Goal: Task Accomplishment & Management: Use online tool/utility

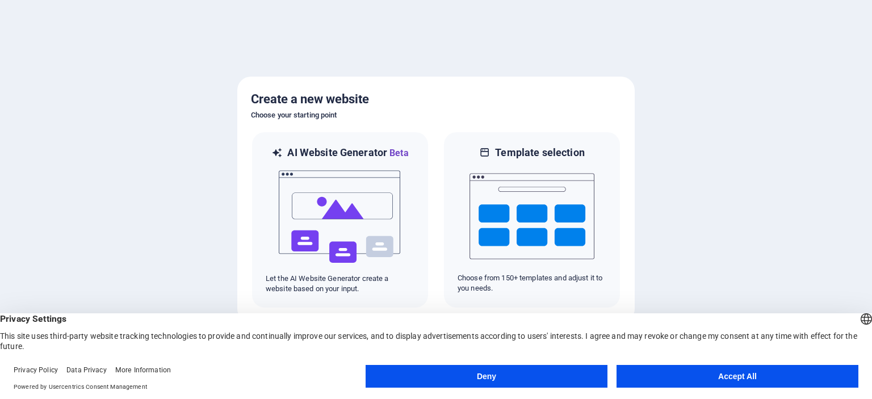
click at [519, 378] on button "Deny" at bounding box center [487, 376] width 242 height 23
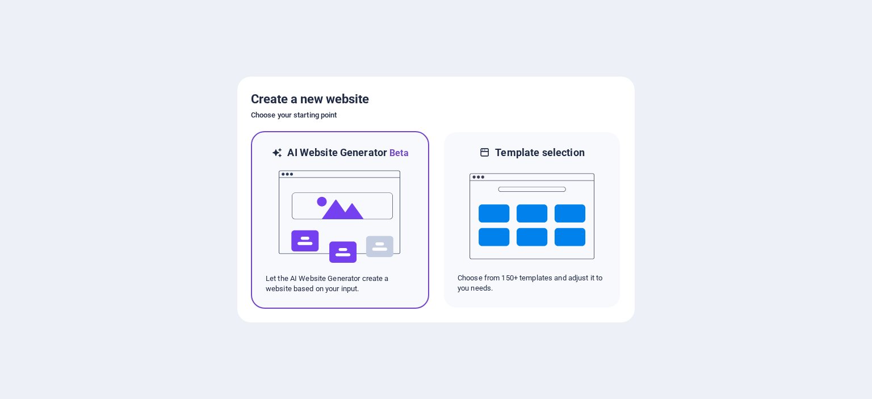
click at [357, 174] on img at bounding box center [340, 217] width 125 height 114
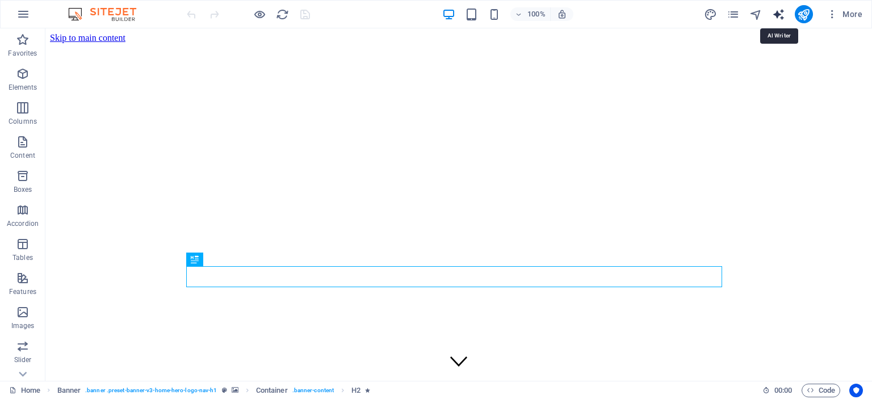
click at [779, 15] on icon "text_generator" at bounding box center [778, 14] width 13 height 13
select select "English"
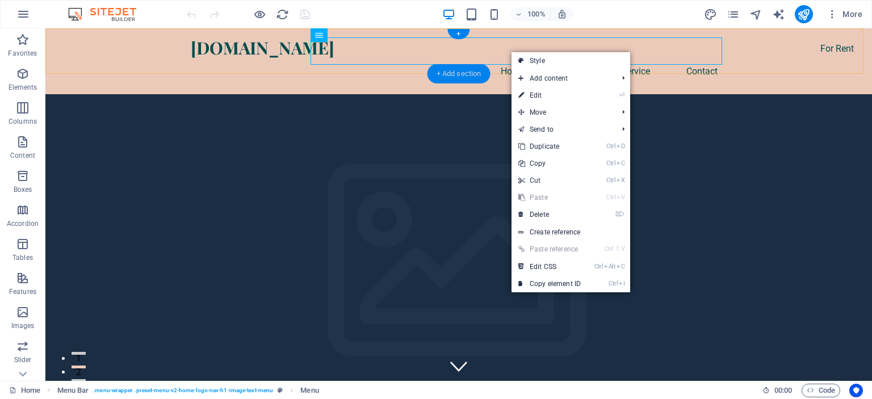
click at [438, 72] on div "+ Add section" at bounding box center [459, 73] width 63 height 19
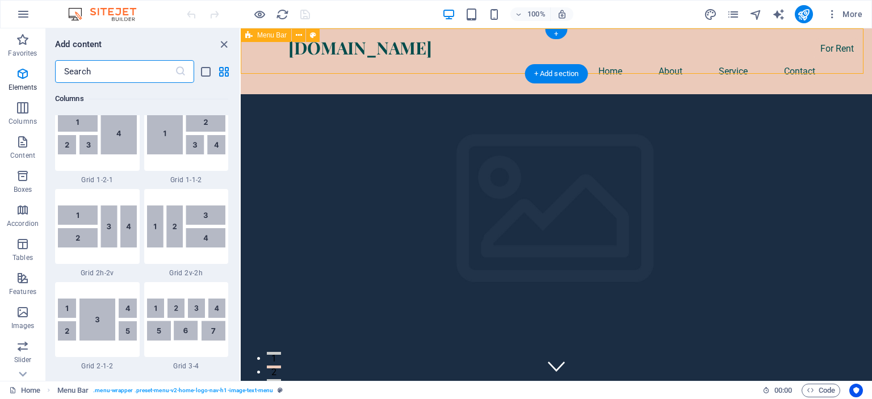
scroll to position [1987, 0]
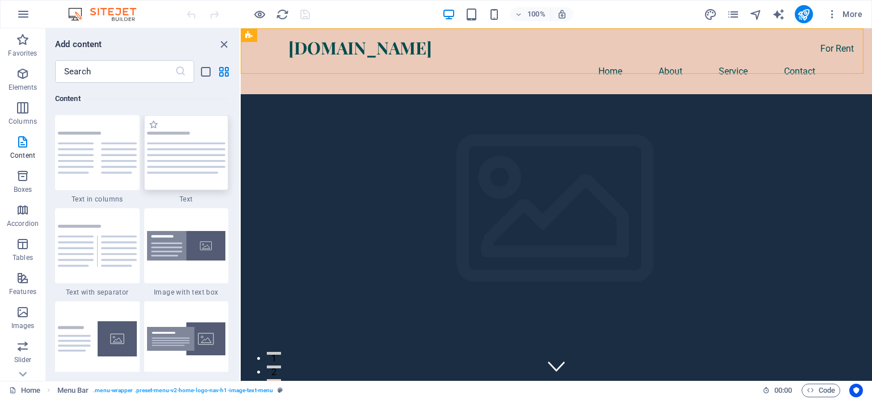
click at [162, 168] on div at bounding box center [186, 152] width 85 height 75
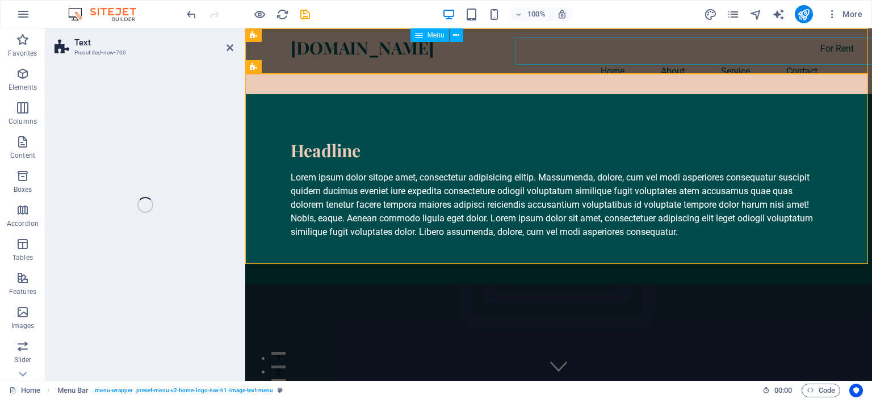
drag, startPoint x: 407, startPoint y: 197, endPoint x: 500, endPoint y: 35, distance: 186.0
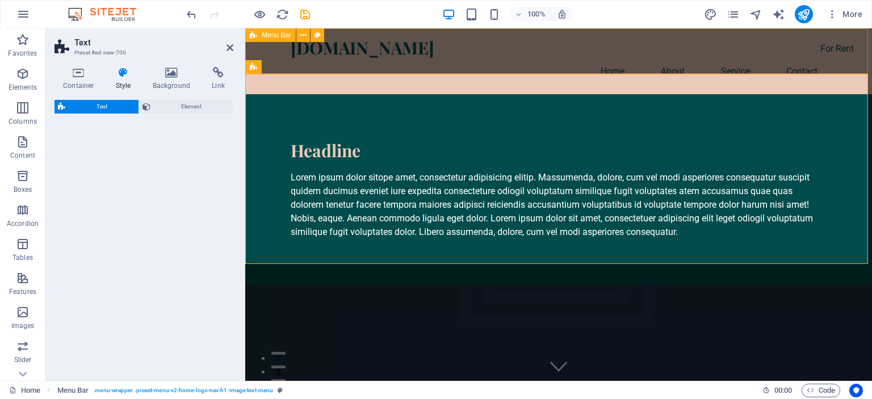
select select "preset-text-v2-default"
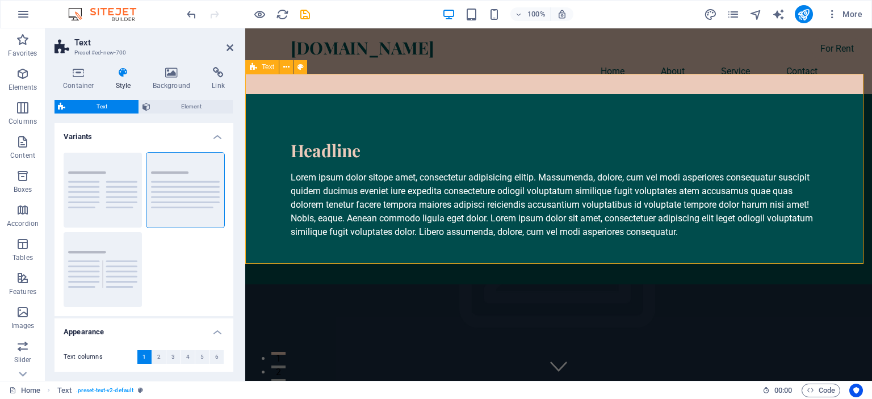
click at [565, 262] on div "Headline Lorem ipsum dolor sitope amet, consectetur adipisicing elitip. Massume…" at bounding box center [558, 189] width 627 height 190
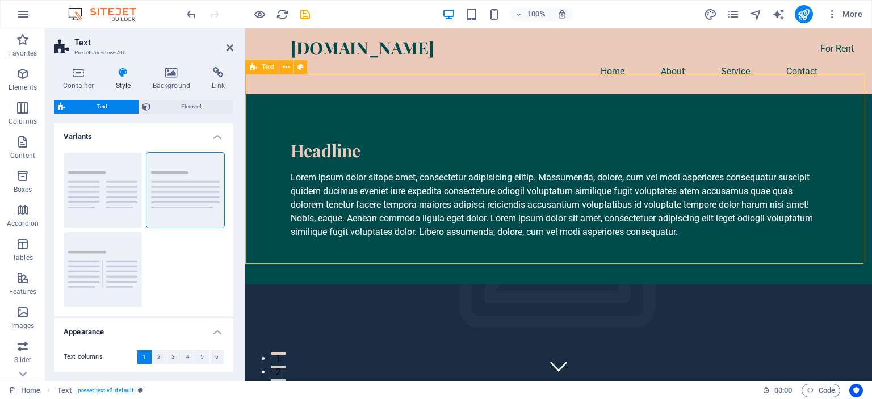
drag, startPoint x: 565, startPoint y: 262, endPoint x: 555, endPoint y: 222, distance: 40.9
click at [555, 222] on div "Headline Lorem ipsum dolor sitope amet, consectetur adipisicing elitip. Massume…" at bounding box center [558, 189] width 627 height 190
click at [558, 197] on div "Lorem ipsum dolor sitope amet, consectetur adipisicing elitip. Massumenda, dolo…" at bounding box center [559, 205] width 536 height 68
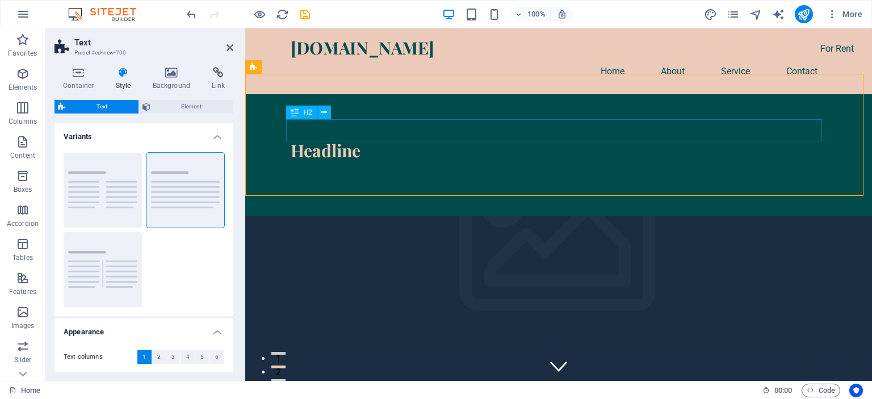
click at [459, 140] on div "Headline" at bounding box center [559, 151] width 536 height 22
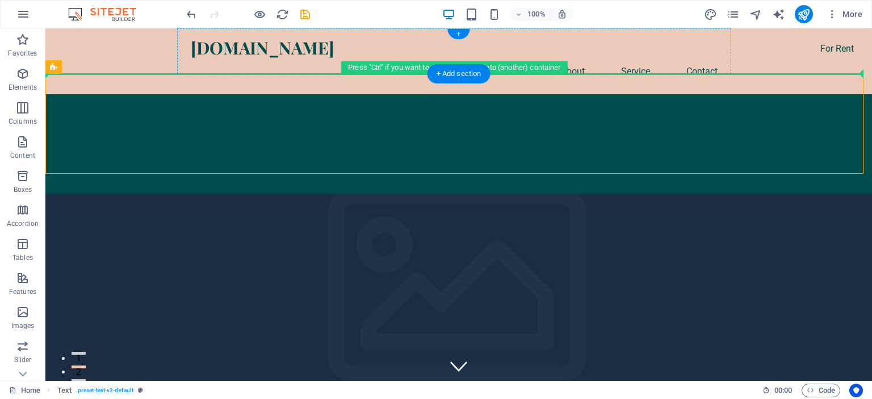
drag, startPoint x: 450, startPoint y: 97, endPoint x: 436, endPoint y: 55, distance: 43.6
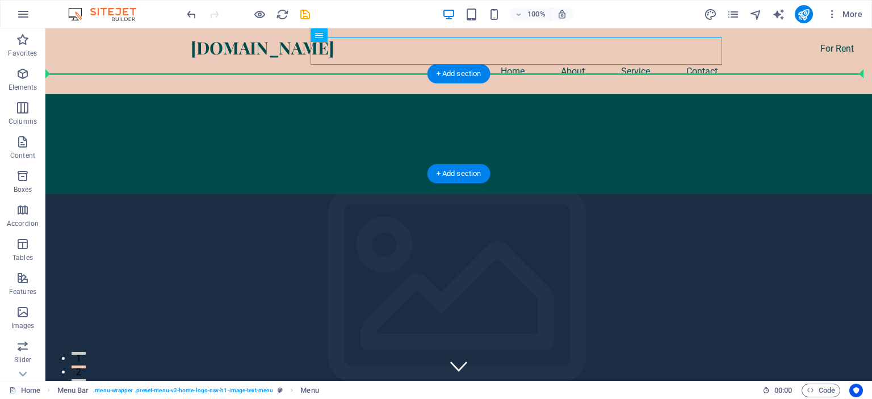
drag, startPoint x: 436, startPoint y: 55, endPoint x: 446, endPoint y: 103, distance: 48.8
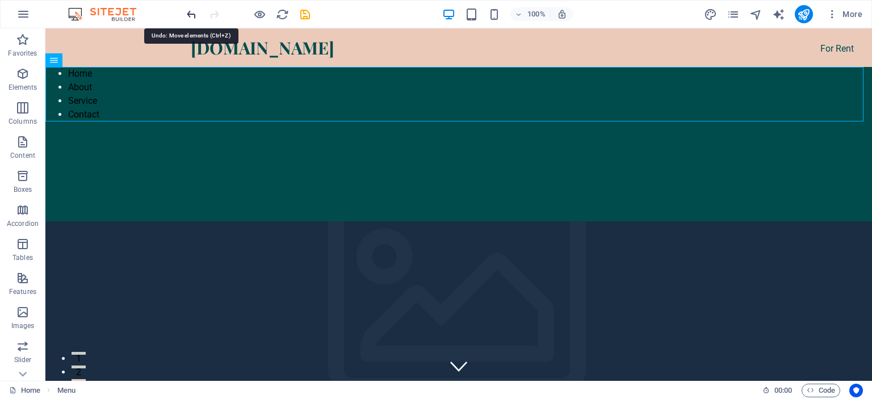
click at [191, 12] on icon "undo" at bounding box center [191, 14] width 13 height 13
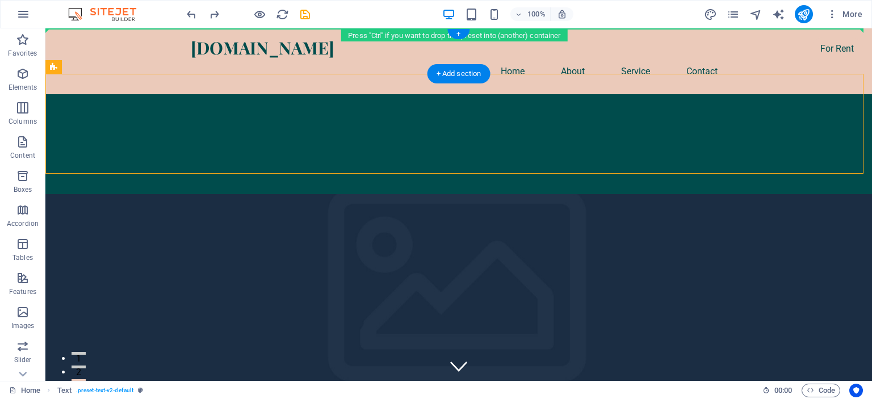
drag, startPoint x: 232, startPoint y: 111, endPoint x: 179, endPoint y: 31, distance: 95.5
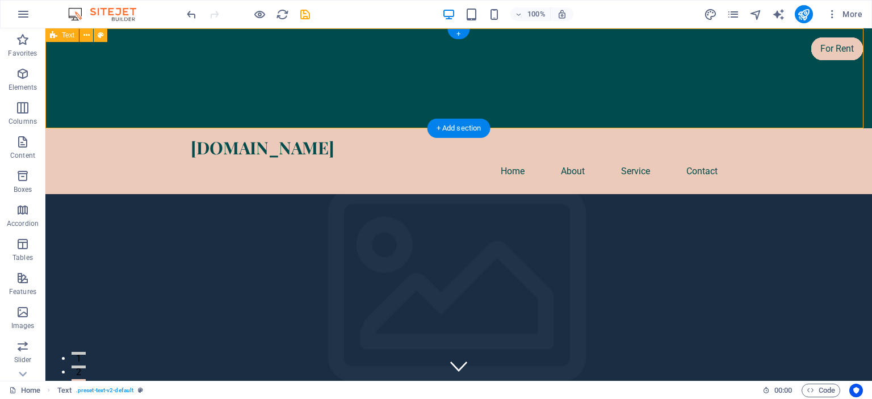
click at [291, 61] on div at bounding box center [458, 78] width 827 height 100
click at [313, 83] on div at bounding box center [458, 78] width 827 height 100
click at [309, 76] on div at bounding box center [459, 78] width 536 height 9
select select "rem"
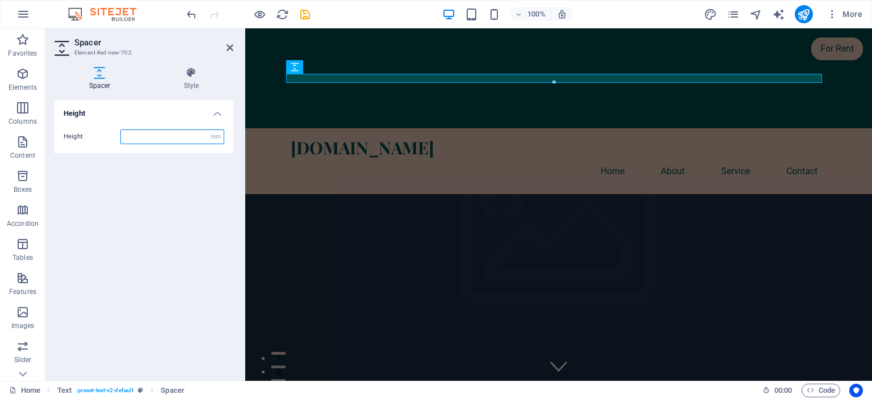
click at [321, 81] on div at bounding box center [554, 83] width 535 height 4
type input "1"
click at [302, 107] on div at bounding box center [558, 78] width 627 height 100
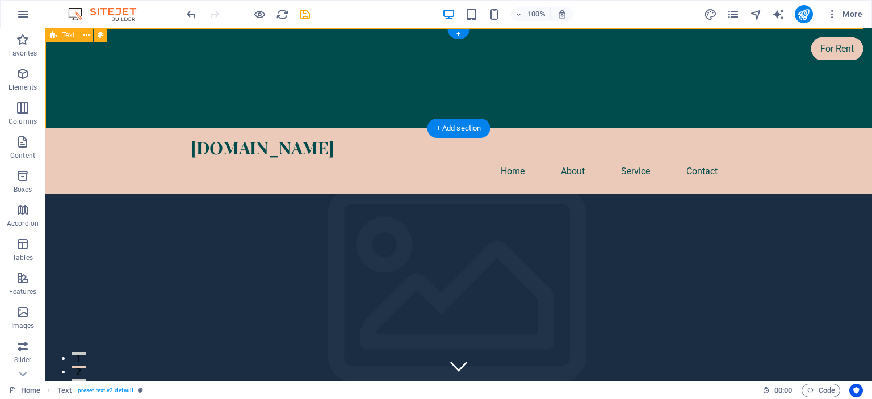
click at [293, 67] on div at bounding box center [458, 78] width 827 height 100
click at [66, 35] on span "Text" at bounding box center [68, 35] width 12 height 7
select select "preset-text-v2-default"
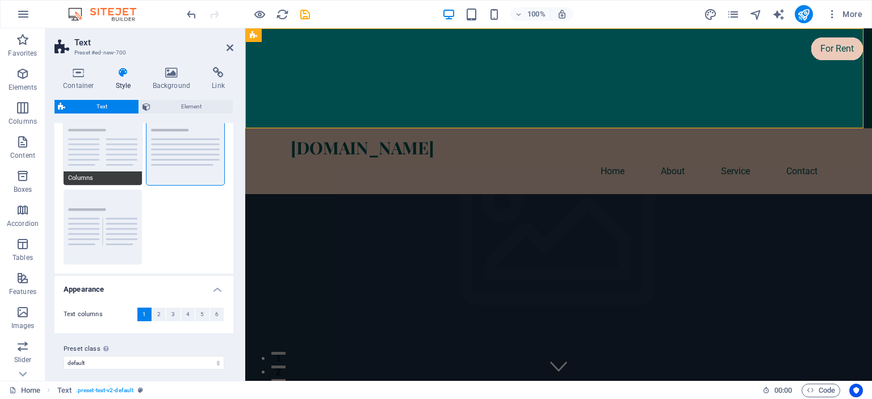
scroll to position [49, 0]
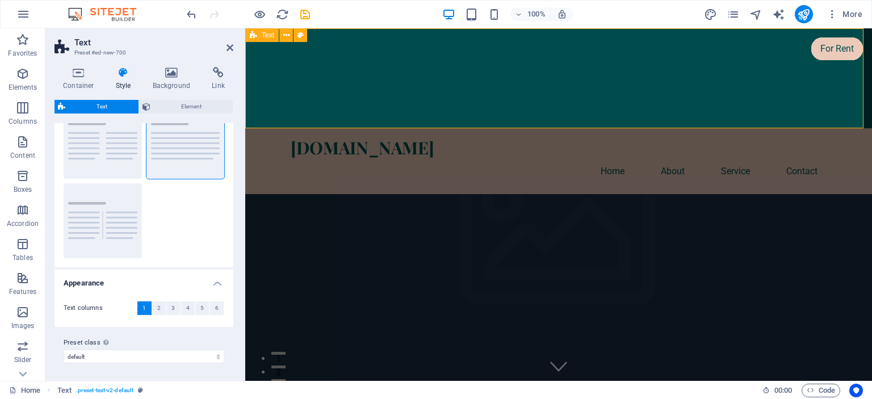
click at [388, 101] on div at bounding box center [558, 78] width 627 height 100
click at [525, 79] on div at bounding box center [559, 78] width 536 height 9
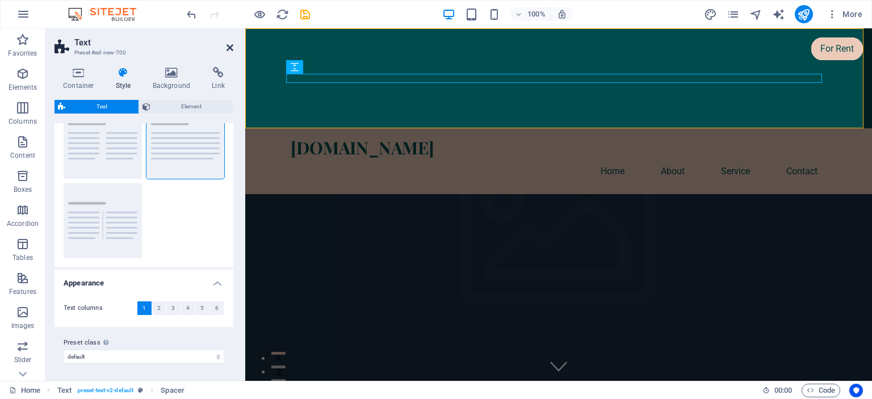
click at [233, 49] on icon at bounding box center [230, 47] width 7 height 9
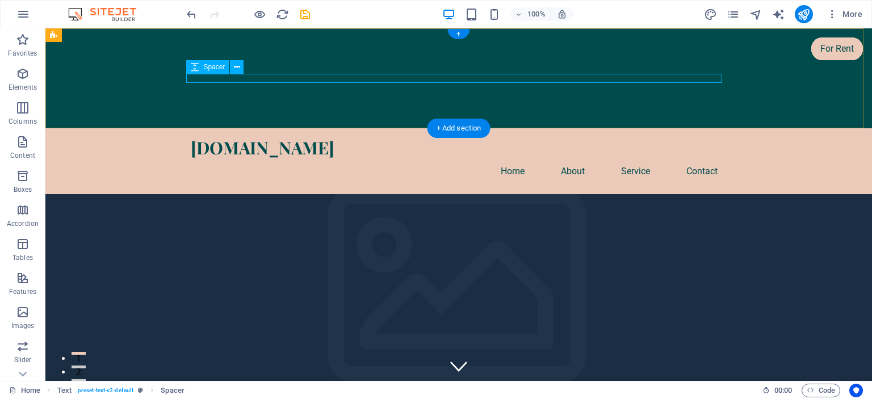
click at [325, 80] on div at bounding box center [459, 78] width 536 height 9
click at [236, 70] on icon at bounding box center [237, 67] width 6 height 12
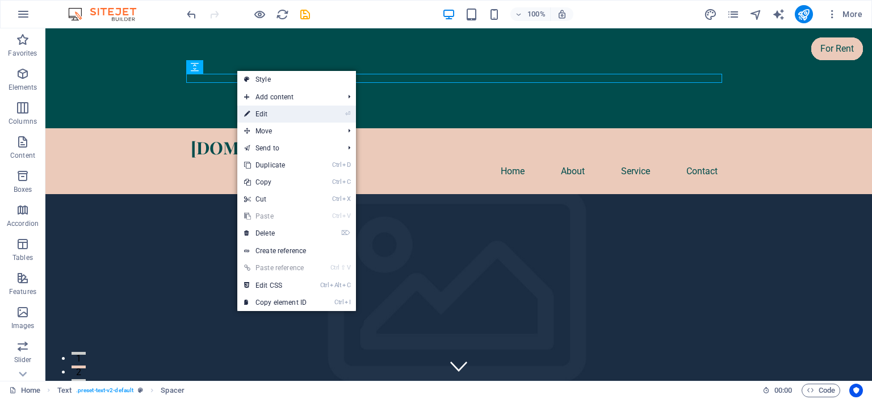
click at [264, 109] on link "⏎ Edit" at bounding box center [275, 114] width 76 height 17
select select "rem"
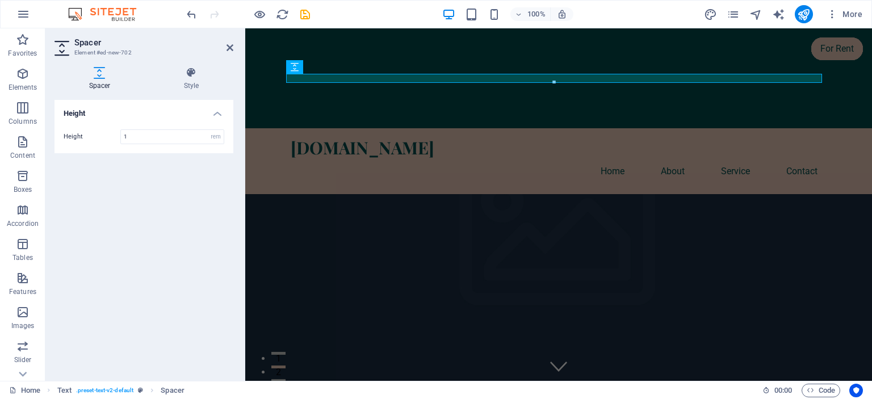
click at [216, 115] on h4 "Height" at bounding box center [144, 110] width 179 height 20
click at [198, 90] on div "Spacer Style Height Height 1 px rem vh vw Text Element Layout How this element …" at bounding box center [144, 219] width 179 height 305
click at [192, 81] on h4 "Style" at bounding box center [191, 79] width 84 height 24
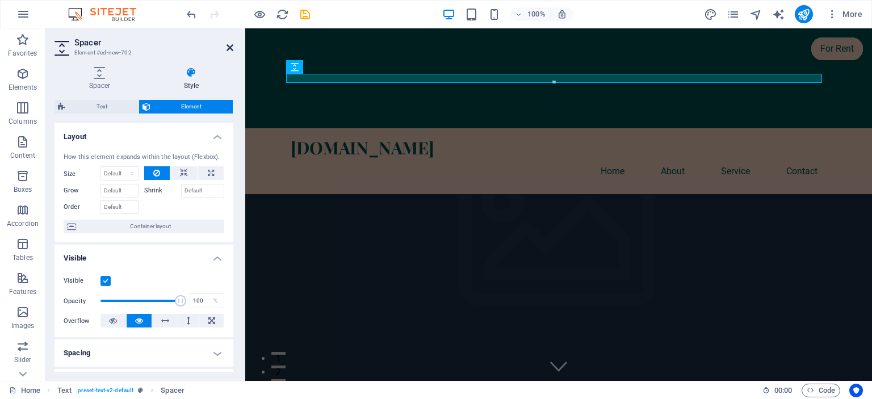
click at [230, 47] on icon at bounding box center [230, 47] width 7 height 9
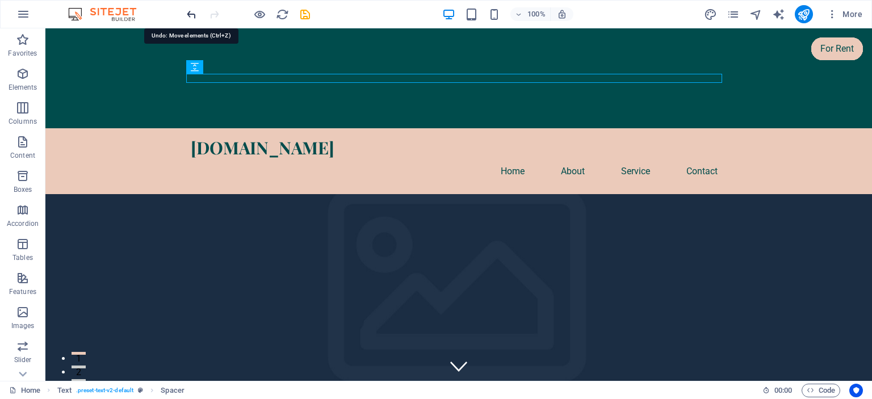
click at [185, 11] on icon "undo" at bounding box center [191, 14] width 13 height 13
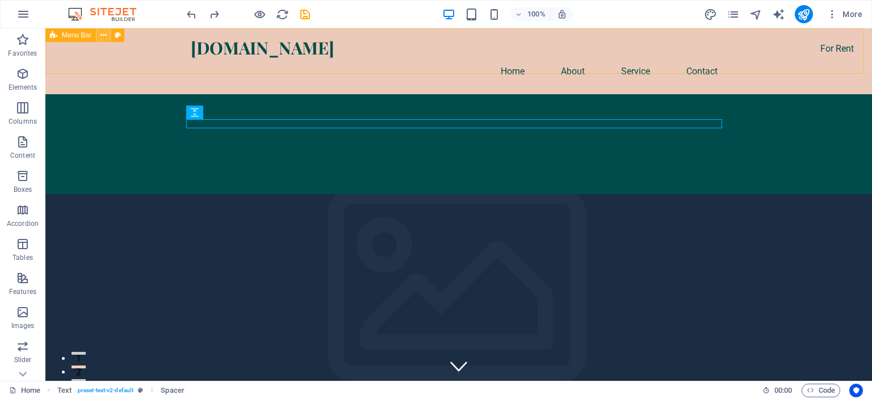
click at [101, 37] on icon at bounding box center [104, 36] width 6 height 12
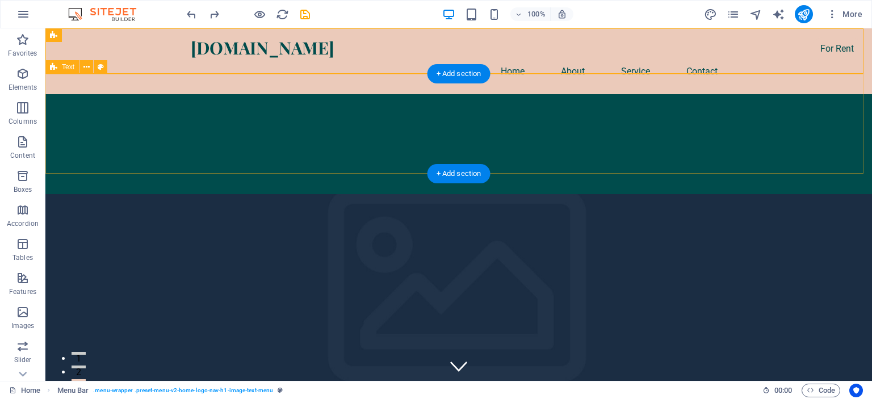
click at [511, 131] on div at bounding box center [458, 144] width 827 height 100
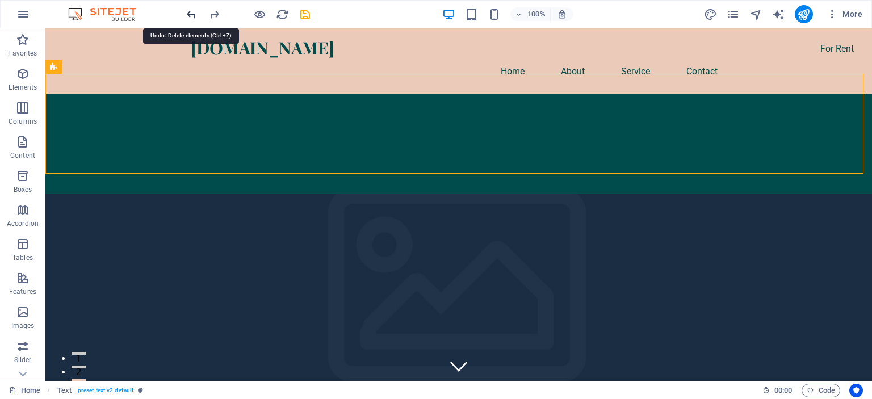
click at [193, 16] on icon "undo" at bounding box center [191, 14] width 13 height 13
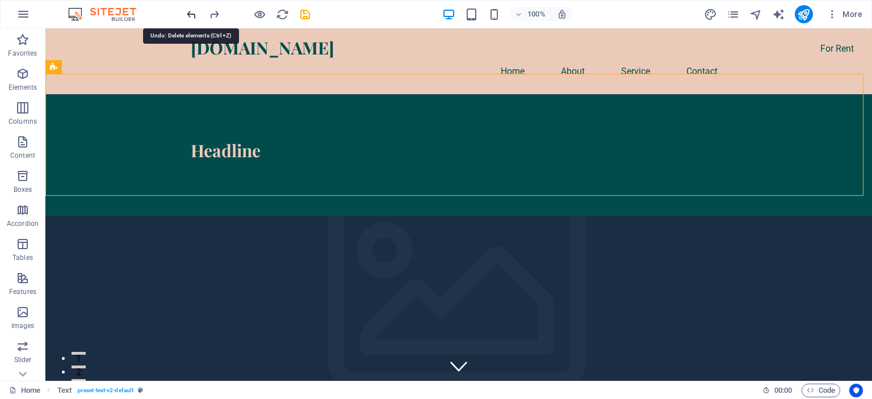
click at [193, 16] on icon "undo" at bounding box center [191, 14] width 13 height 13
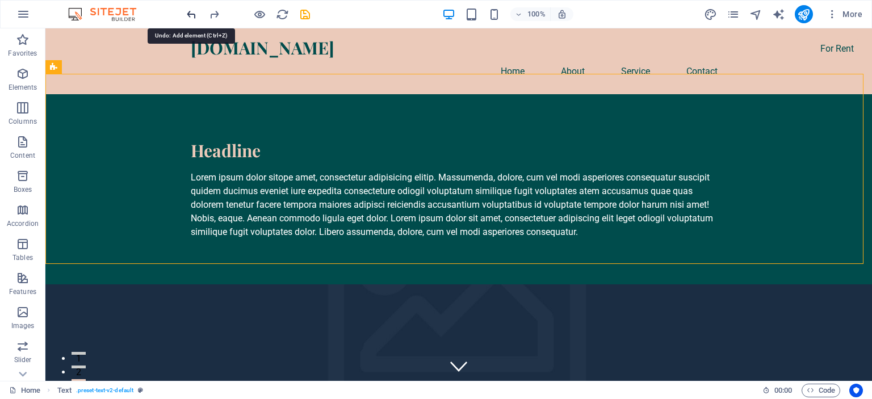
click at [193, 16] on icon "undo" at bounding box center [191, 14] width 13 height 13
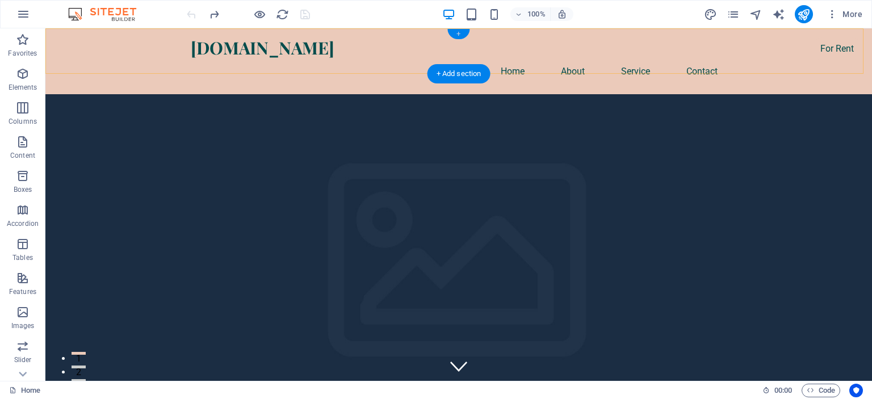
click at [459, 31] on div "+" at bounding box center [459, 34] width 22 height 10
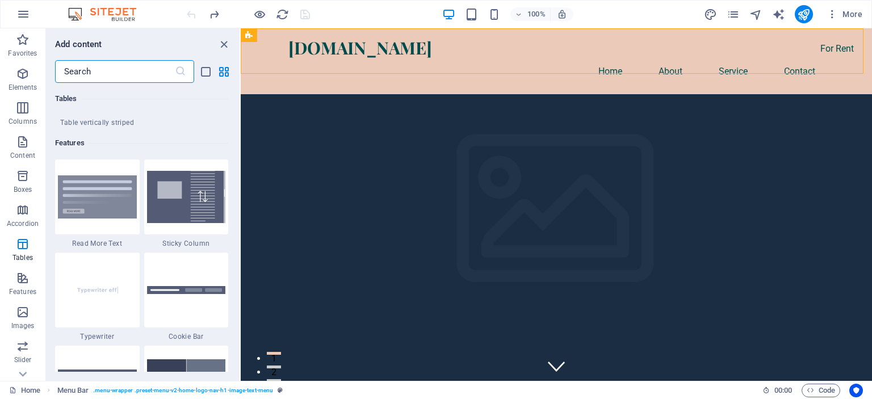
scroll to position [4386, 0]
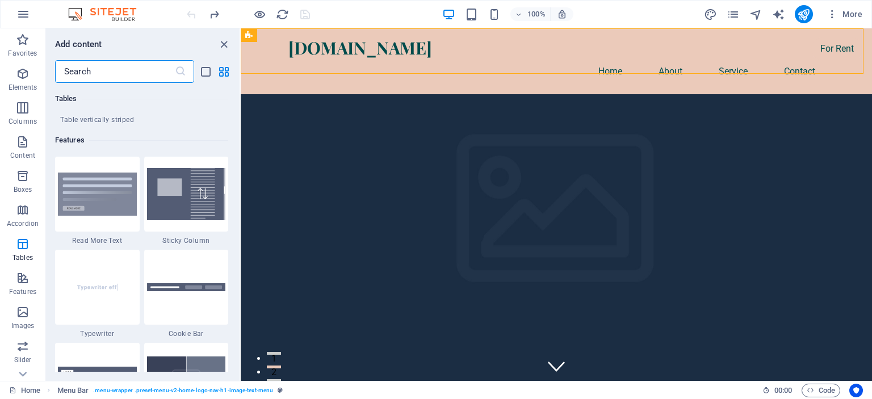
click at [153, 70] on input "text" at bounding box center [115, 71] width 120 height 23
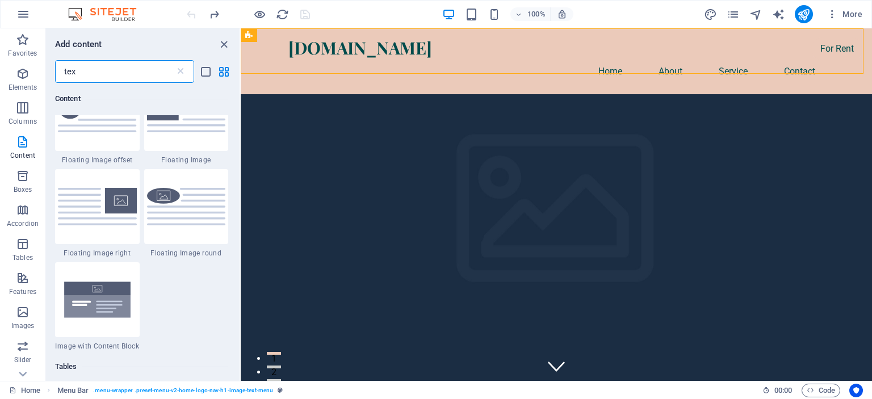
scroll to position [0, 0]
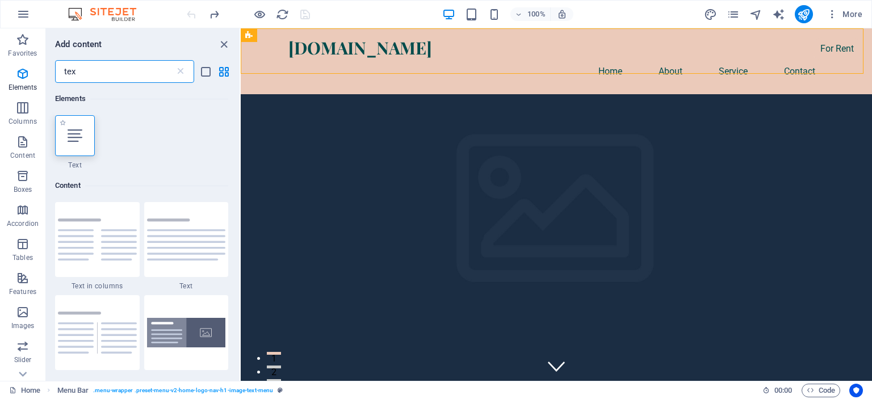
type input "tex"
click at [70, 145] on div at bounding box center [75, 135] width 40 height 41
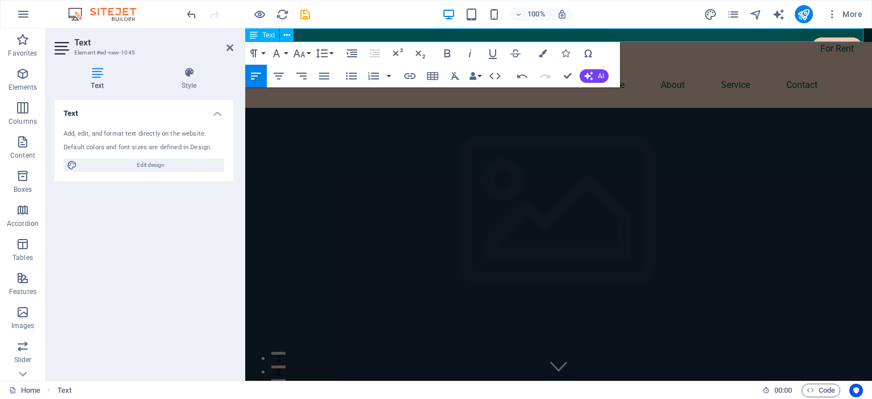
click at [354, 37] on p "FFF" at bounding box center [558, 35] width 627 height 14
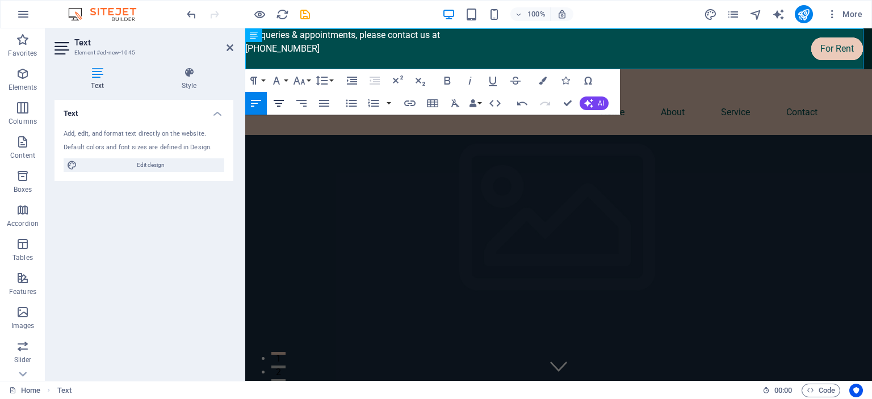
click at [282, 101] on icon "button" at bounding box center [279, 104] width 14 height 14
click at [357, 44] on p "+92 313 2793092" at bounding box center [558, 49] width 627 height 14
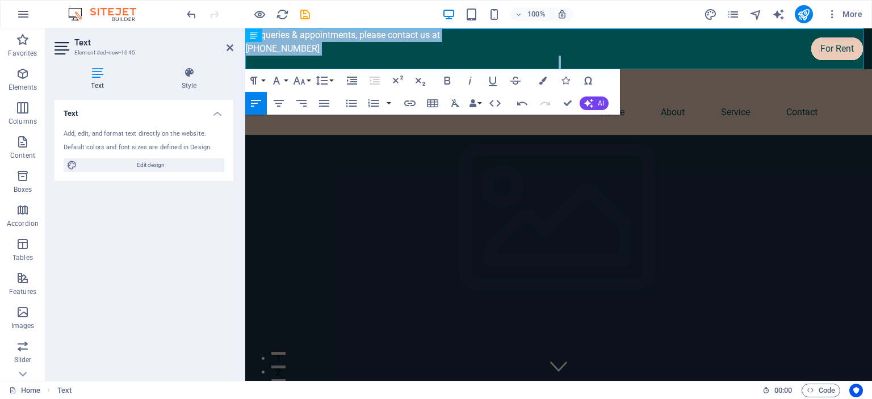
drag, startPoint x: 357, startPoint y: 44, endPoint x: 220, endPoint y: 14, distance: 139.6
click at [318, 102] on icon "button" at bounding box center [324, 104] width 14 height 14
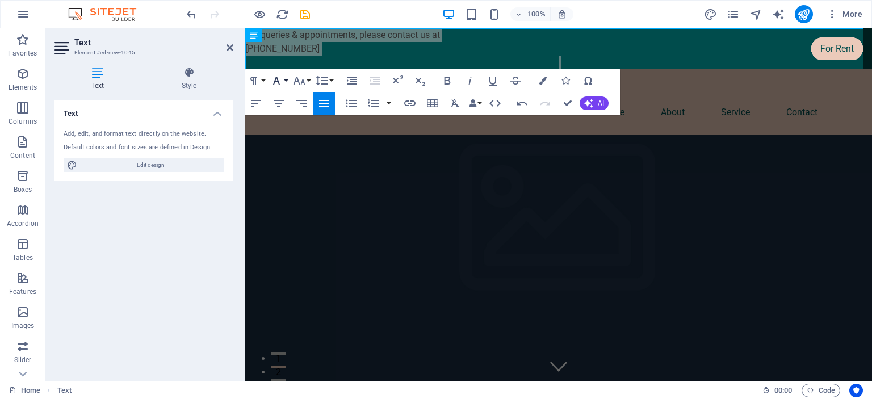
click at [282, 77] on icon "button" at bounding box center [277, 81] width 14 height 14
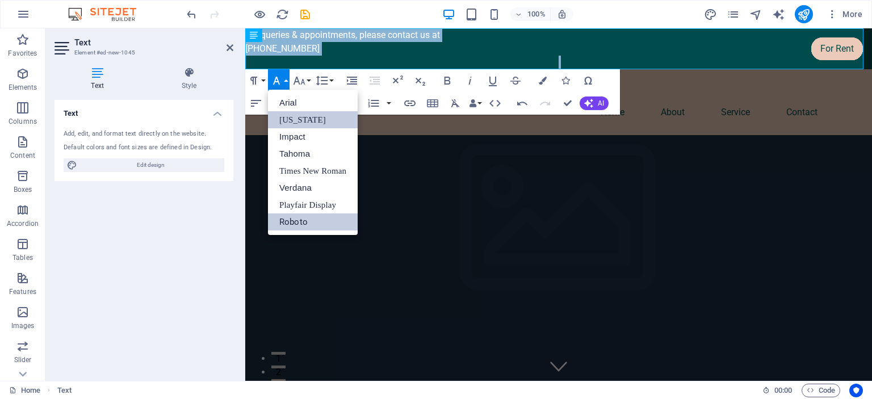
click at [302, 118] on link "Georgia" at bounding box center [313, 119] width 90 height 17
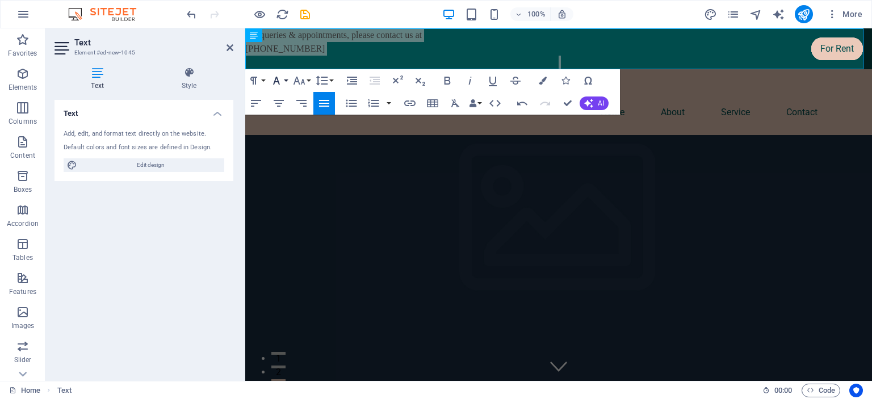
click at [281, 79] on icon "button" at bounding box center [277, 81] width 14 height 14
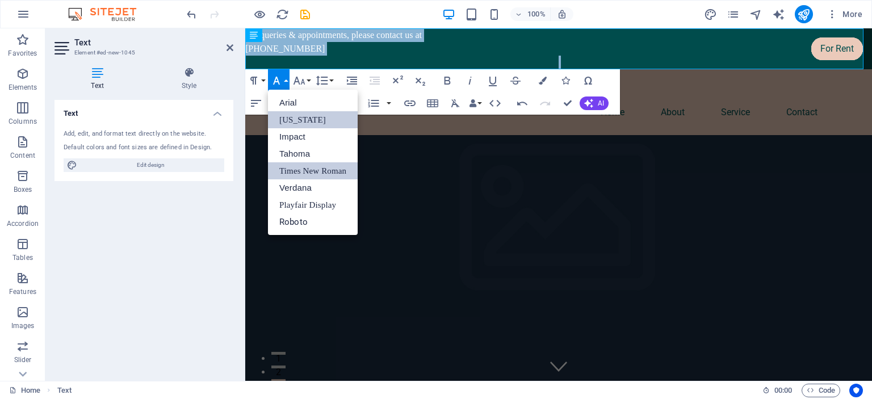
click at [312, 163] on link "Times New Roman" at bounding box center [313, 170] width 90 height 17
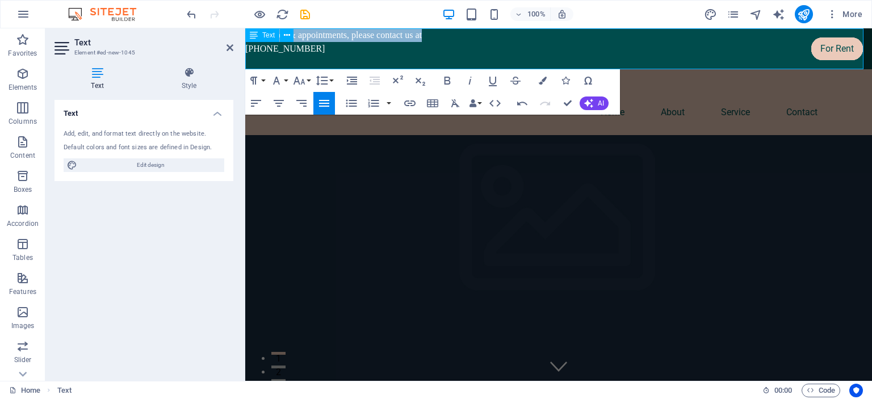
click at [387, 50] on p "+92 313 2793092" at bounding box center [558, 49] width 627 height 14
click at [284, 32] on icon at bounding box center [287, 36] width 6 height 12
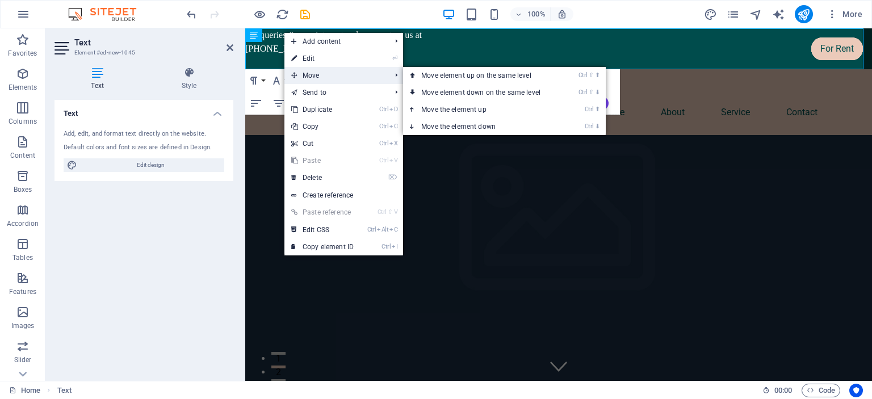
click at [319, 76] on span "Move" at bounding box center [336, 75] width 102 height 17
click at [434, 86] on link "Ctrl ⇧ ⬇ Move element down on the same level" at bounding box center [483, 92] width 160 height 17
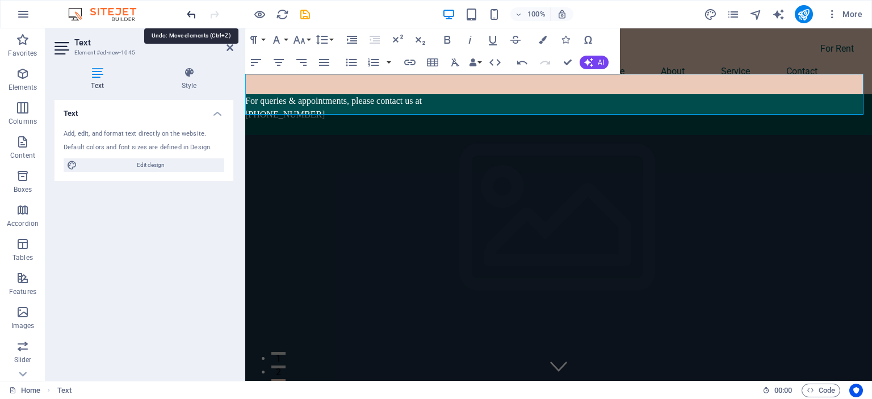
click at [195, 11] on icon "undo" at bounding box center [191, 14] width 13 height 13
click at [187, 15] on icon "undo" at bounding box center [191, 14] width 13 height 13
click at [277, 37] on icon "button" at bounding box center [276, 40] width 7 height 8
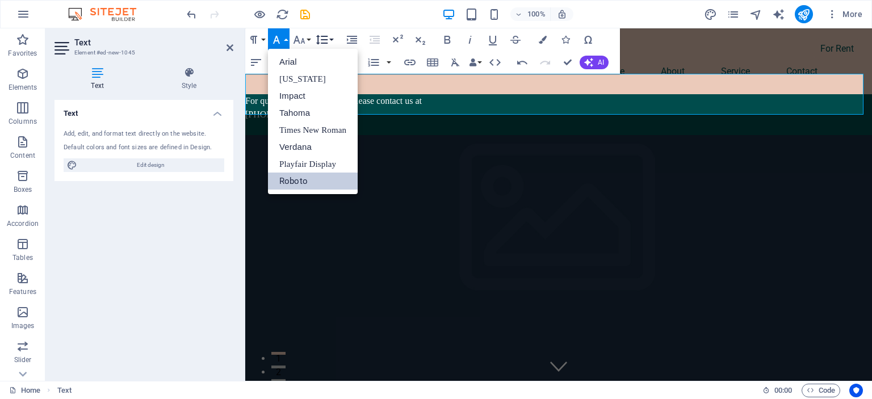
click at [322, 37] on icon "button" at bounding box center [322, 40] width 14 height 14
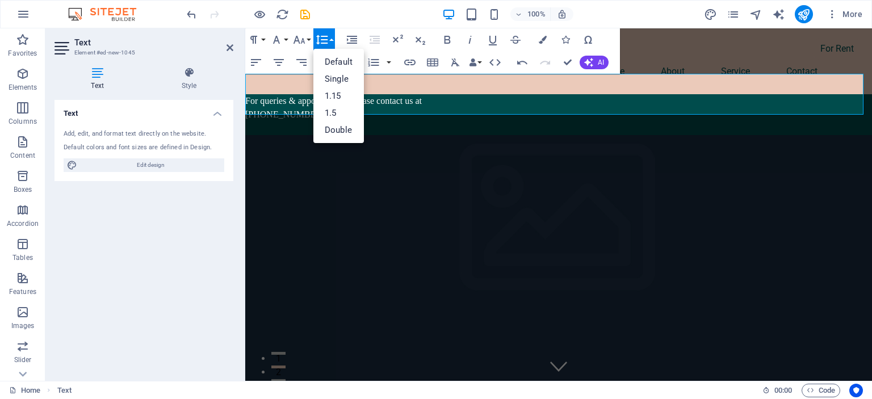
click at [555, 122] on p at bounding box center [558, 129] width 627 height 14
click at [466, 108] on p "+92 313 2793092" at bounding box center [558, 115] width 627 height 14
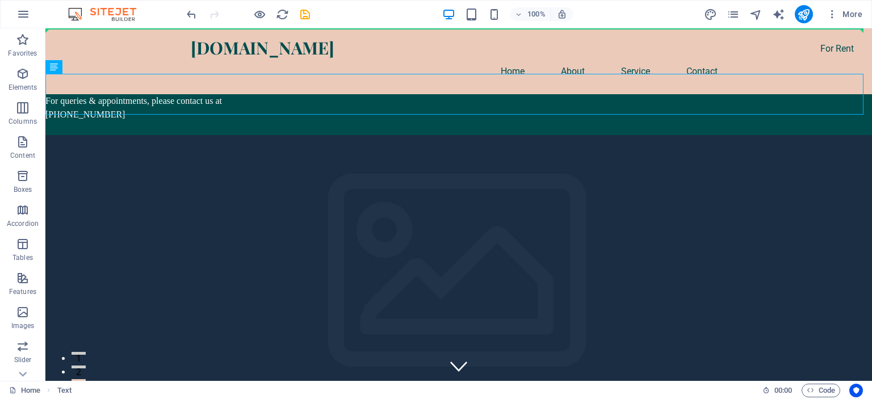
drag, startPoint x: 76, startPoint y: 68, endPoint x: 82, endPoint y: 22, distance: 45.9
click at [82, 28] on section "Favorites Elements Columns Content Boxes Accordion Tables Features Images Slide…" at bounding box center [436, 204] width 872 height 353
drag, startPoint x: 104, startPoint y: 95, endPoint x: 57, endPoint y: 31, distance: 79.6
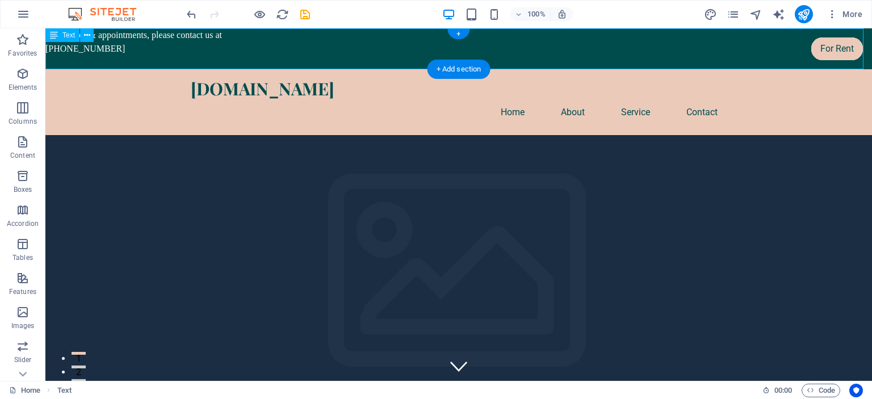
click at [168, 48] on div "For queries & appointments, please contact us at +92 313 2793092" at bounding box center [458, 48] width 827 height 41
click at [175, 35] on div "For queries & appointments, please contact us at +92 313 2793092" at bounding box center [458, 48] width 827 height 41
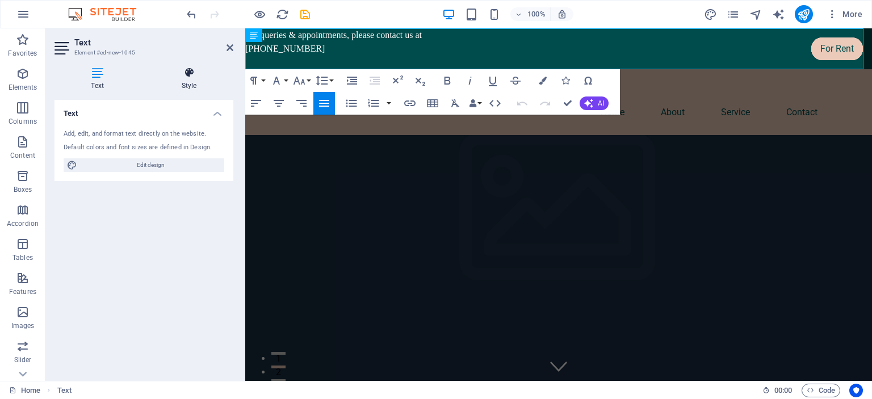
click at [189, 75] on icon at bounding box center [189, 72] width 89 height 11
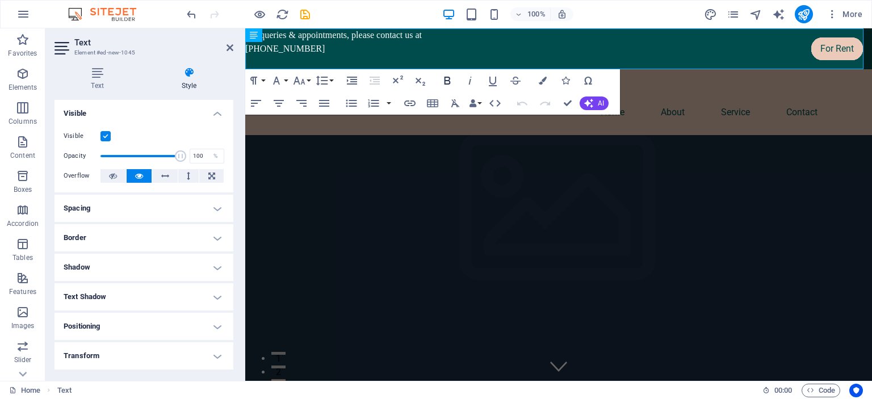
click at [446, 83] on icon "button" at bounding box center [448, 81] width 6 height 8
drag, startPoint x: 325, startPoint y: 49, endPoint x: 251, endPoint y: 31, distance: 76.6
click at [251, 31] on div "​ For queries & appointments, please contact us at +92 313 2793092" at bounding box center [558, 48] width 627 height 41
click at [442, 80] on icon "button" at bounding box center [448, 81] width 14 height 14
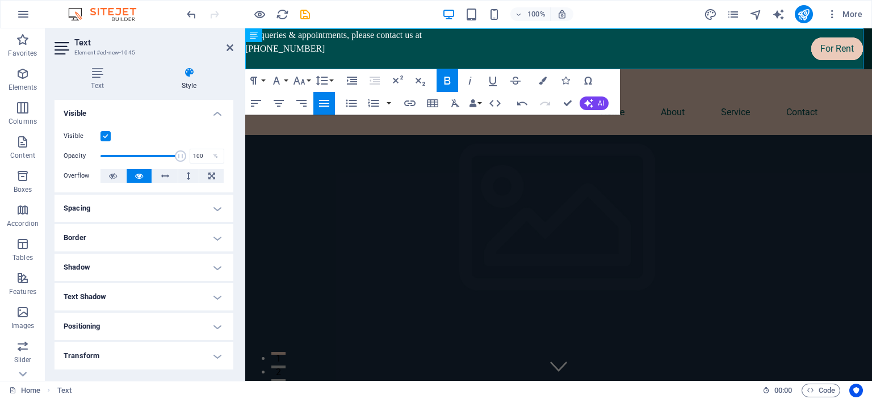
click at [442, 80] on icon "button" at bounding box center [448, 81] width 14 height 14
click at [275, 99] on icon "button" at bounding box center [279, 104] width 14 height 14
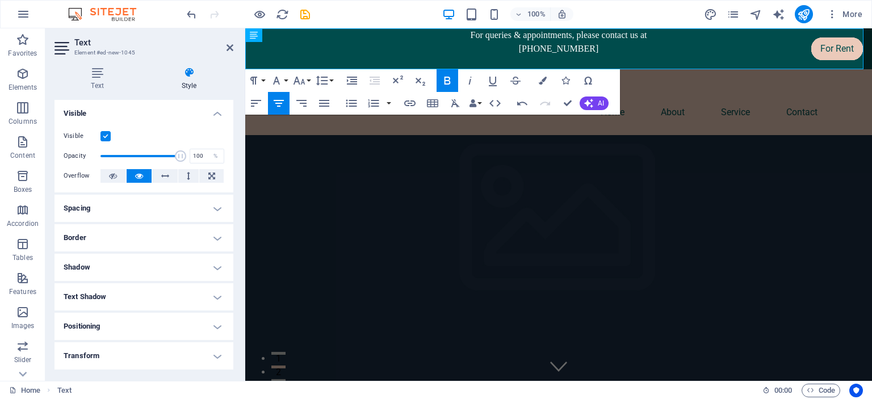
click at [275, 99] on icon "button" at bounding box center [279, 104] width 14 height 14
click at [482, 39] on strong "or queries & appointments, please contact us at" at bounding box center [561, 35] width 172 height 10
drag, startPoint x: 593, startPoint y: 49, endPoint x: 453, endPoint y: 30, distance: 141.0
click at [453, 30] on div "​F or queries & appointments, please contact us at +92 313 2793092" at bounding box center [558, 48] width 627 height 41
click at [454, 78] on icon "button" at bounding box center [448, 81] width 14 height 14
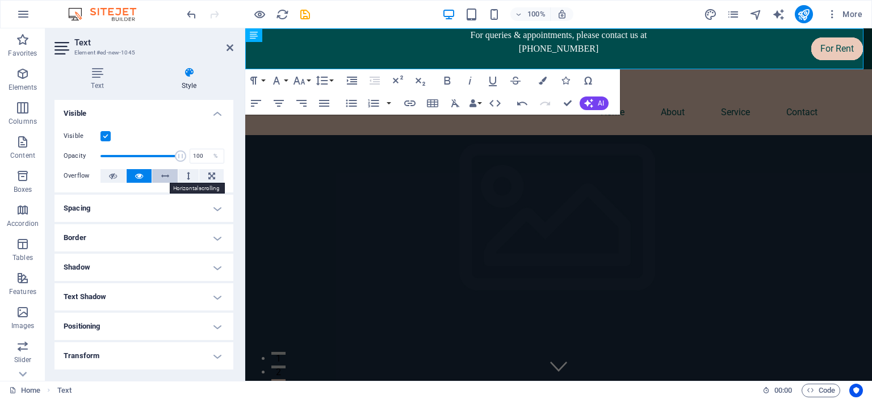
click at [162, 177] on icon at bounding box center [165, 176] width 8 height 14
click at [140, 174] on icon at bounding box center [139, 176] width 8 height 14
click at [144, 204] on h4 "Spacing" at bounding box center [144, 208] width 179 height 27
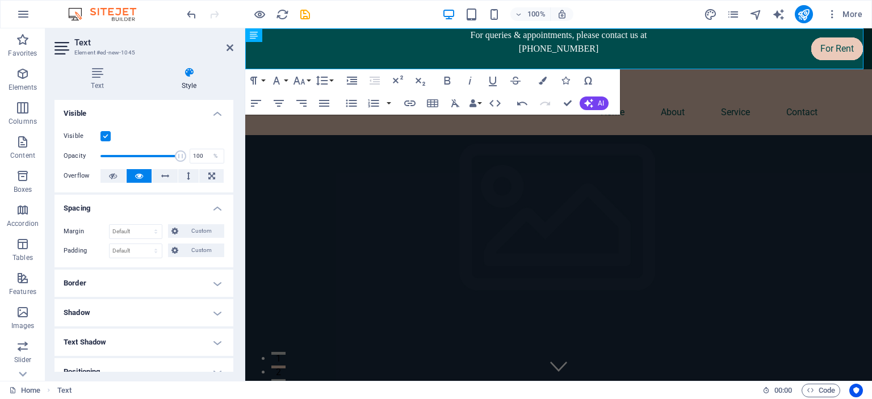
click at [209, 109] on h4 "Visible" at bounding box center [144, 110] width 179 height 20
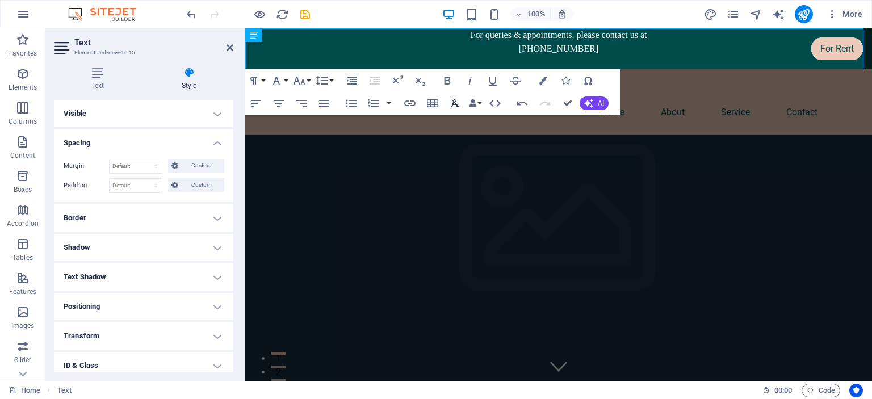
click at [458, 102] on icon "button" at bounding box center [456, 104] width 14 height 14
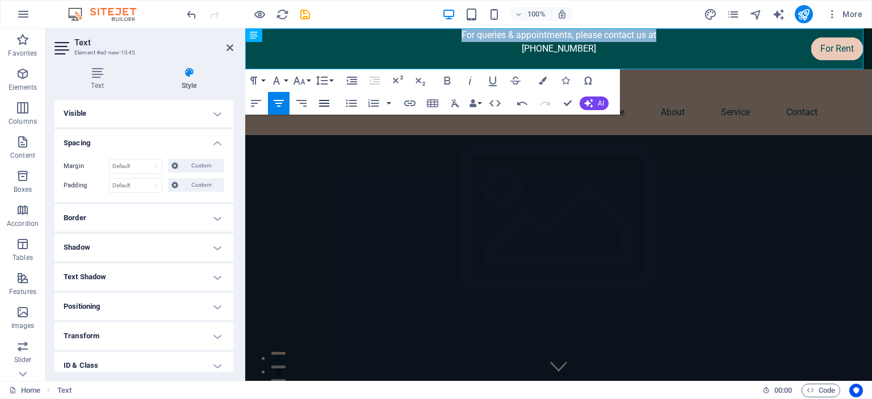
click at [323, 102] on icon "button" at bounding box center [324, 104] width 14 height 14
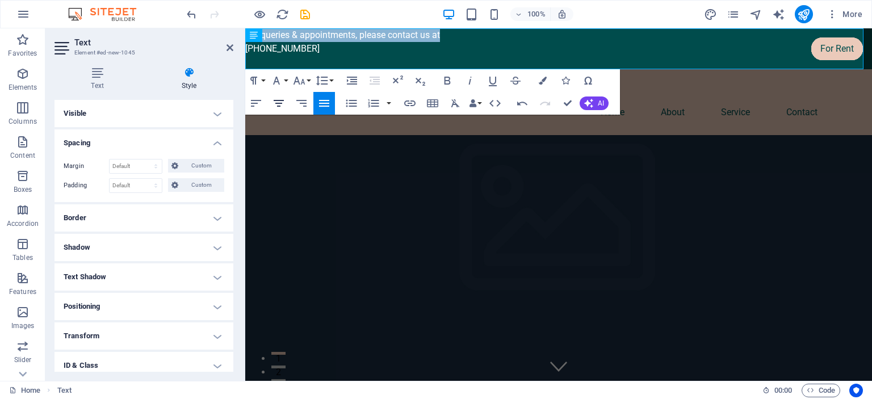
click at [284, 101] on icon "button" at bounding box center [279, 104] width 14 height 14
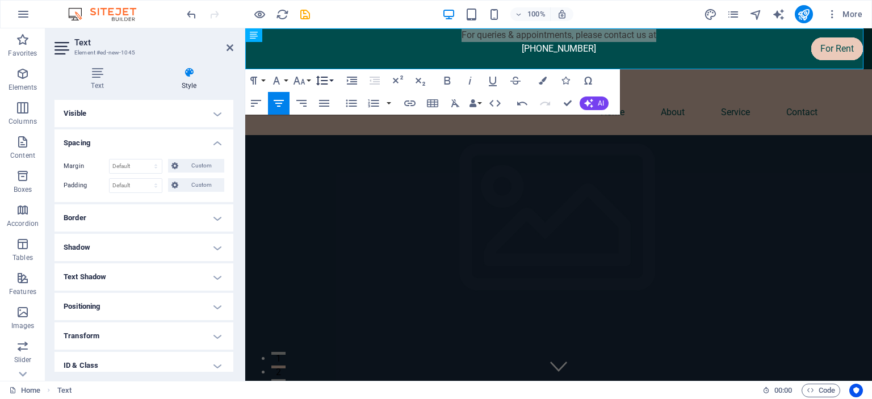
click at [327, 81] on icon "button" at bounding box center [322, 81] width 12 height 10
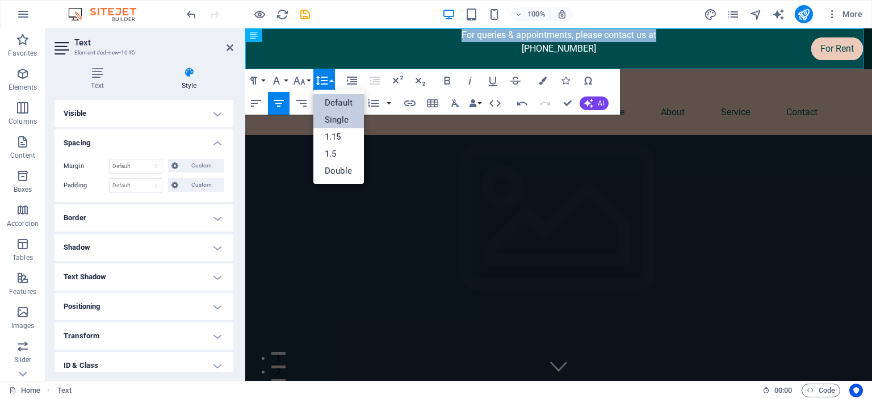
click at [338, 118] on link "Single" at bounding box center [338, 119] width 51 height 17
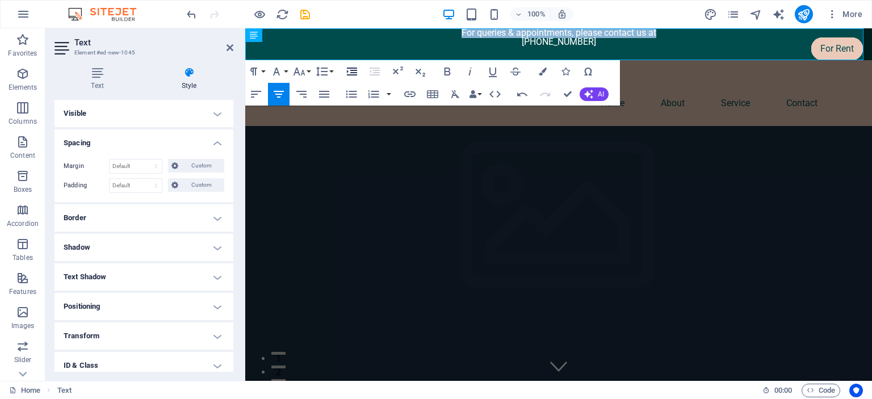
click at [350, 74] on icon "button" at bounding box center [352, 72] width 10 height 8
click at [370, 70] on icon "button" at bounding box center [375, 72] width 14 height 14
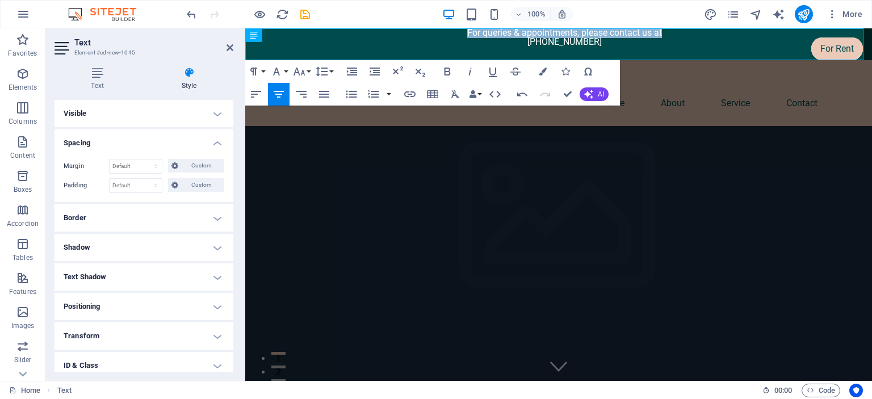
click at [280, 90] on icon "button" at bounding box center [279, 94] width 14 height 14
click at [597, 91] on button "AI" at bounding box center [594, 94] width 29 height 14
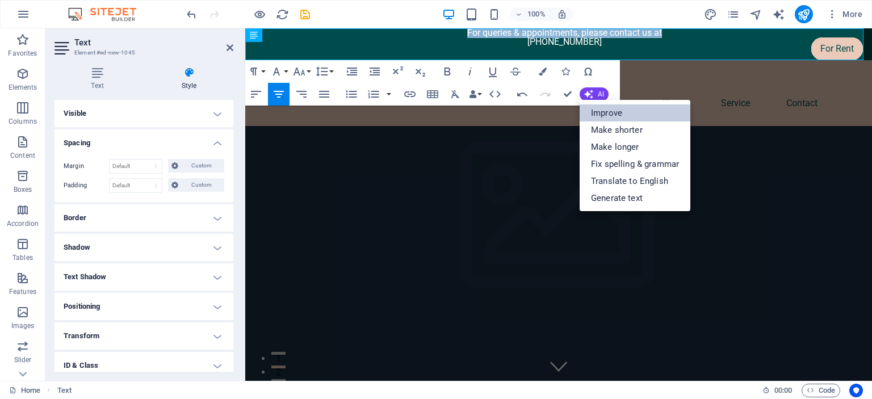
click at [614, 114] on link "Improve" at bounding box center [635, 112] width 111 height 17
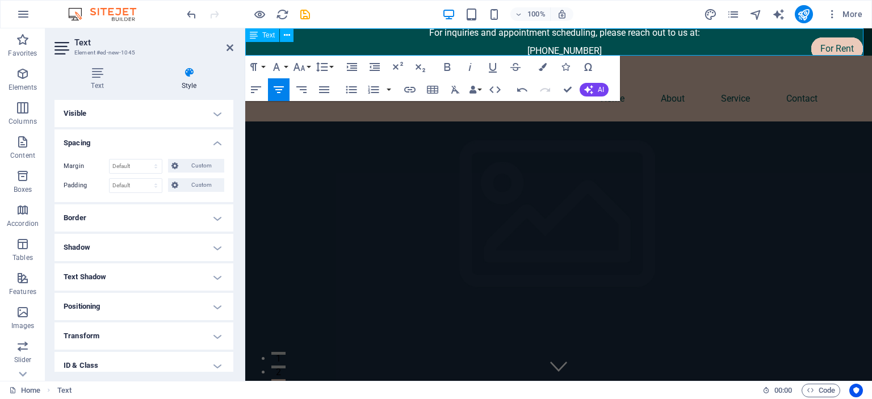
click at [525, 51] on p "For inquiries and appointment scheduling, please reach out to us at: +92 313 27…" at bounding box center [565, 41] width 616 height 27
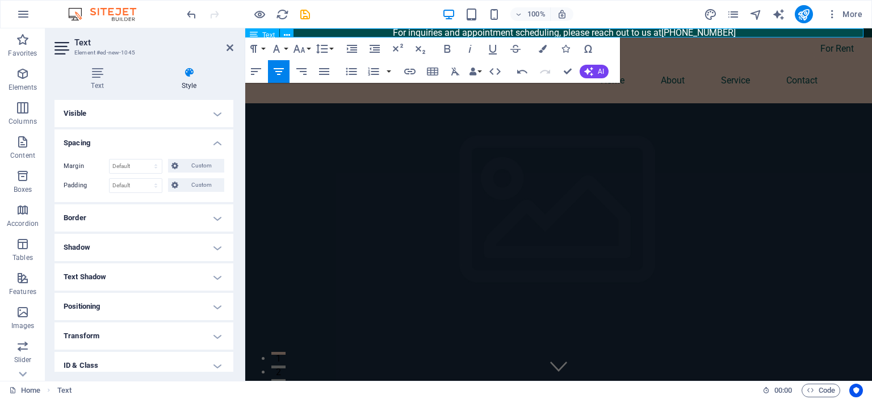
click at [754, 32] on p "For inquiries and appointment scheduling, please reach out to us at +92 313 279…" at bounding box center [565, 32] width 616 height 9
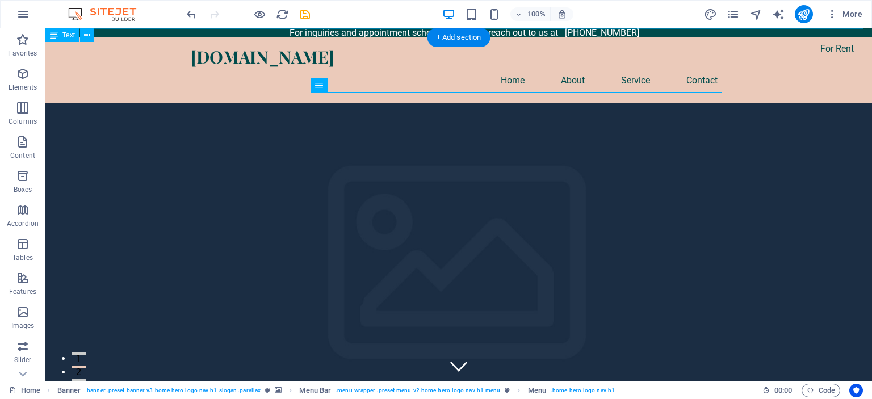
click at [191, 31] on div "For inquiries and appointment scheduling, please reach out to us at +92 313 279…" at bounding box center [458, 32] width 827 height 9
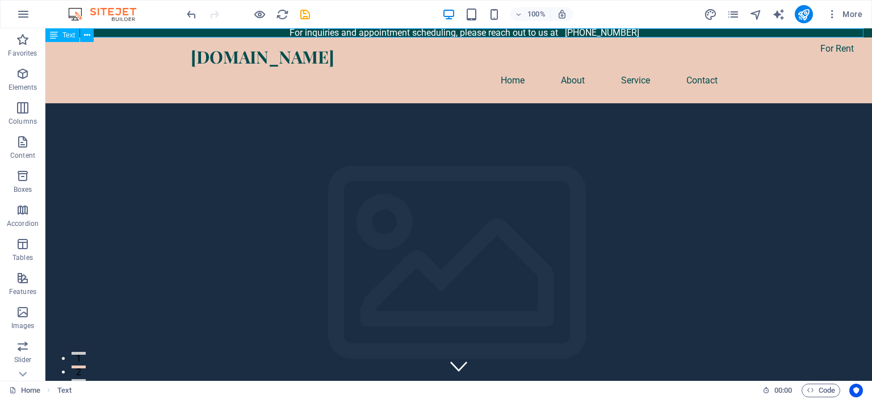
click at [60, 35] on div "Text" at bounding box center [62, 35] width 34 height 14
click at [88, 40] on icon at bounding box center [87, 36] width 6 height 12
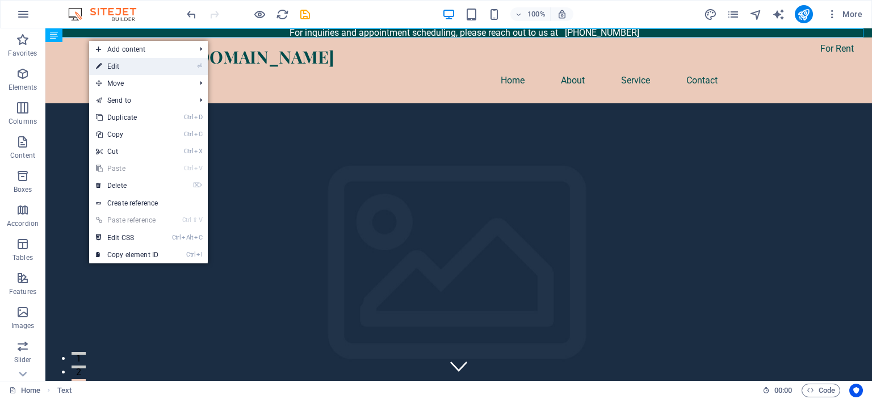
click at [115, 65] on link "⏎ Edit" at bounding box center [127, 66] width 76 height 17
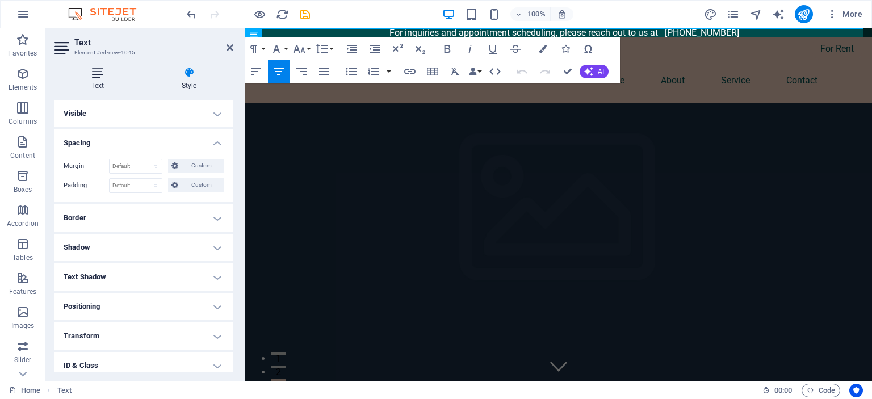
click at [100, 81] on h4 "Text" at bounding box center [100, 79] width 90 height 24
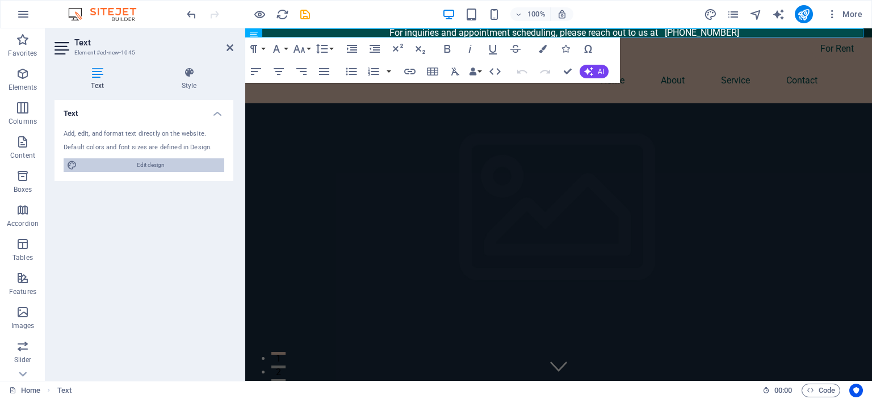
drag, startPoint x: 143, startPoint y: 166, endPoint x: 517, endPoint y: 157, distance: 374.9
click at [143, 166] on span "Edit design" at bounding box center [151, 165] width 140 height 14
select select "px"
select select "200"
select select "px"
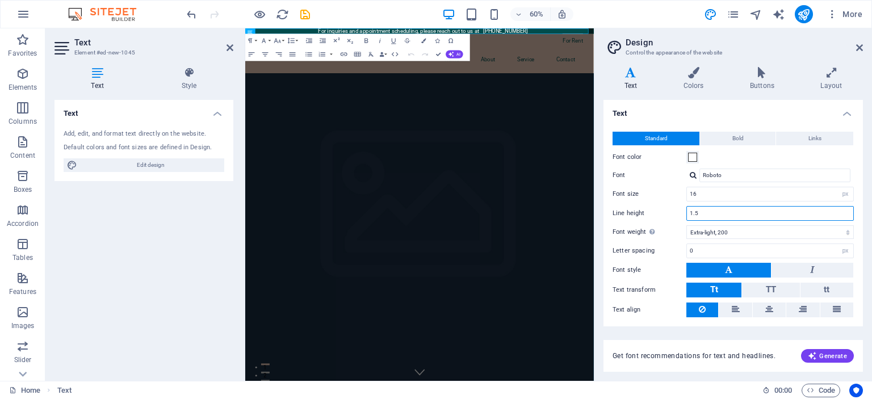
click at [764, 209] on input "1.5" at bounding box center [770, 214] width 166 height 14
type input "1"
type input "3"
type input "5"
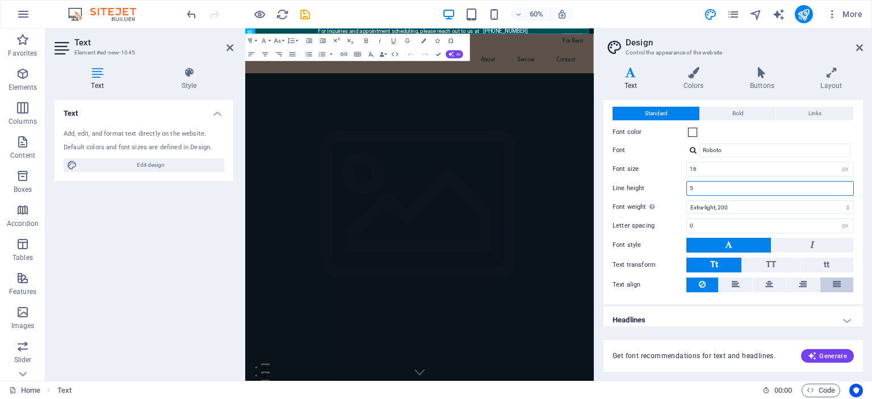
scroll to position [30, 0]
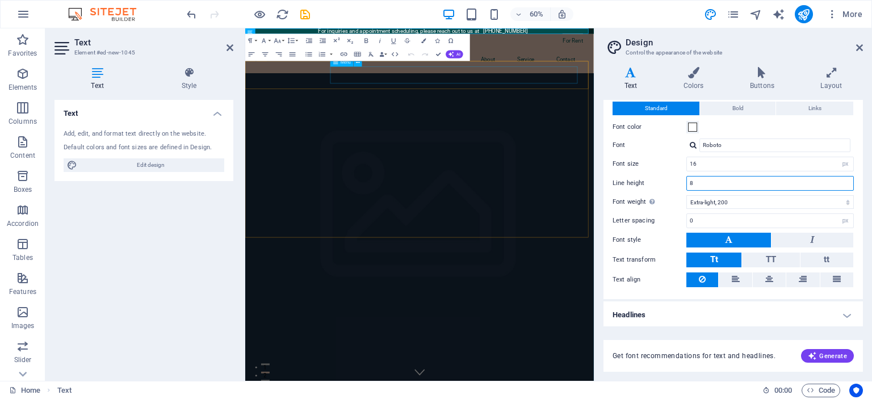
type input "8"
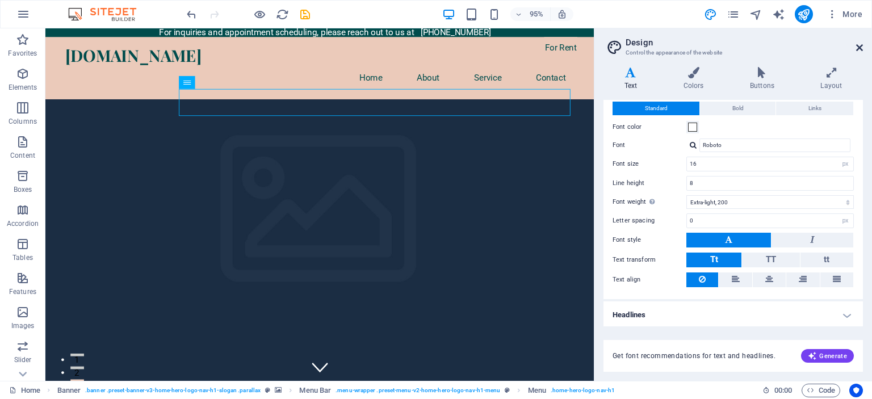
click at [860, 49] on icon at bounding box center [859, 47] width 7 height 9
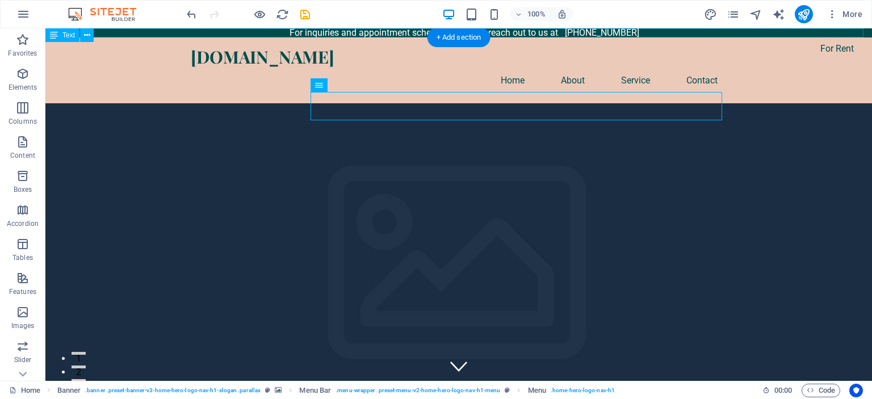
click at [639, 34] on div "For inquiries and appointment scheduling, please reach out to us at +92 313 279…" at bounding box center [458, 32] width 827 height 9
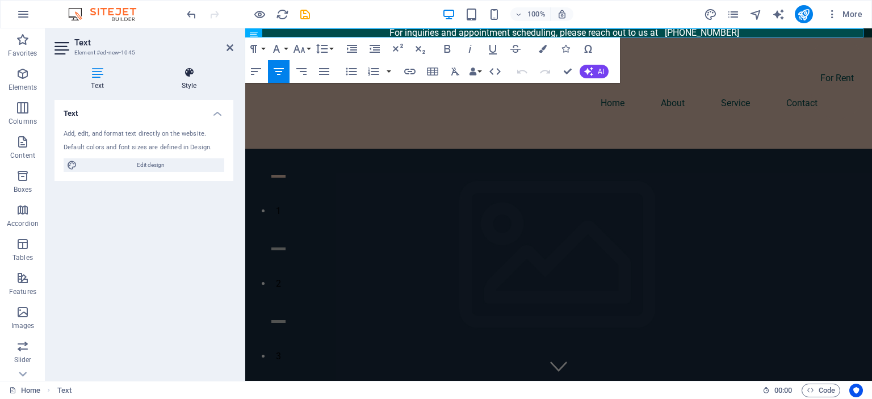
click at [200, 70] on icon at bounding box center [189, 72] width 89 height 11
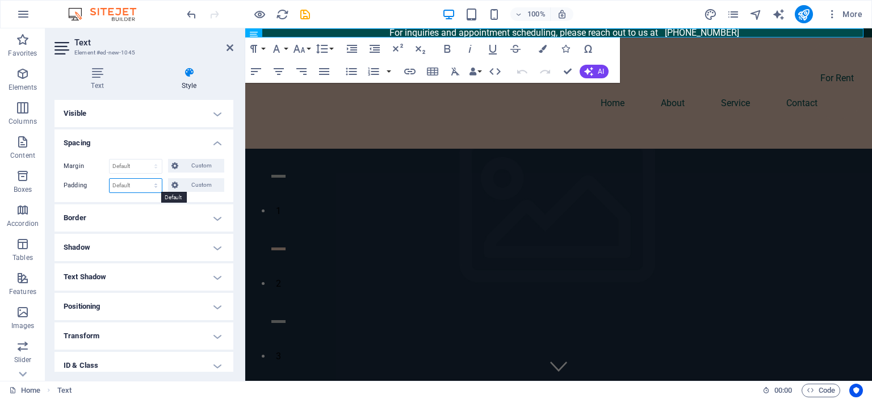
click at [140, 183] on select "Default px rem % vh vw Custom" at bounding box center [136, 186] width 52 height 14
select select "px"
click at [145, 179] on select "Default px rem % vh vw Custom" at bounding box center [136, 186] width 52 height 14
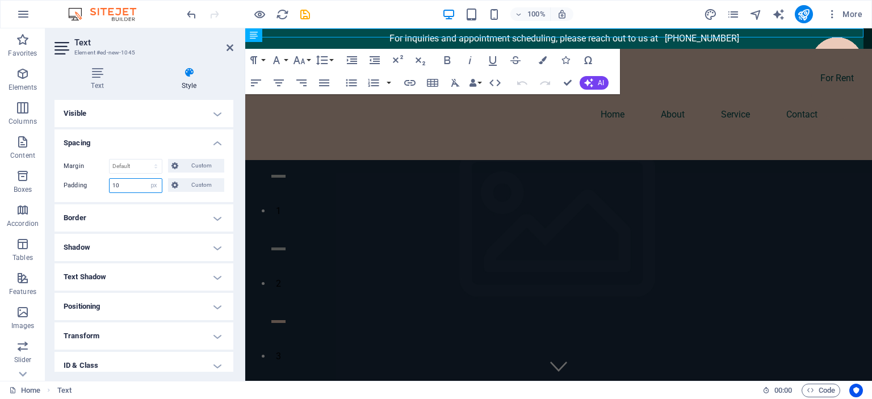
type input "10"
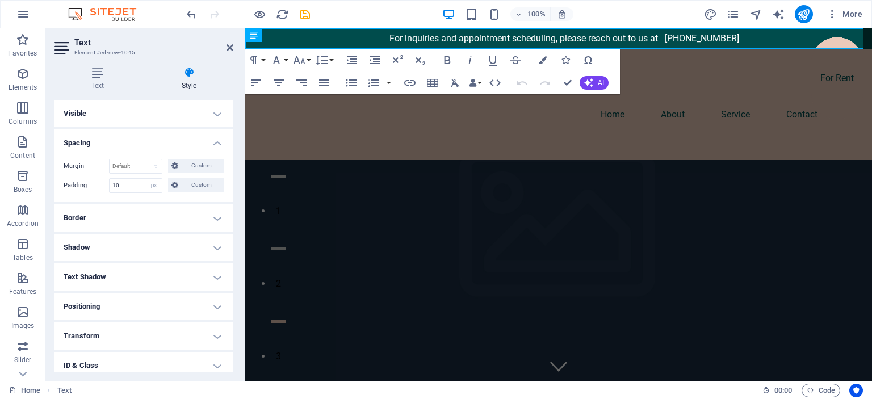
click at [237, 136] on div "Text Style Text Add, edit, and format text directly on the website. Default col…" at bounding box center [143, 219] width 197 height 323
click at [346, 118] on div "sabashakir.com Home About Service Contact" at bounding box center [558, 104] width 627 height 111
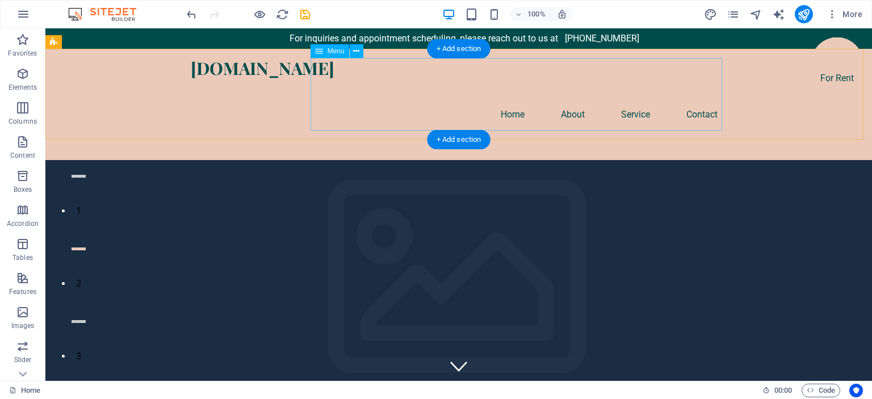
click at [509, 91] on nav "Home About Service Contact" at bounding box center [459, 114] width 536 height 73
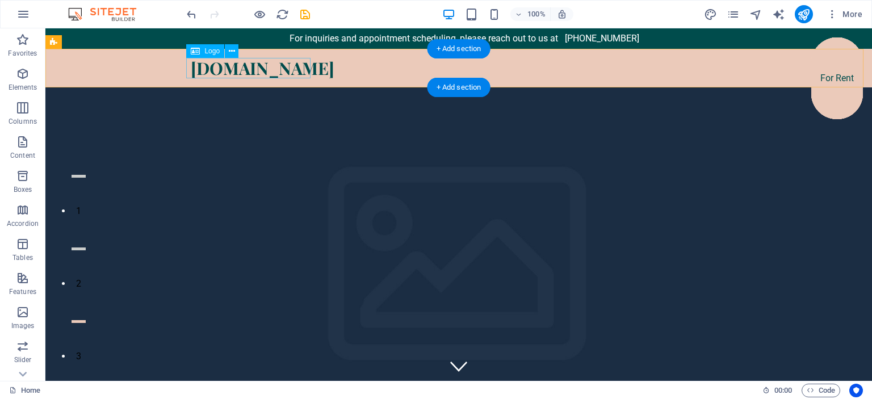
click at [276, 74] on div "[DOMAIN_NAME]" at bounding box center [459, 68] width 536 height 20
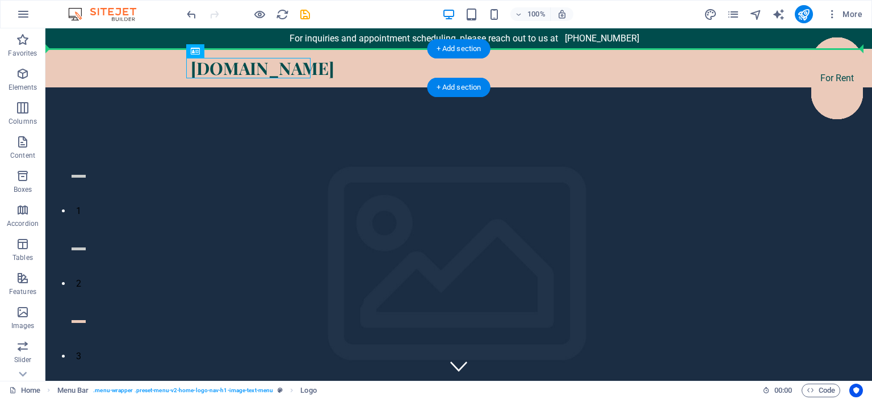
drag, startPoint x: 261, startPoint y: 77, endPoint x: 412, endPoint y: 68, distance: 151.9
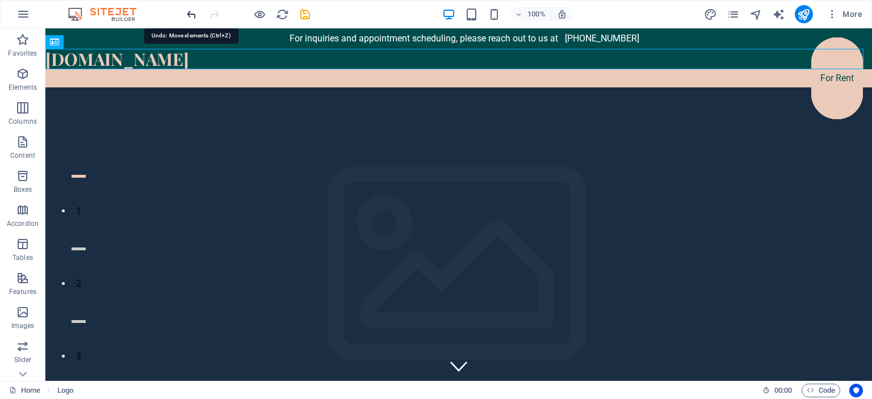
click at [189, 15] on icon "undo" at bounding box center [191, 14] width 13 height 13
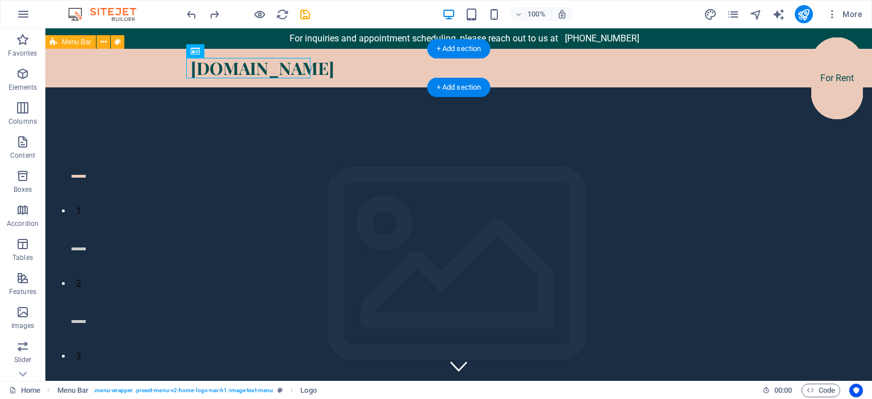
click at [331, 67] on div "[DOMAIN_NAME]" at bounding box center [458, 68] width 827 height 39
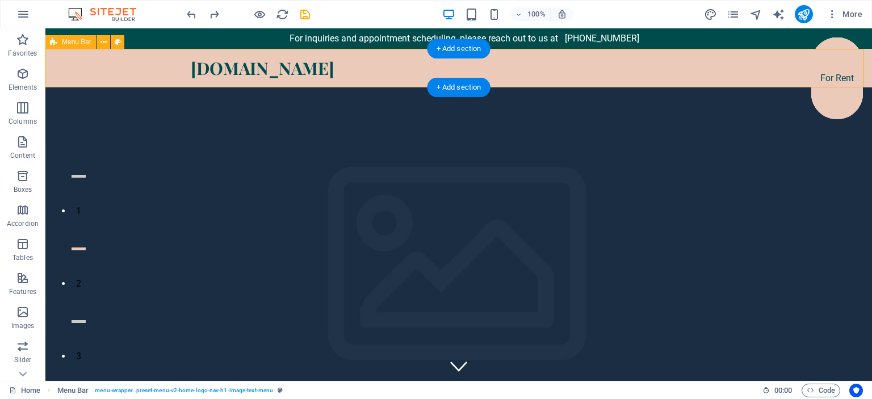
click at [360, 70] on div "[DOMAIN_NAME]" at bounding box center [458, 68] width 827 height 39
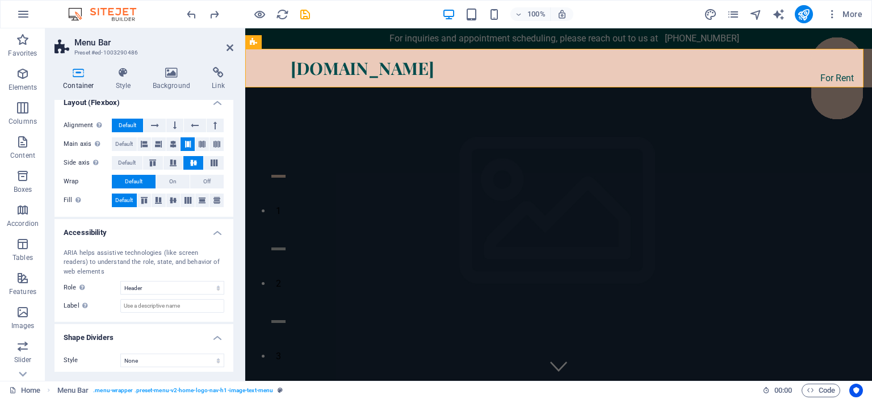
scroll to position [163, 0]
click at [200, 288] on select "None Alert Article Banner Comment Complementary Dialog Footer Header Marquee Pr…" at bounding box center [172, 289] width 104 height 14
click at [120, 282] on select "None Alert Article Banner Comment Complementary Dialog Footer Header Marquee Pr…" at bounding box center [172, 289] width 104 height 14
click at [200, 292] on select "None Alert Article Banner Comment Complementary Dialog Footer Header Marquee Pr…" at bounding box center [172, 289] width 104 height 14
select select "none"
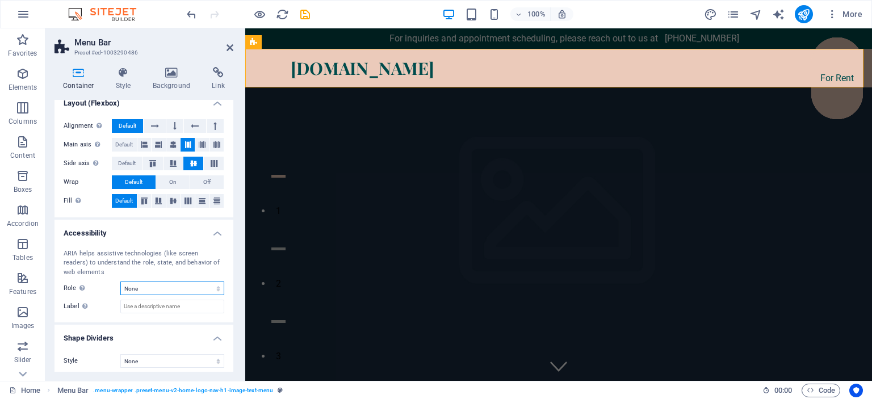
click at [120, 282] on select "None Alert Article Banner Comment Complementary Dialog Footer Header Marquee Pr…" at bounding box center [172, 289] width 104 height 14
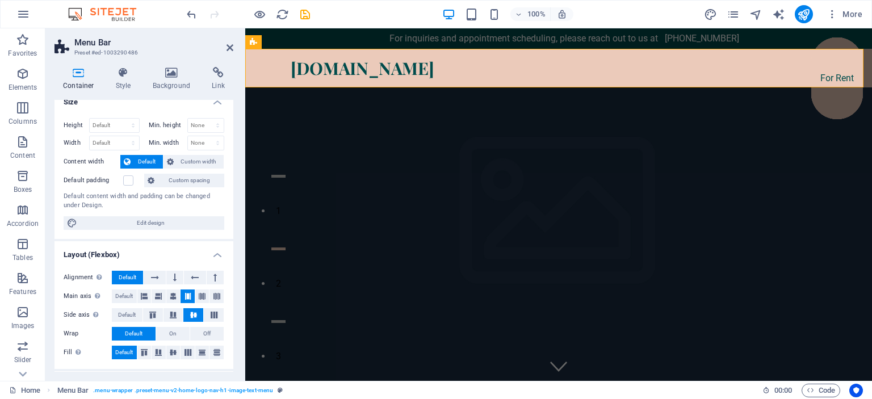
scroll to position [0, 0]
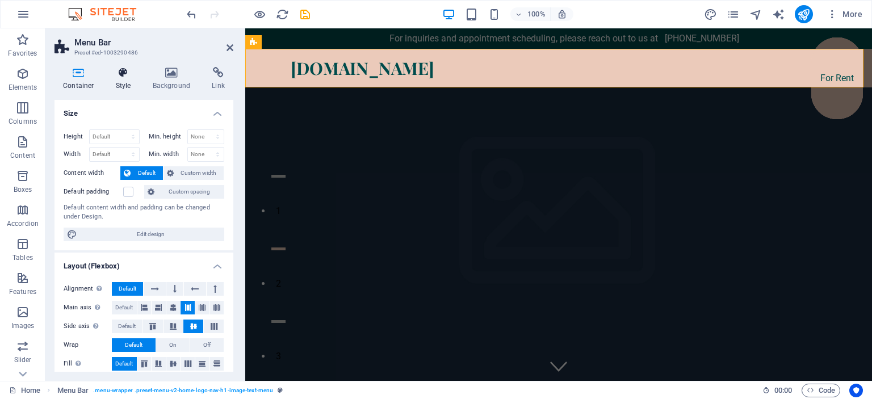
click at [127, 77] on icon at bounding box center [123, 72] width 32 height 11
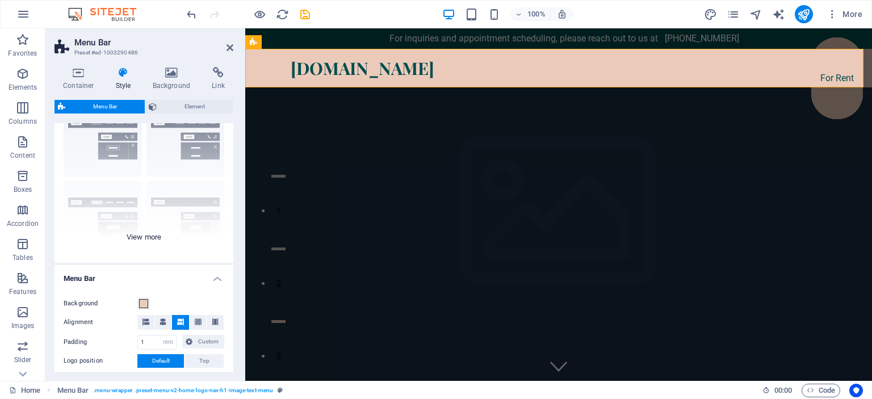
scroll to position [57, 0]
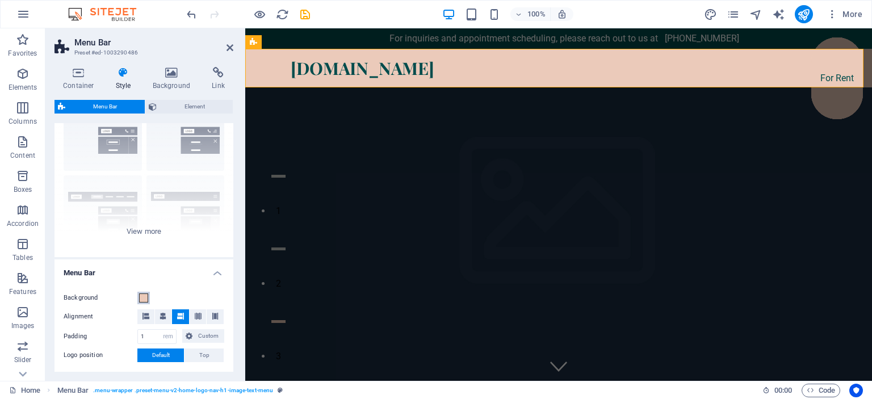
click at [143, 297] on span at bounding box center [143, 298] width 9 height 9
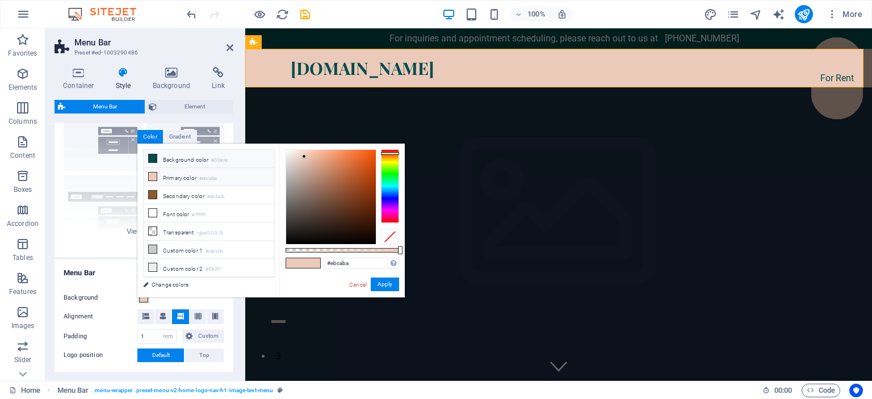
click at [175, 160] on li "Background color #004c4c" at bounding box center [209, 159] width 131 height 18
type input "#004c4c"
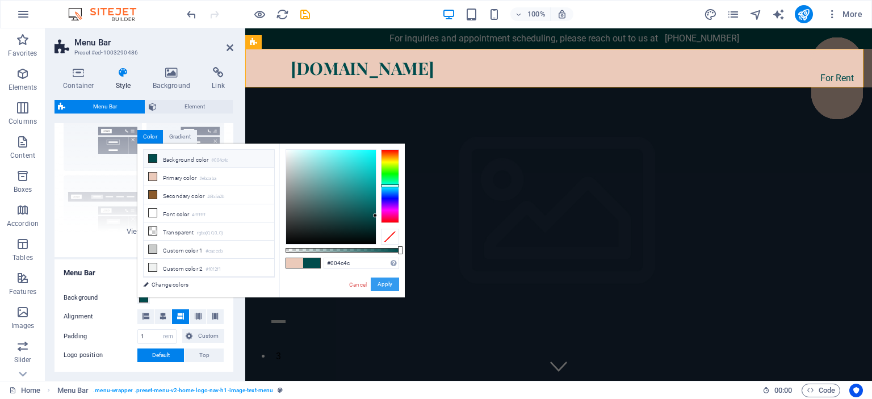
click at [377, 286] on button "Apply" at bounding box center [385, 285] width 28 height 14
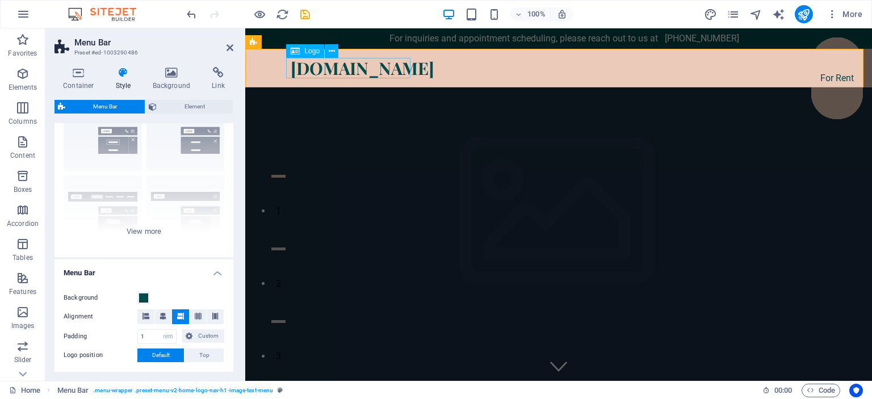
click at [294, 66] on div "[DOMAIN_NAME]" at bounding box center [559, 68] width 536 height 20
click at [270, 62] on div "[DOMAIN_NAME]" at bounding box center [558, 68] width 627 height 39
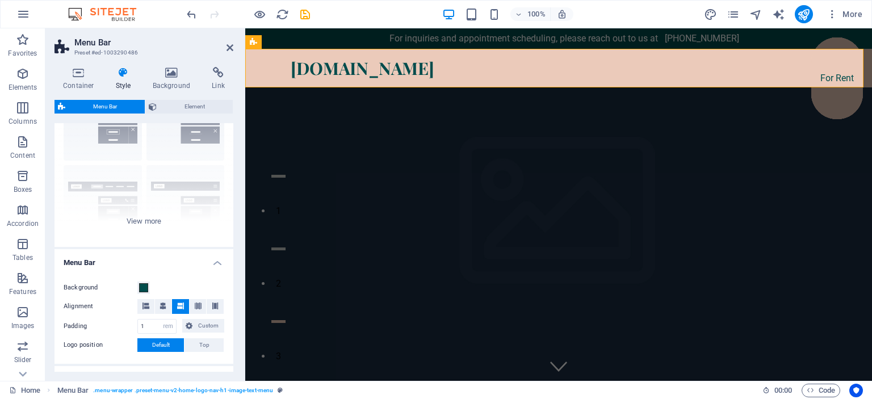
scroll to position [66, 0]
click at [177, 108] on span "Element" at bounding box center [194, 107] width 69 height 14
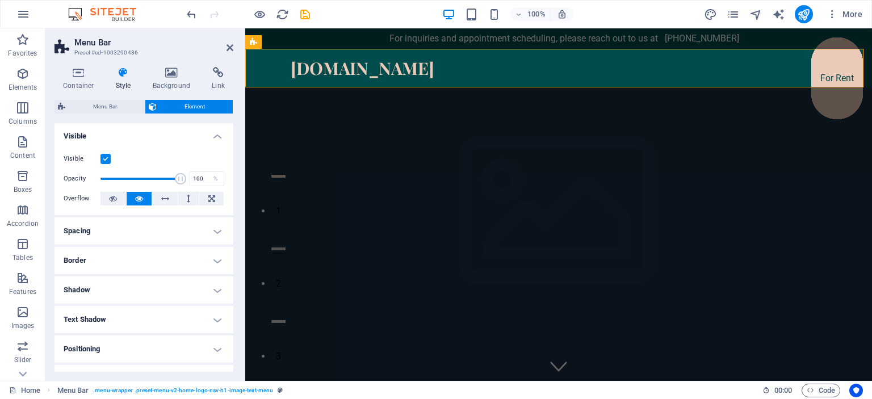
scroll to position [0, 0]
click at [165, 224] on h4 "Spacing" at bounding box center [144, 231] width 179 height 27
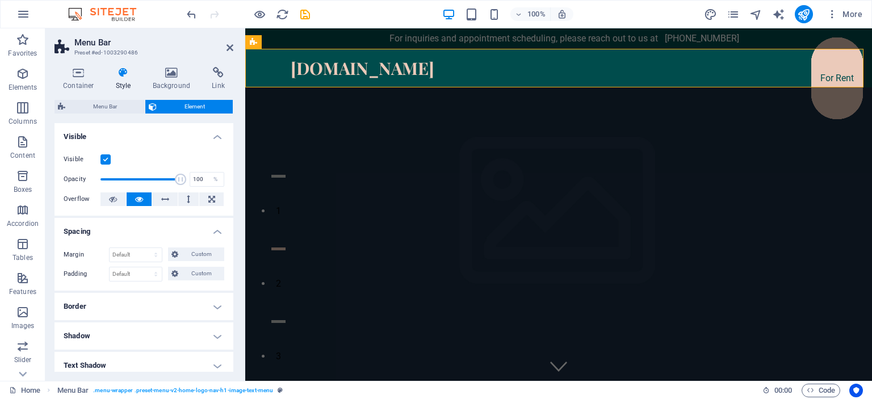
click at [187, 310] on h4 "Border" at bounding box center [144, 306] width 179 height 27
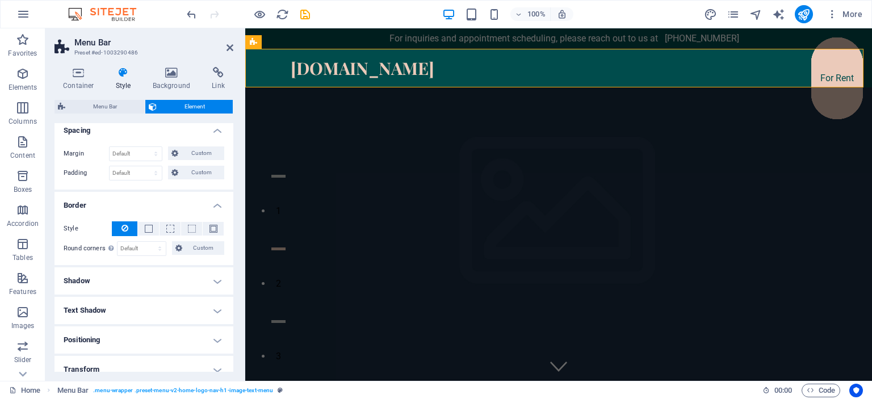
scroll to position [102, 0]
click at [176, 281] on h4 "Shadow" at bounding box center [144, 280] width 179 height 27
click at [176, 281] on h4 "Shadow" at bounding box center [144, 277] width 179 height 20
click at [207, 202] on h4 "Border" at bounding box center [144, 201] width 179 height 20
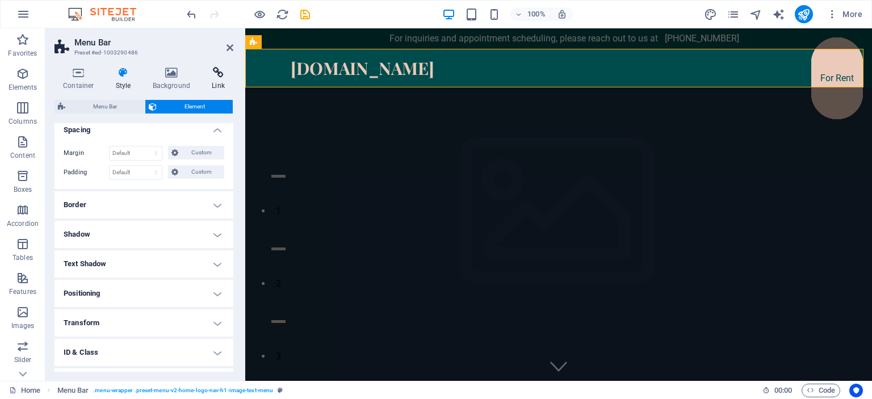
click at [211, 86] on h4 "Link" at bounding box center [218, 79] width 30 height 24
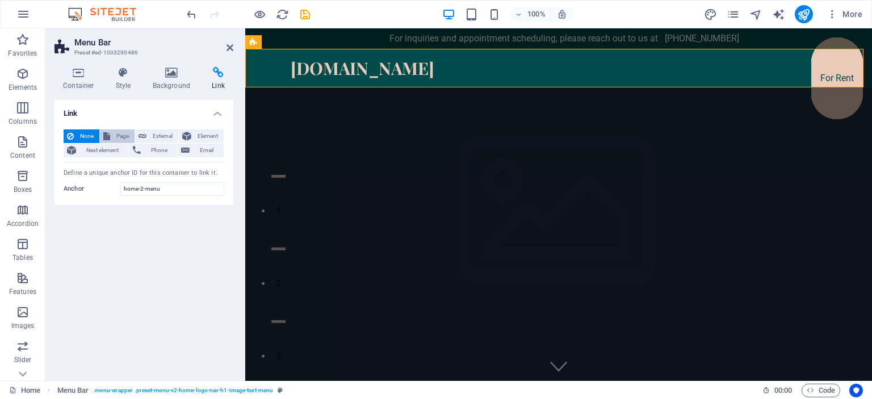
click at [115, 135] on span "Page" at bounding box center [123, 136] width 18 height 14
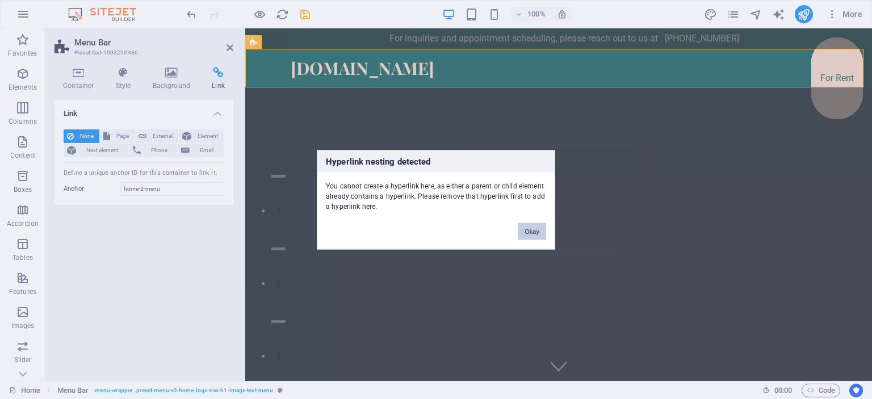
click at [533, 229] on button "Okay" at bounding box center [532, 231] width 28 height 17
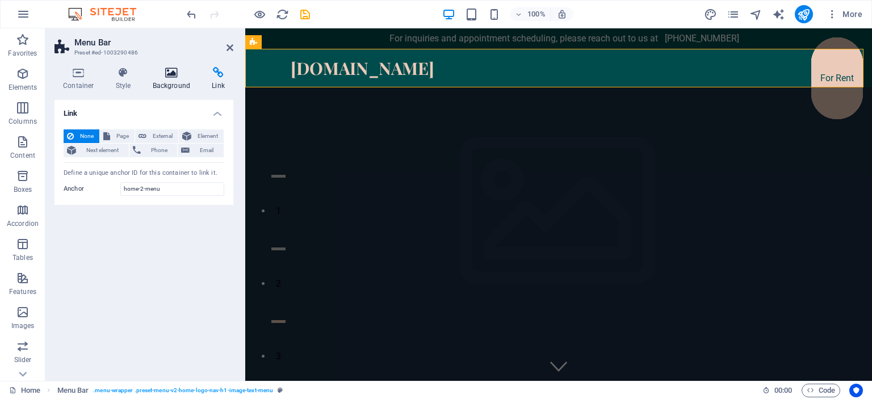
click at [162, 78] on h4 "Background" at bounding box center [174, 79] width 60 height 24
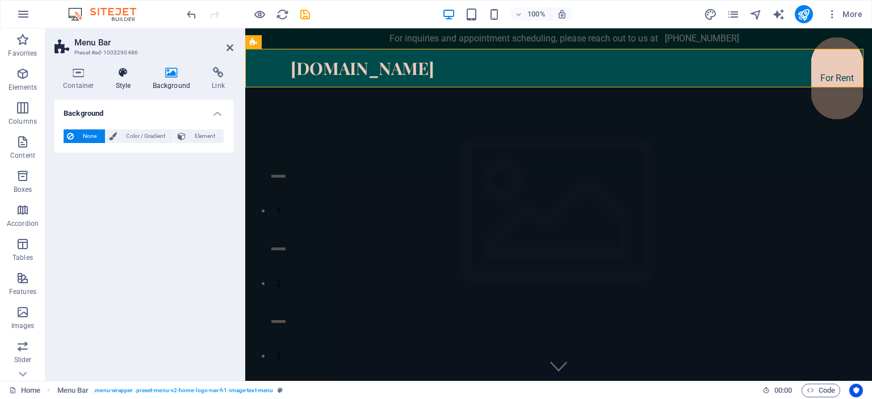
click at [127, 69] on icon at bounding box center [123, 72] width 32 height 11
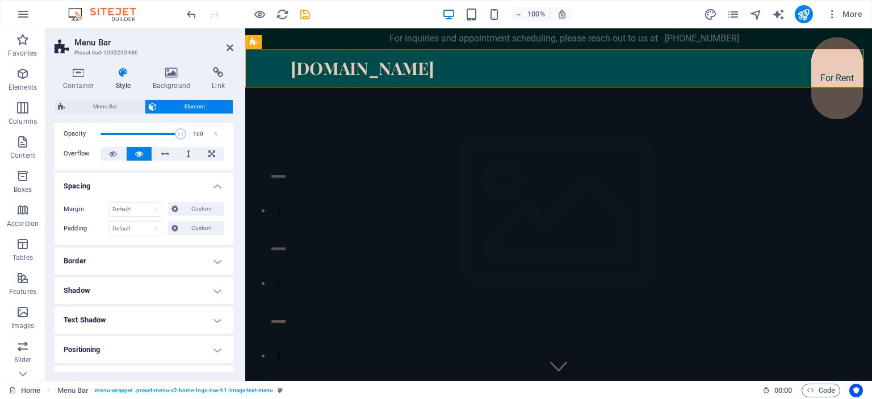
scroll to position [0, 0]
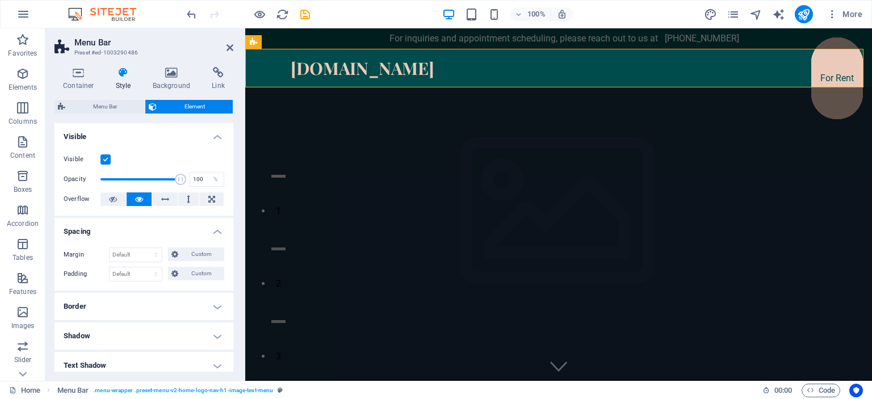
click at [203, 140] on h4 "Visible" at bounding box center [144, 133] width 179 height 20
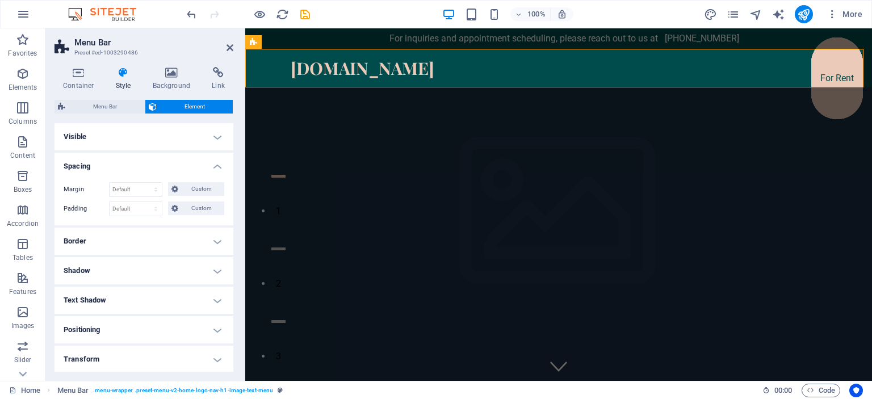
click at [214, 160] on h4 "Spacing" at bounding box center [144, 163] width 179 height 20
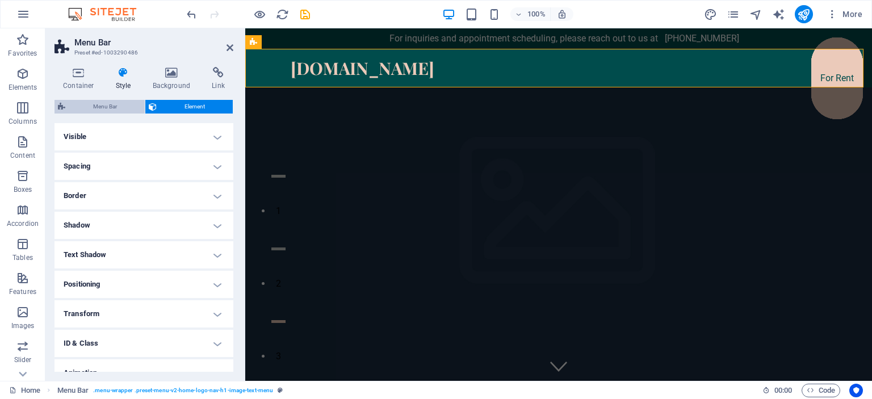
click at [118, 104] on span "Menu Bar" at bounding box center [105, 107] width 73 height 14
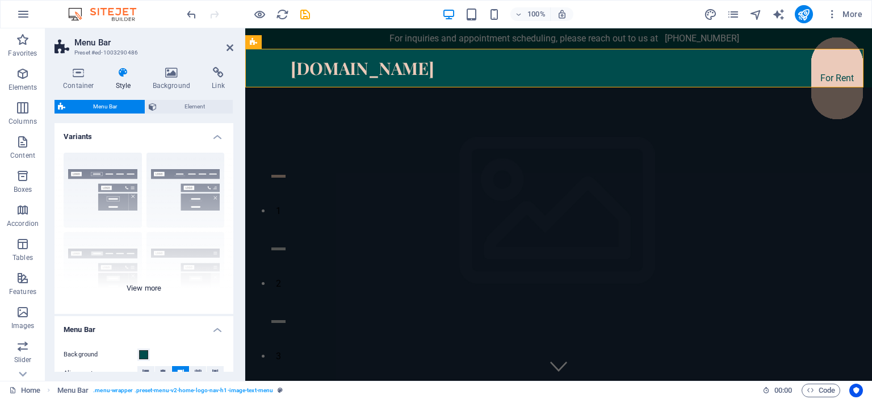
click at [153, 285] on div "Border Centered Default Fixed Loki Trigger Wide XXL" at bounding box center [144, 229] width 179 height 170
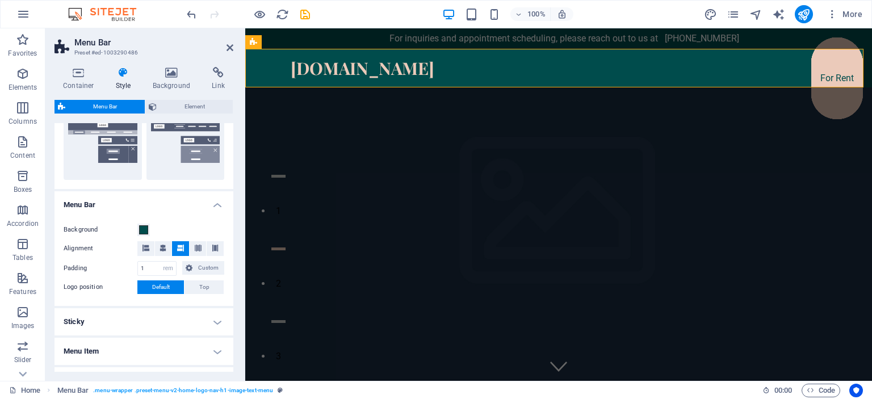
scroll to position [291, 0]
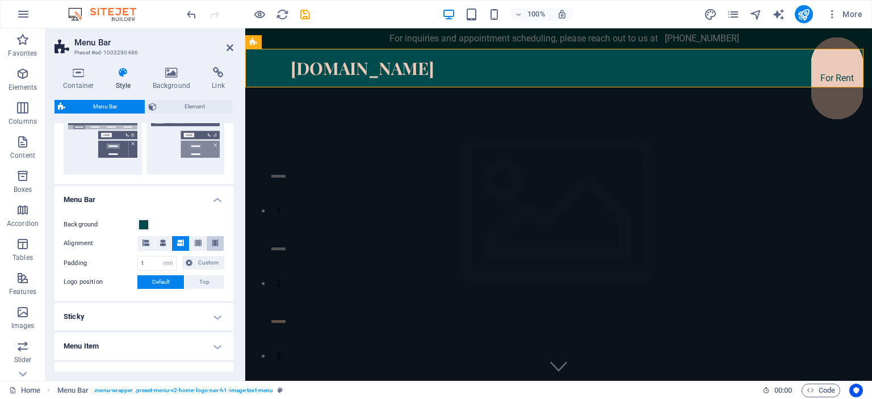
click at [214, 243] on icon at bounding box center [215, 243] width 7 height 7
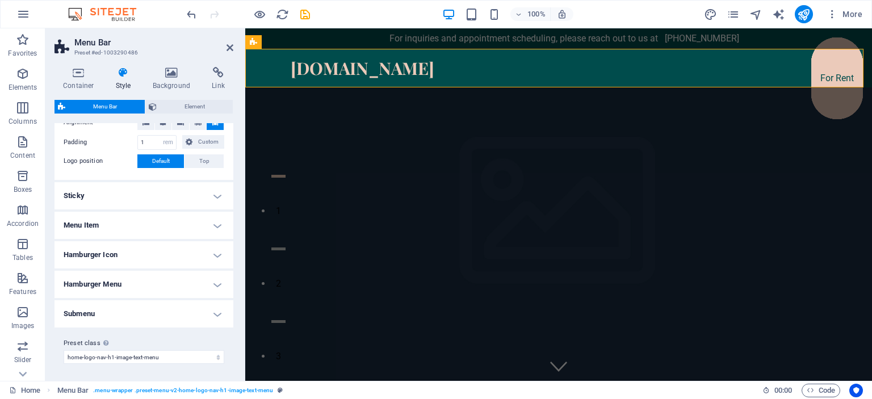
scroll to position [408, 0]
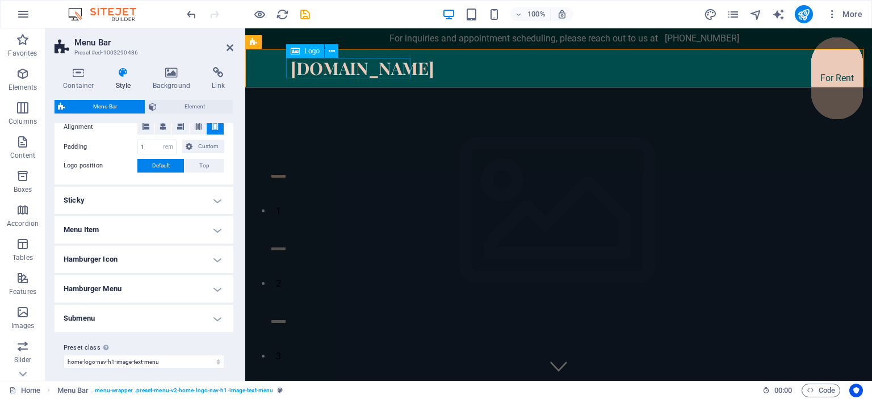
click at [310, 70] on div "[DOMAIN_NAME]" at bounding box center [559, 68] width 536 height 20
click at [335, 52] on button at bounding box center [332, 51] width 14 height 14
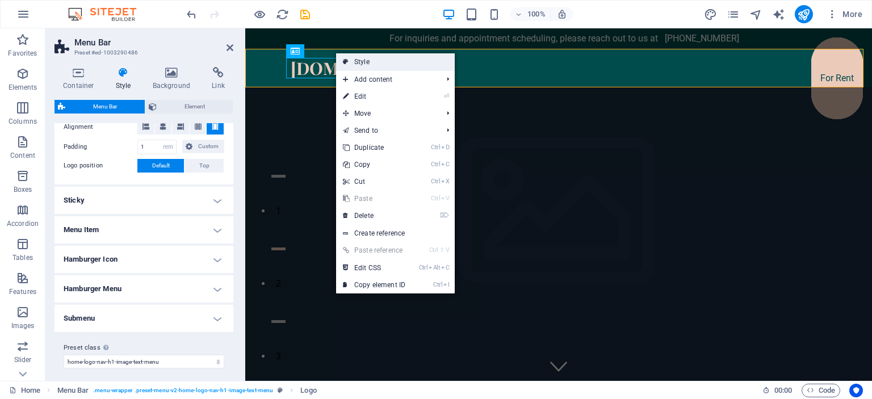
click at [365, 62] on link "Style" at bounding box center [395, 61] width 119 height 17
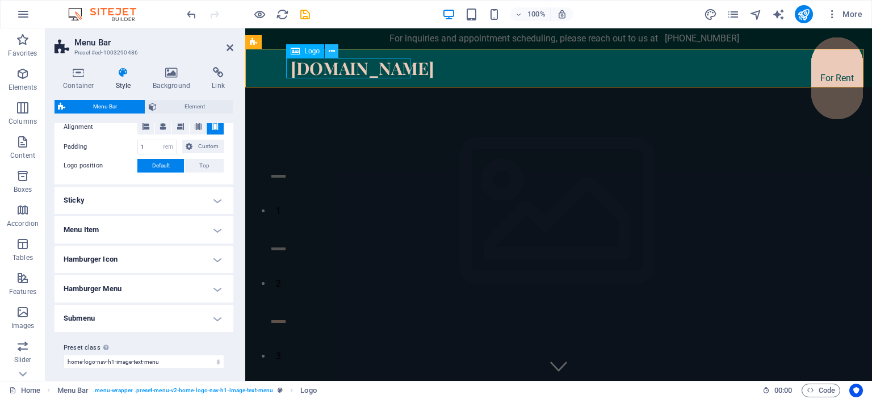
click at [334, 53] on icon at bounding box center [332, 51] width 6 height 12
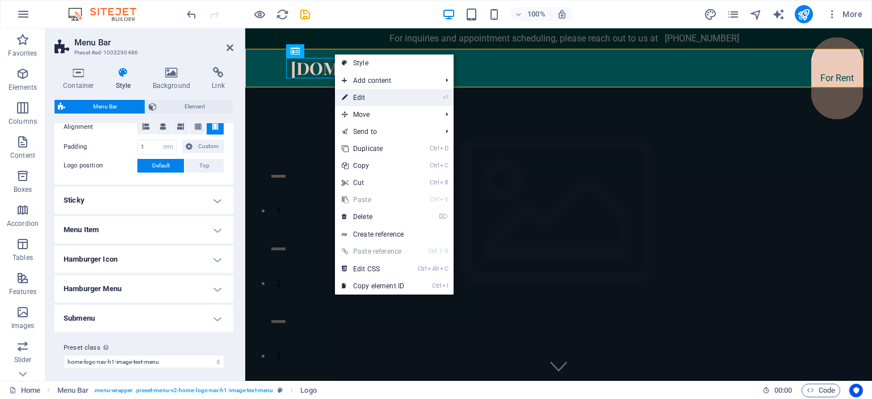
click at [364, 93] on link "⏎ Edit" at bounding box center [373, 97] width 76 height 17
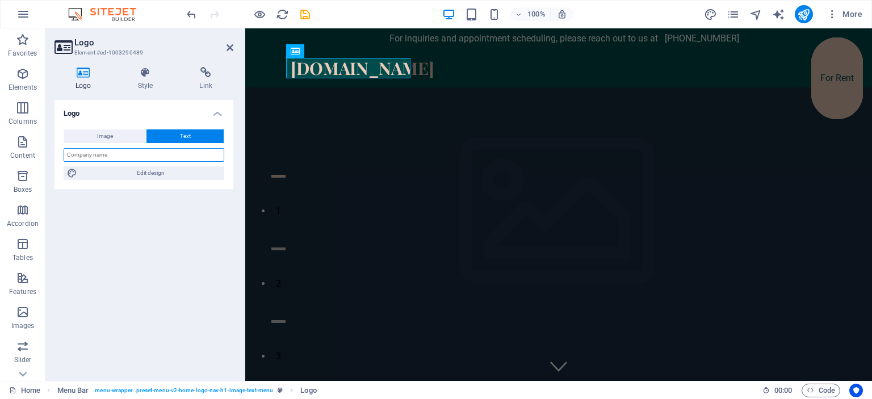
click at [120, 152] on input "text" at bounding box center [144, 155] width 161 height 14
type input "Saba Shakir"
click at [134, 84] on h4 "Style" at bounding box center [148, 79] width 62 height 24
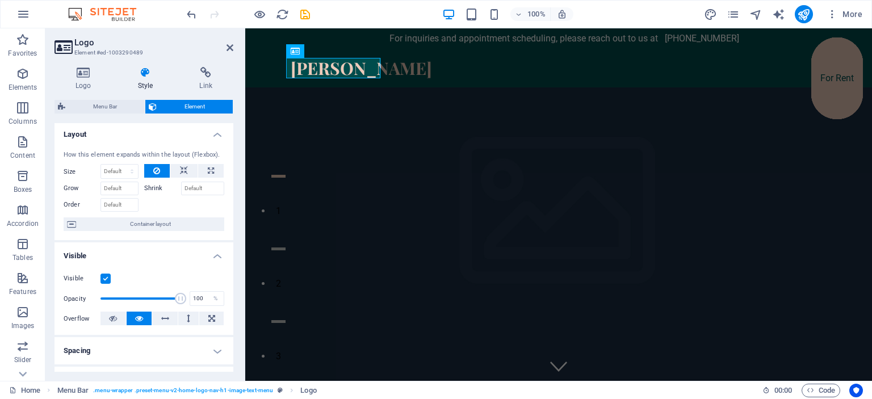
scroll to position [0, 0]
click at [95, 78] on h4 "Logo" at bounding box center [86, 79] width 62 height 24
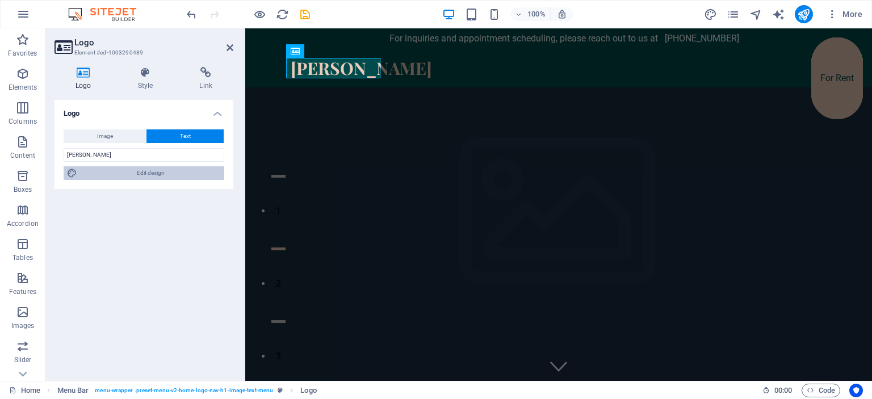
click at [143, 179] on span "Edit design" at bounding box center [151, 173] width 140 height 14
select select "px"
select select "200"
select select "px"
select select "rem"
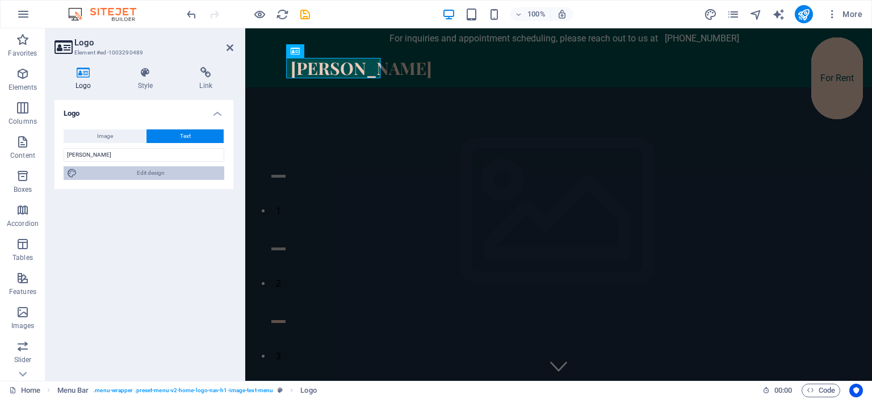
select select "700"
select select "px"
select select "rem"
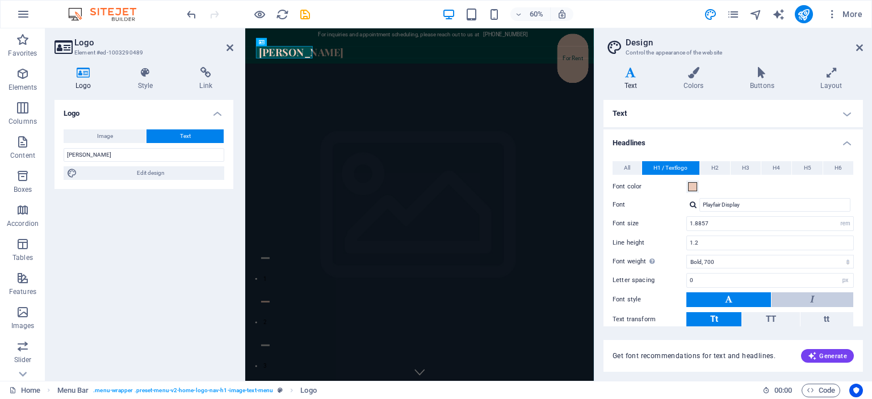
click at [793, 302] on button at bounding box center [813, 299] width 82 height 15
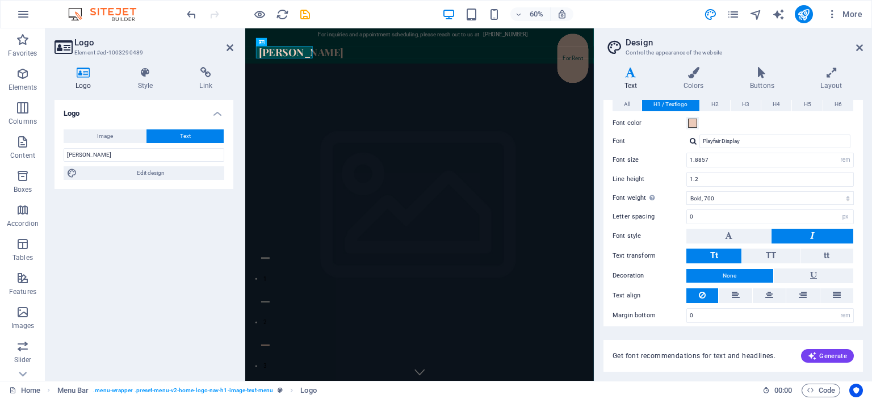
scroll to position [69, 0]
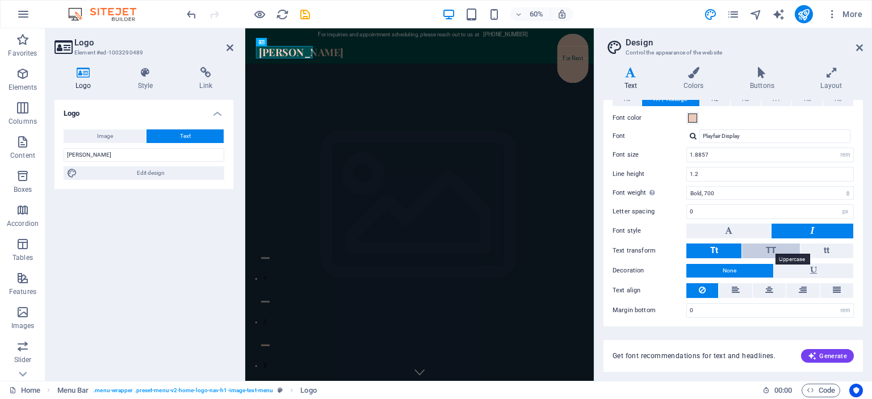
click at [775, 246] on span "TT" at bounding box center [771, 250] width 10 height 10
click at [835, 285] on icon at bounding box center [837, 290] width 8 height 14
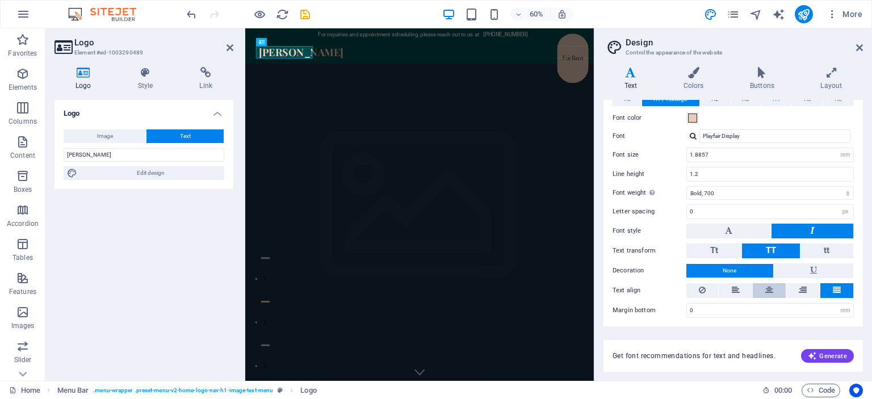
click at [772, 289] on button at bounding box center [769, 290] width 33 height 15
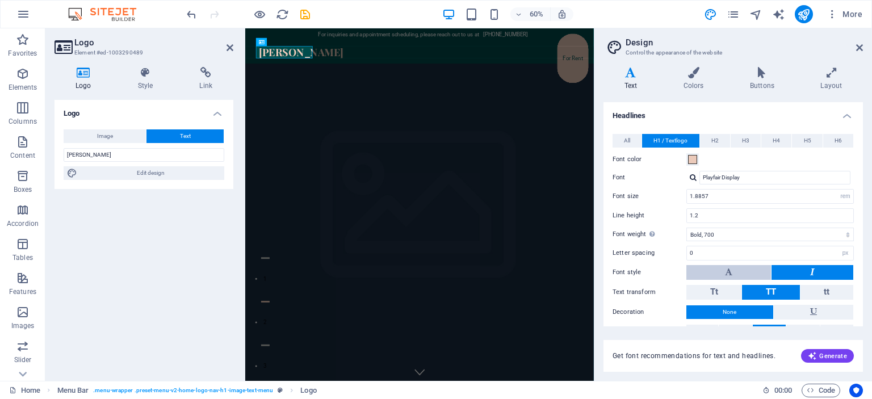
scroll to position [11, 0]
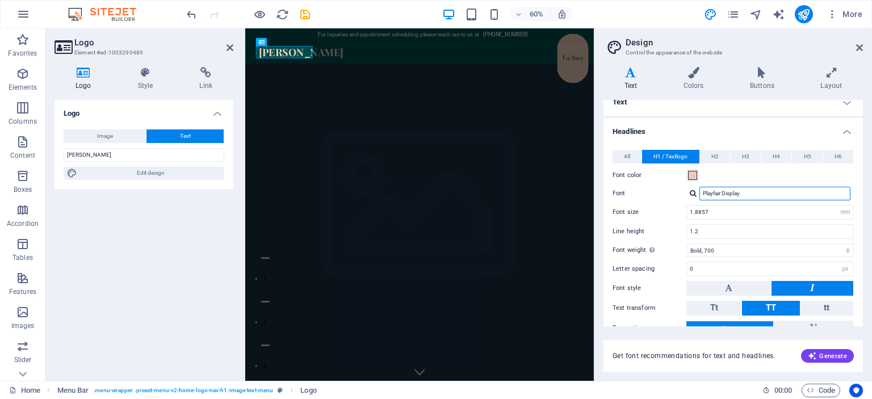
click at [744, 189] on input "Playfair Display" at bounding box center [775, 194] width 151 height 14
type input "P"
click at [763, 194] on input "Aga" at bounding box center [775, 194] width 151 height 14
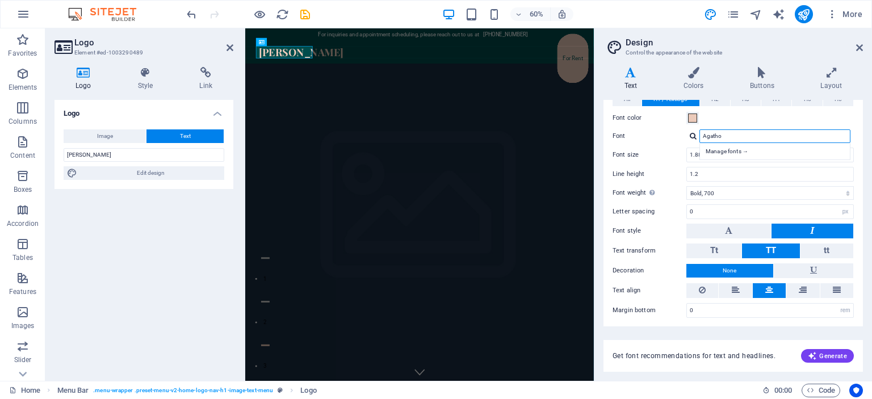
scroll to position [0, 0]
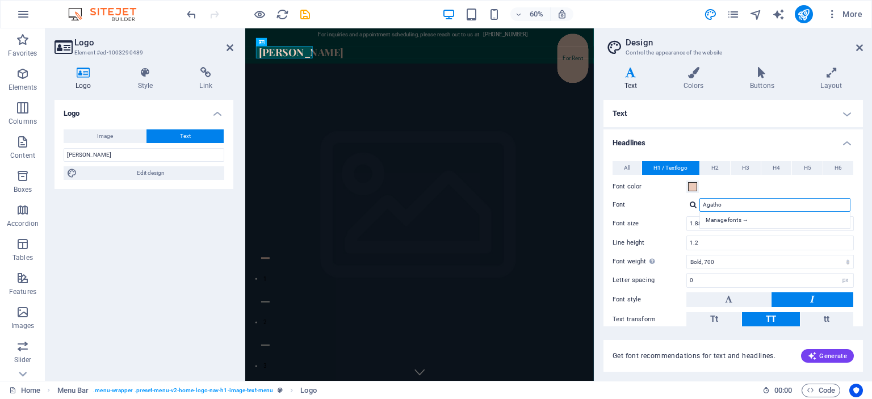
type input "Agatho"
click at [840, 140] on h4 "Headlines" at bounding box center [734, 139] width 260 height 20
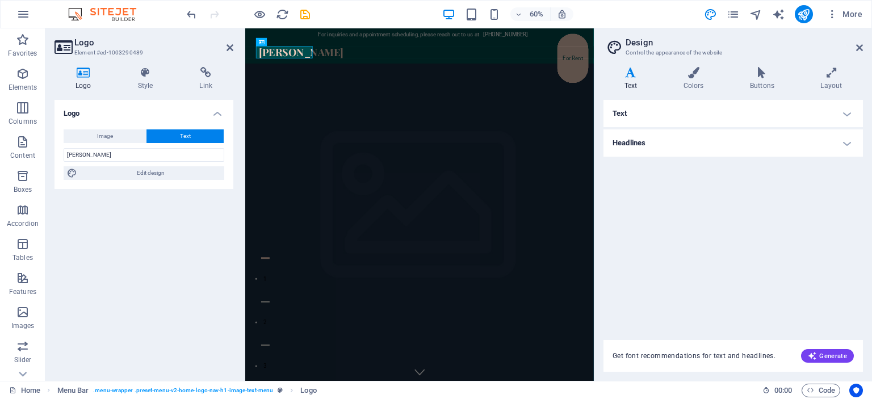
click at [849, 108] on h4 "Text" at bounding box center [734, 113] width 260 height 27
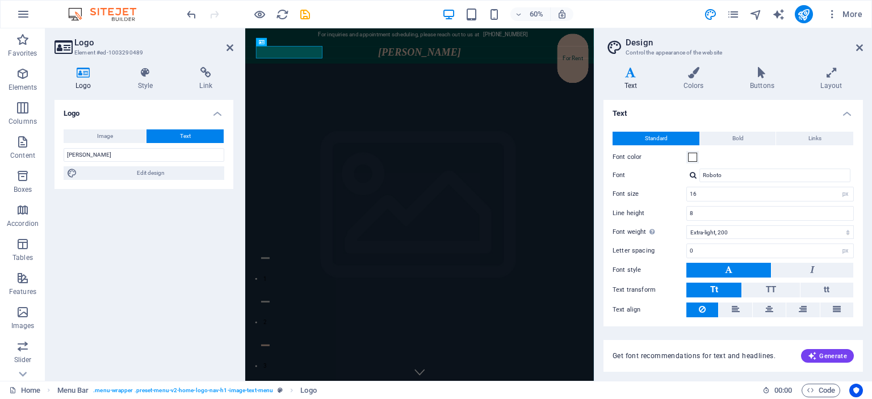
click at [845, 118] on h4 "Text" at bounding box center [734, 110] width 260 height 20
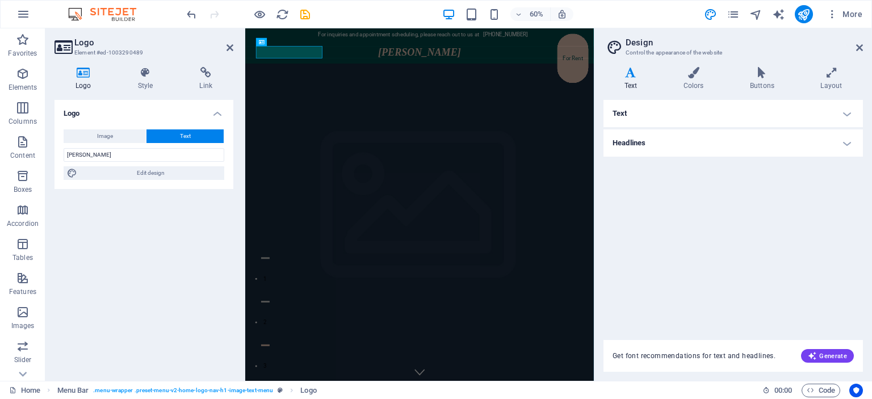
click at [831, 139] on h4 "Headlines" at bounding box center [734, 142] width 260 height 27
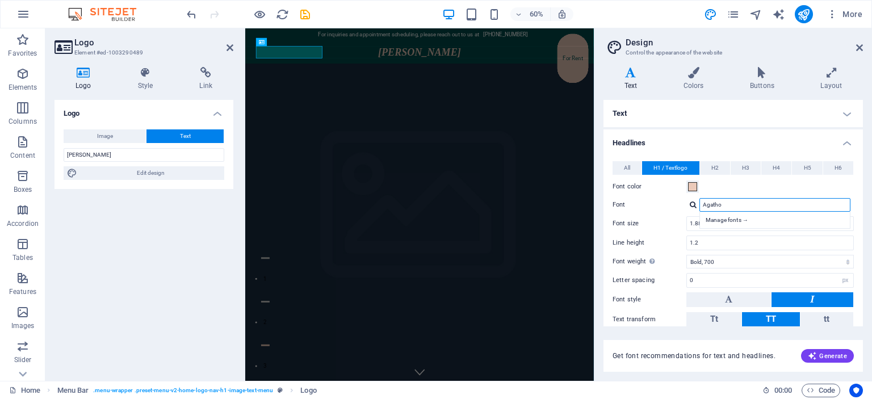
click at [722, 203] on input "Agatho" at bounding box center [775, 205] width 151 height 14
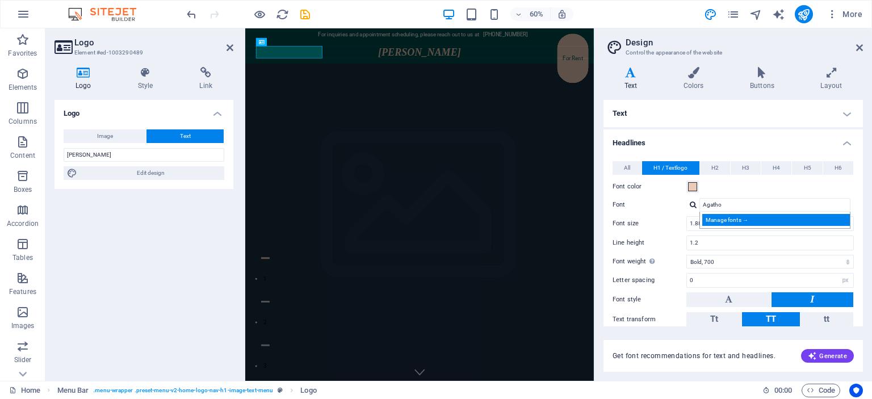
click at [743, 221] on div "Manage fonts →" at bounding box center [778, 220] width 150 height 12
select select "popularity"
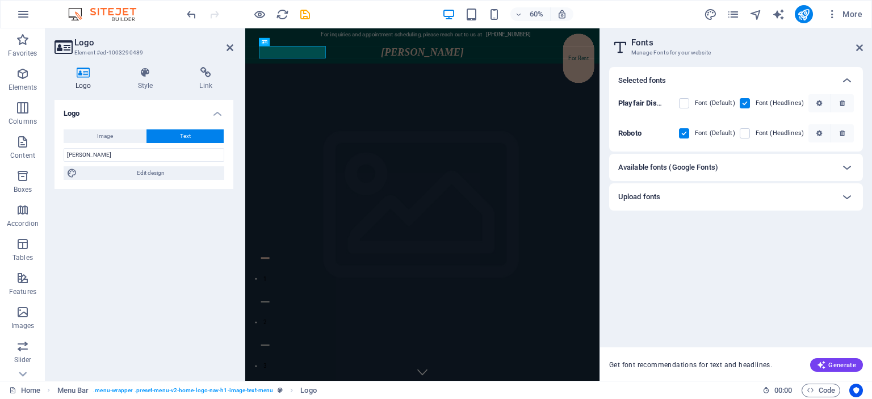
click at [739, 168] on div "Available fonts (Google Fonts)" at bounding box center [725, 168] width 215 height 14
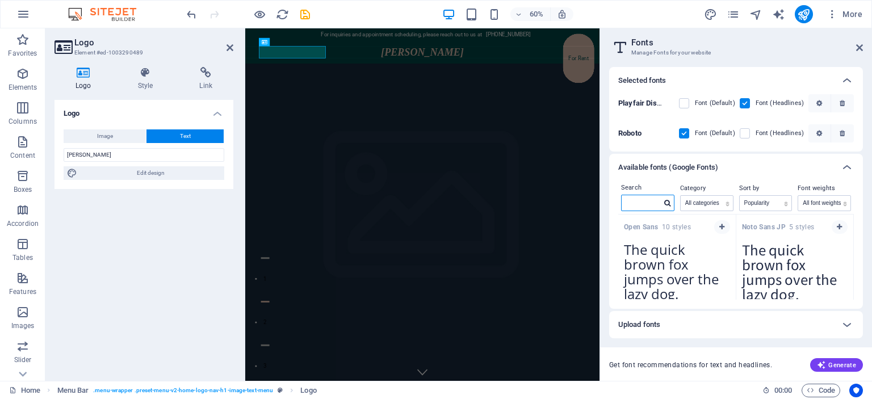
click at [644, 205] on input "text" at bounding box center [642, 202] width 40 height 15
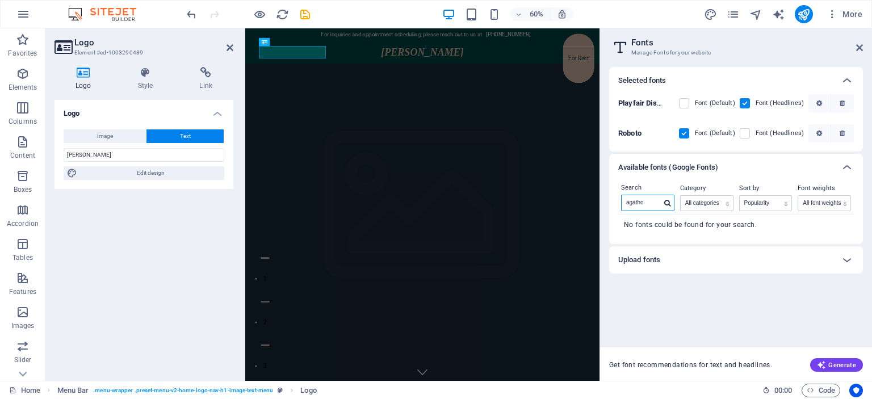
type input "agatho"
click at [766, 270] on div "Upload fonts" at bounding box center [736, 259] width 254 height 27
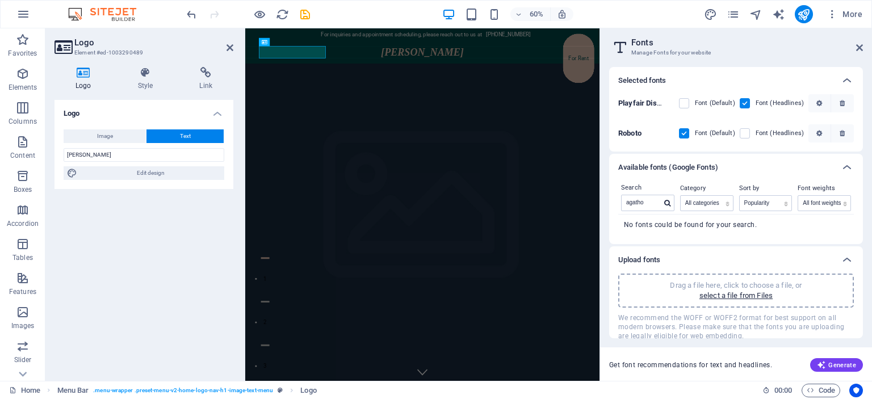
scroll to position [1, 0]
click at [859, 48] on icon at bounding box center [859, 47] width 7 height 9
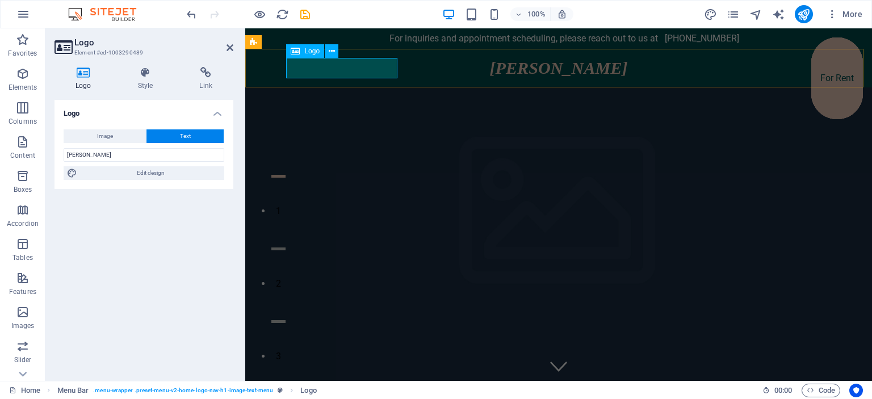
click at [377, 64] on div "Saba Shakir" at bounding box center [559, 68] width 536 height 20
click at [317, 49] on span "Logo" at bounding box center [311, 51] width 15 height 7
click at [329, 49] on icon at bounding box center [332, 51] width 6 height 12
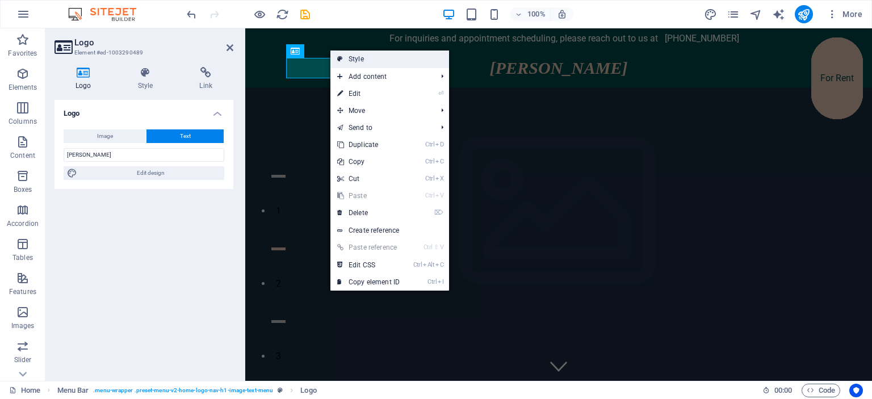
click at [360, 63] on link "Style" at bounding box center [390, 59] width 119 height 17
select select "rem"
select select "preset-menu-v2-home-logo-nav-h1-image-text-menu"
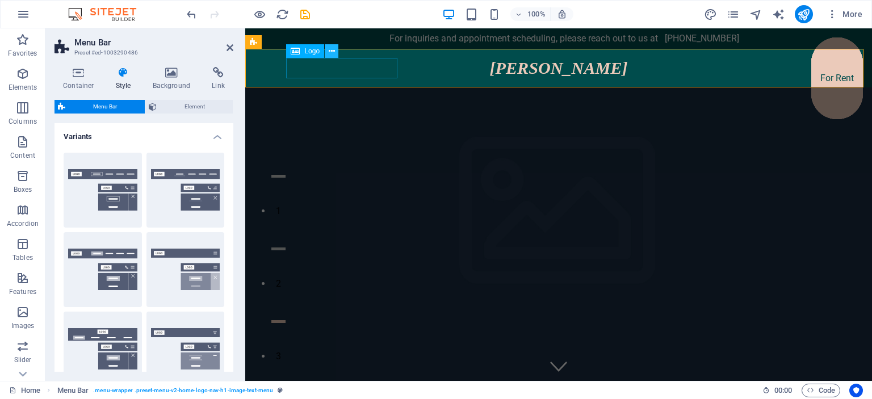
click at [333, 52] on icon at bounding box center [332, 51] width 6 height 12
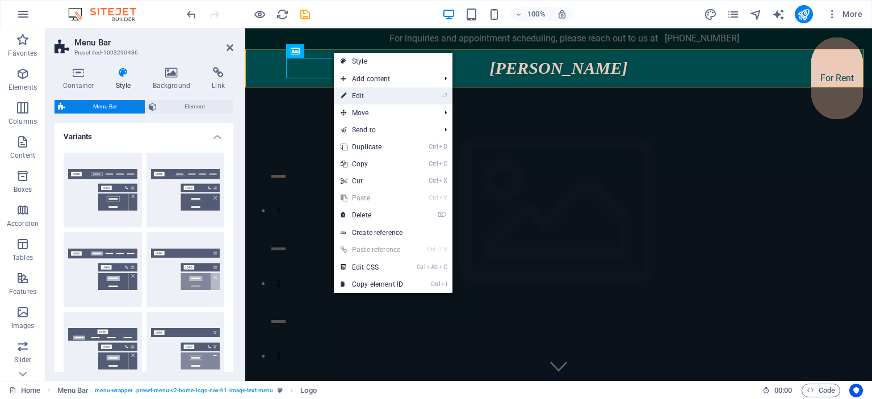
click at [366, 90] on link "⏎ Edit" at bounding box center [372, 95] width 76 height 17
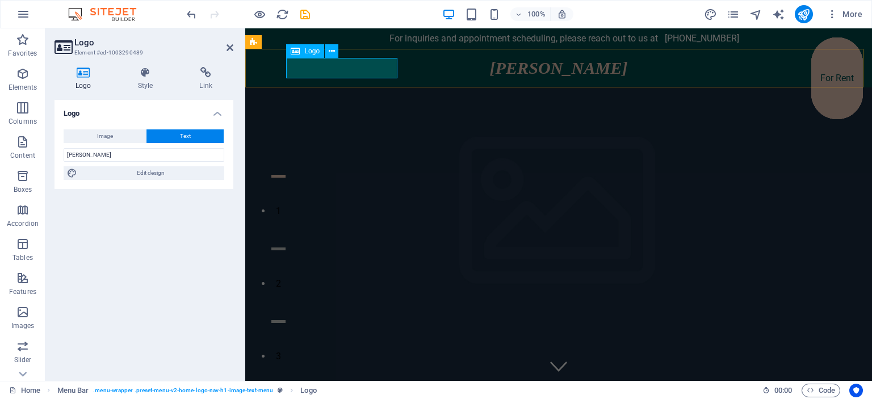
click at [309, 49] on span "Logo" at bounding box center [311, 51] width 15 height 7
click at [332, 50] on icon at bounding box center [332, 51] width 6 height 12
click at [148, 83] on h4 "Style" at bounding box center [148, 79] width 62 height 24
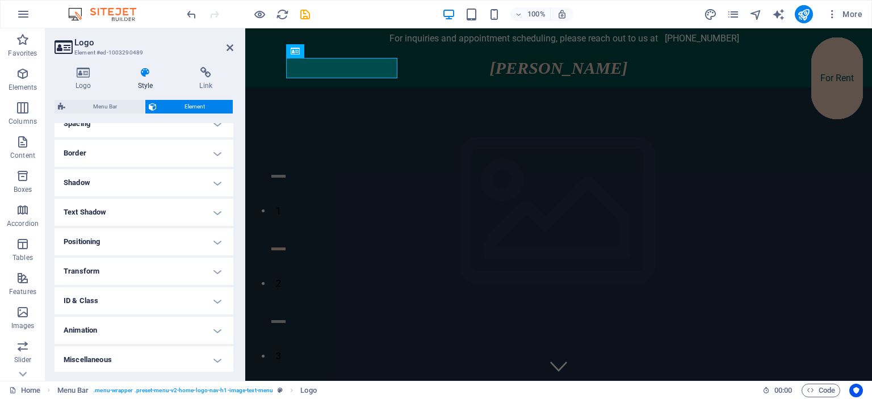
scroll to position [231, 0]
click at [89, 75] on icon at bounding box center [84, 72] width 58 height 11
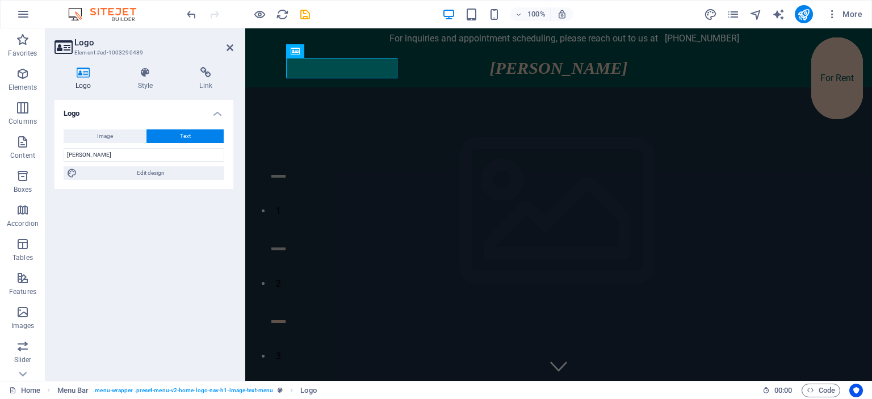
click at [163, 180] on div "Image Text Drag files here, click to choose files or select files from Files or…" at bounding box center [144, 154] width 179 height 69
click at [159, 170] on span "Edit design" at bounding box center [151, 173] width 140 height 14
select select "rem"
select select "700"
select select "px"
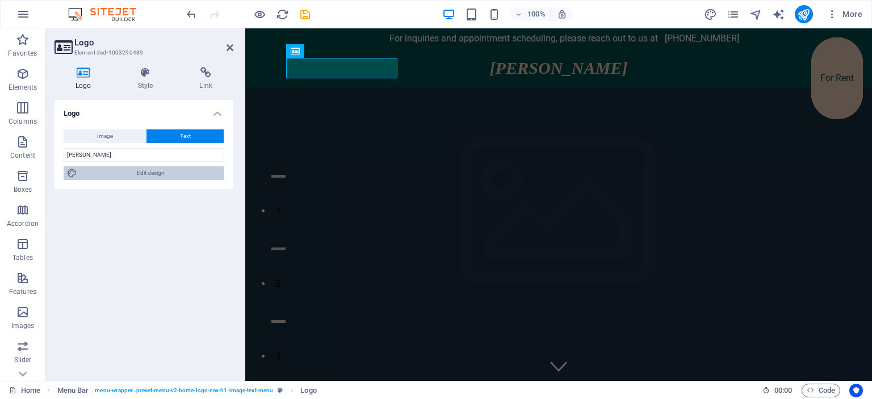
select select "rem"
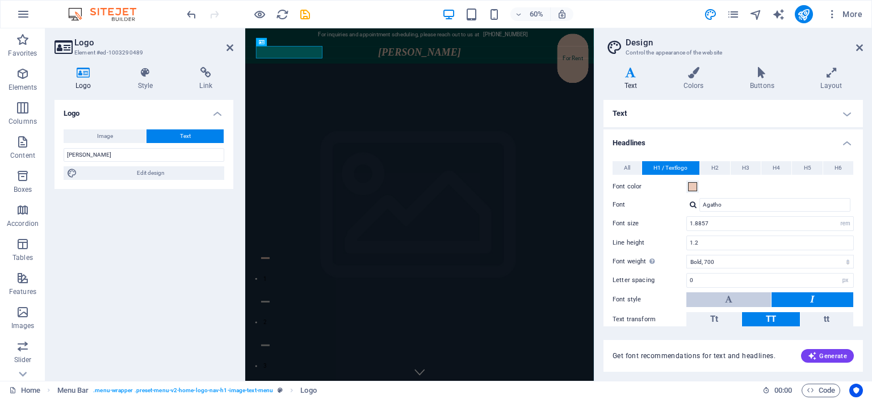
click at [761, 299] on button at bounding box center [729, 299] width 85 height 15
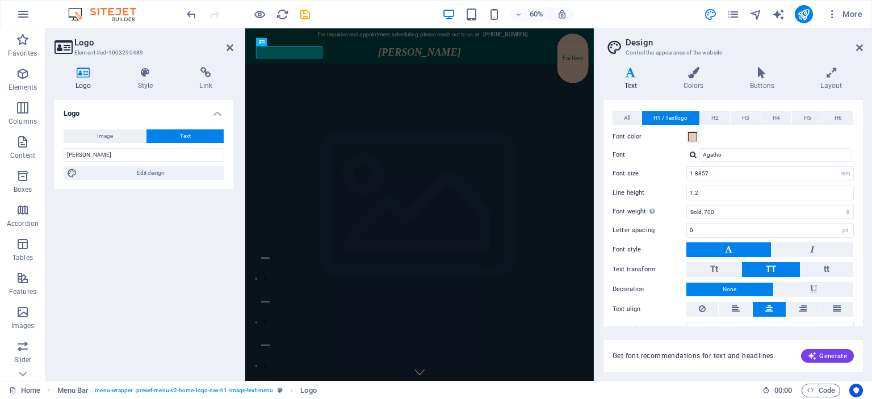
scroll to position [69, 0]
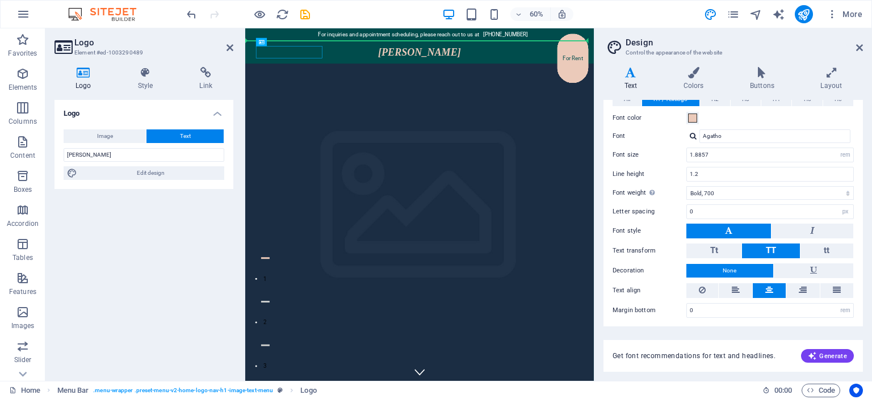
drag, startPoint x: 528, startPoint y: 70, endPoint x: 438, endPoint y: 62, distance: 90.6
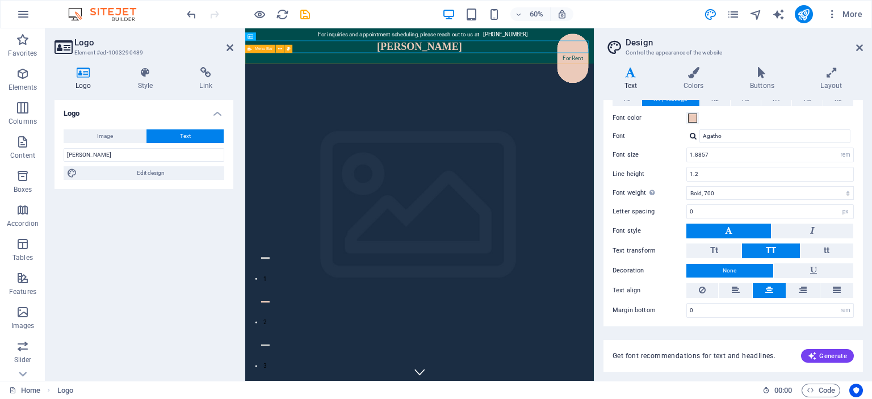
click at [587, 76] on div at bounding box center [535, 78] width 581 height 18
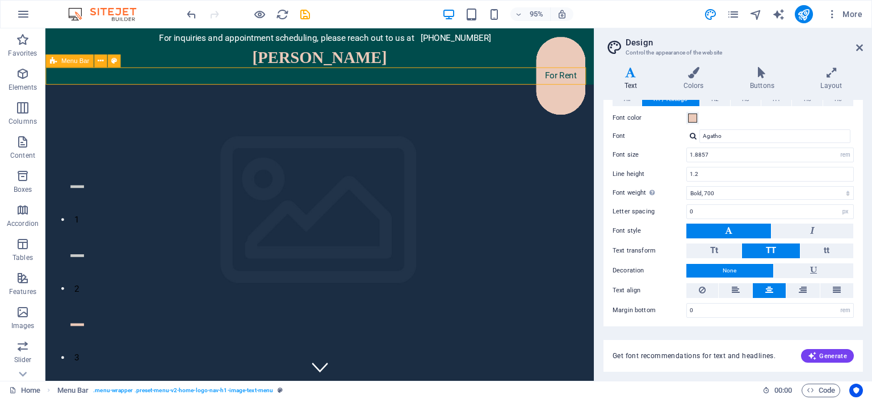
click at [120, 78] on div at bounding box center [334, 78] width 578 height 18
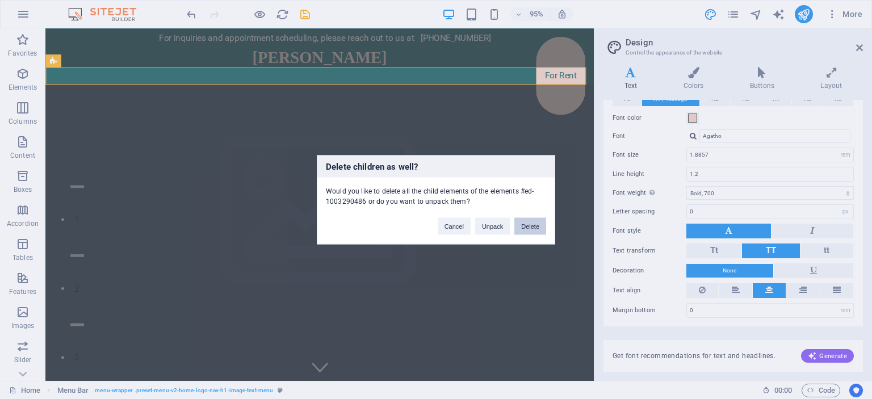
click at [529, 224] on button "Delete" at bounding box center [531, 226] width 32 height 17
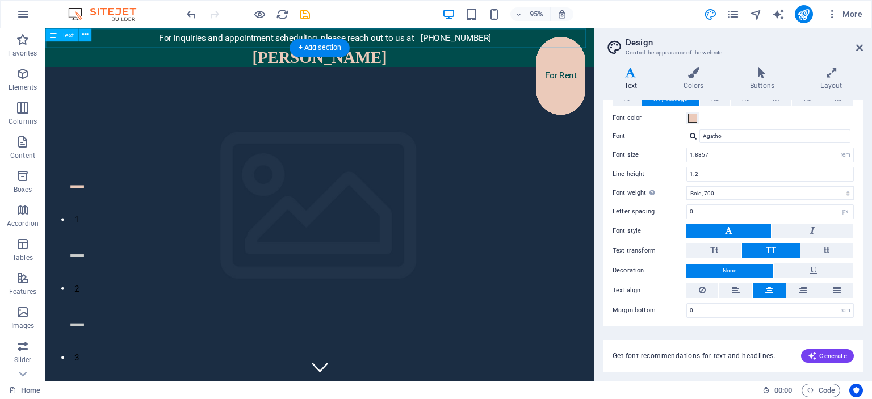
click at [465, 39] on div "For inquiries and appointment scheduling, please reach out to us at +92 313 279…" at bounding box center [334, 38] width 578 height 20
click at [66, 35] on span "Text" at bounding box center [68, 35] width 12 height 6
click at [86, 35] on icon at bounding box center [85, 34] width 6 height 11
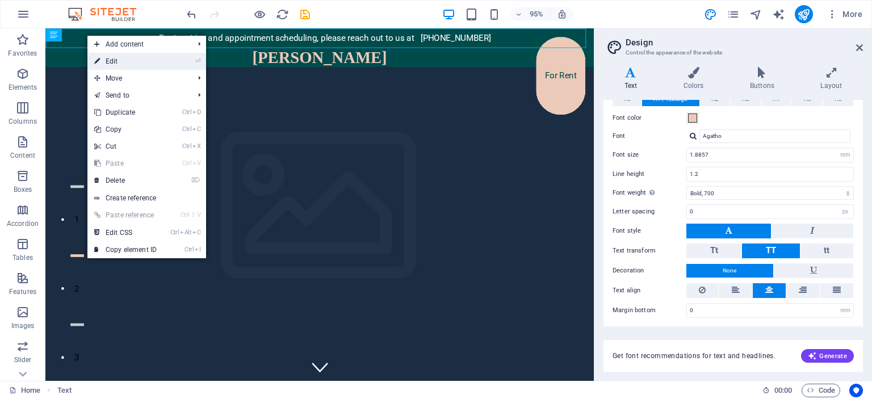
click at [111, 58] on link "⏎ Edit" at bounding box center [125, 61] width 76 height 17
select select "px"
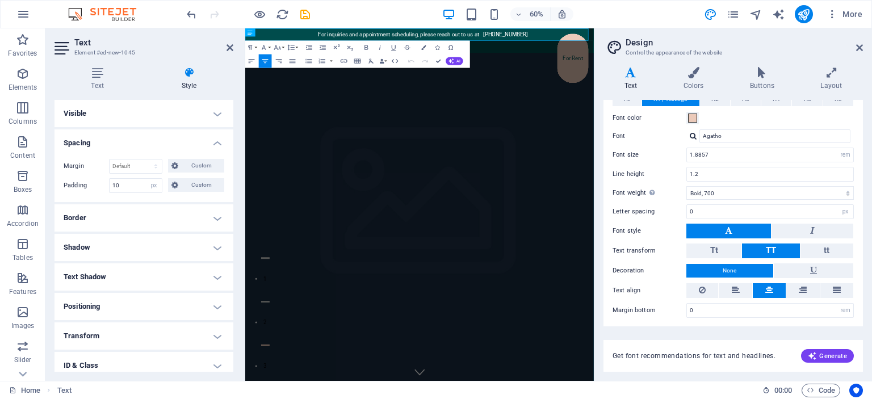
click at [131, 108] on h4 "Visible" at bounding box center [144, 113] width 179 height 27
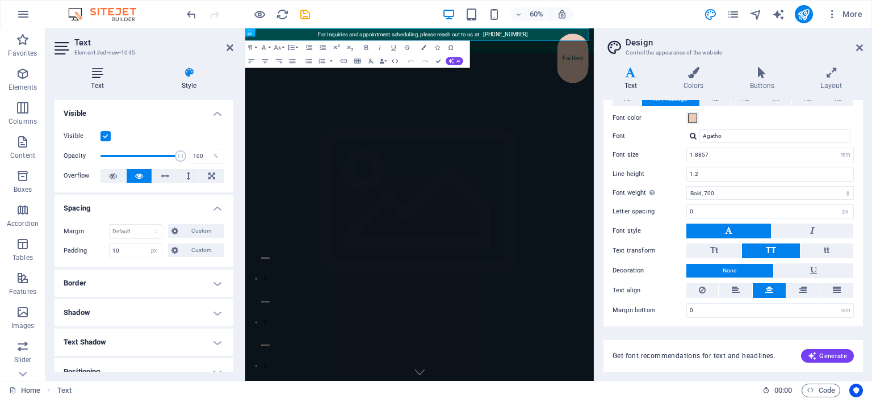
click at [88, 67] on icon at bounding box center [98, 72] width 86 height 11
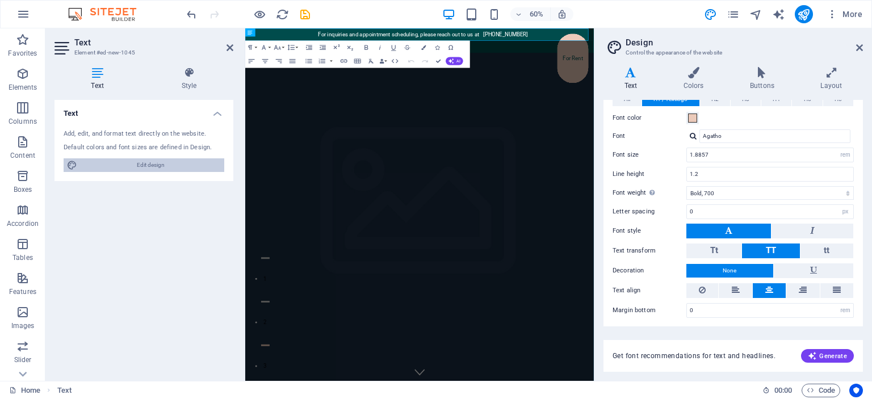
click at [162, 162] on span "Edit design" at bounding box center [151, 165] width 140 height 14
click at [119, 161] on span "Edit design" at bounding box center [151, 165] width 140 height 14
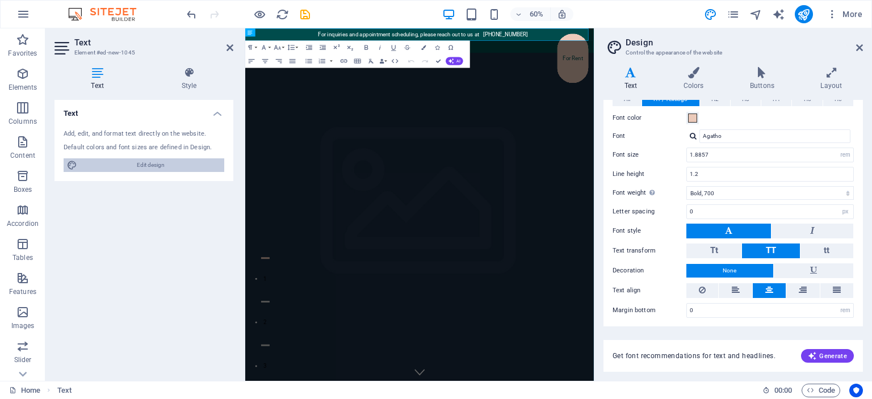
click at [119, 161] on span "Edit design" at bounding box center [151, 165] width 140 height 14
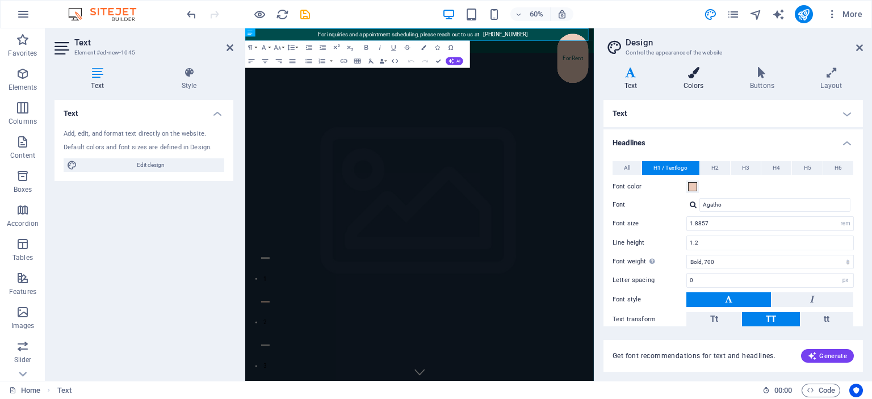
click at [687, 77] on icon at bounding box center [694, 72] width 62 height 11
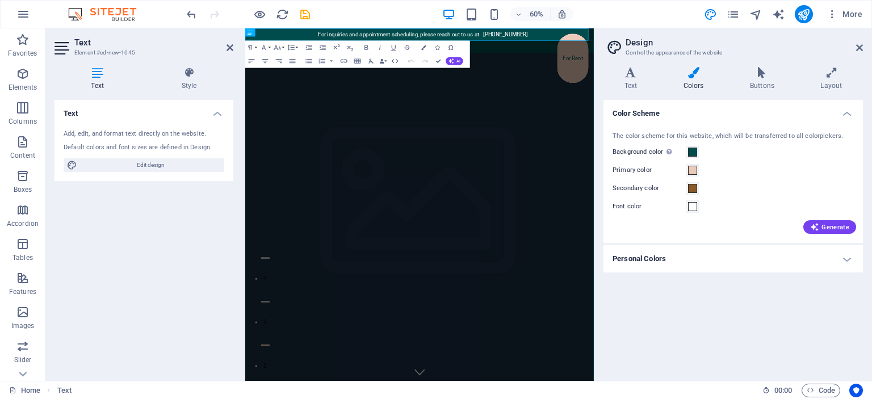
click at [715, 253] on h4 "Personal Colors" at bounding box center [734, 258] width 260 height 27
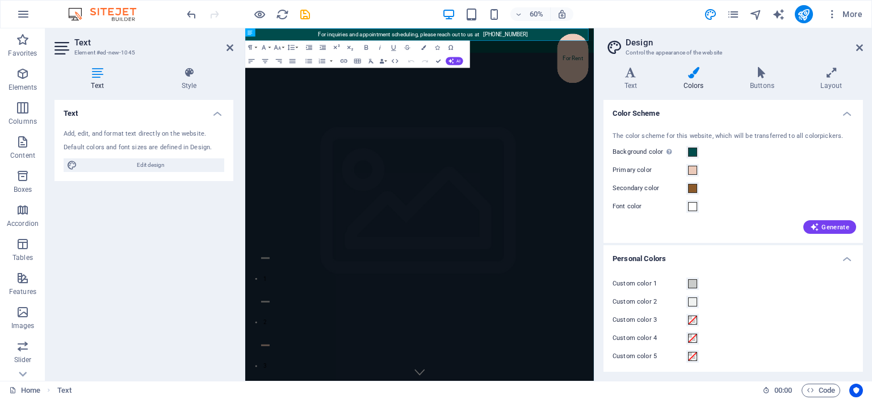
scroll to position [2, 0]
click at [363, 37] on p "For inquiries and appointment scheduling, please reach out to us at +92 313 279…" at bounding box center [541, 38] width 558 height 9
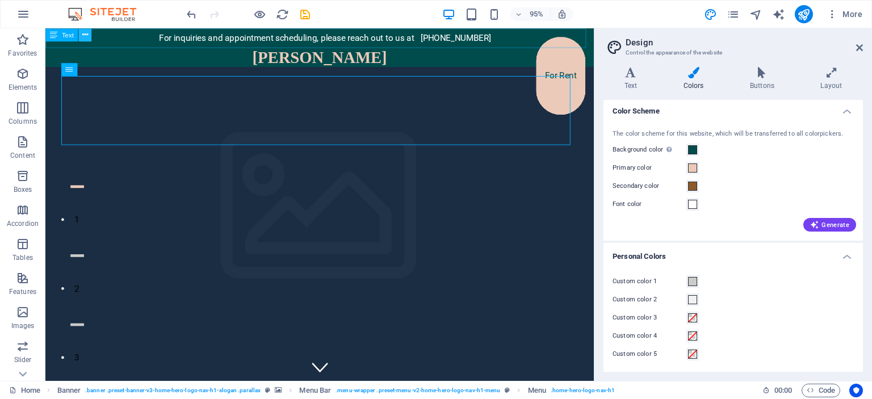
click at [80, 32] on button at bounding box center [84, 34] width 13 height 13
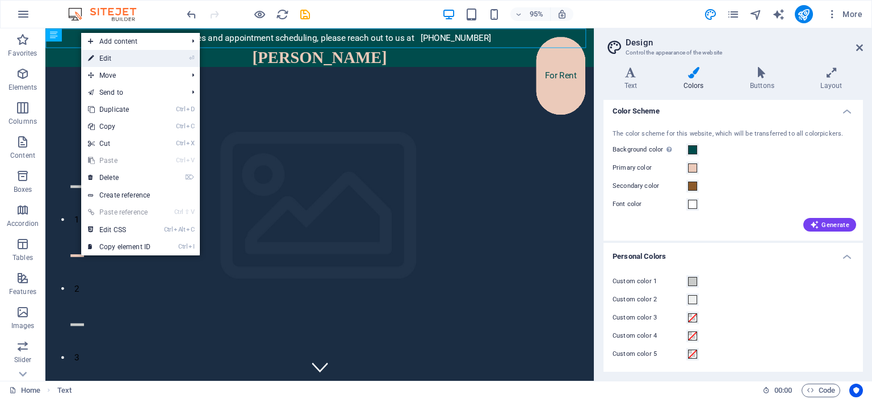
click at [116, 56] on link "⏎ Edit" at bounding box center [119, 58] width 76 height 17
select select "px"
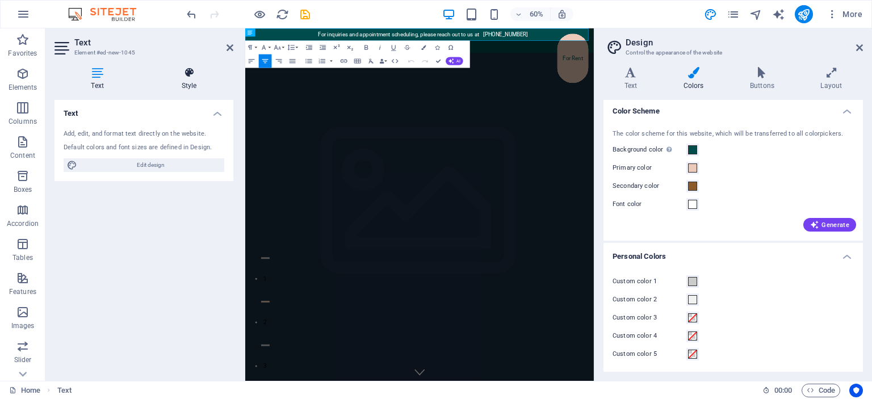
click at [179, 83] on h4 "Style" at bounding box center [189, 79] width 89 height 24
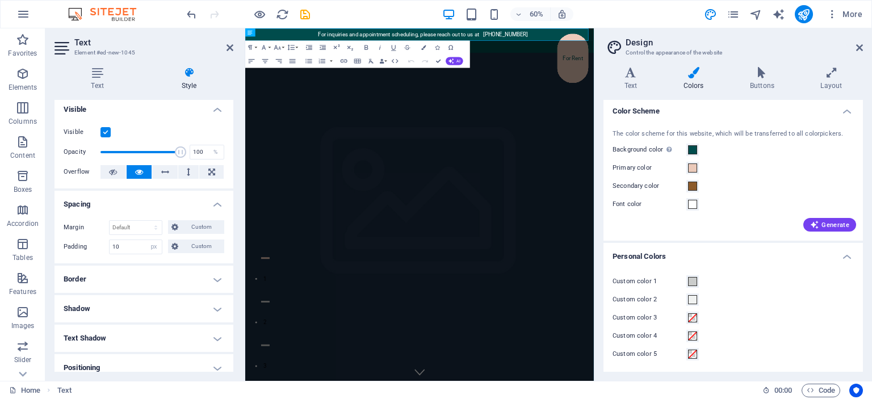
scroll to position [0, 0]
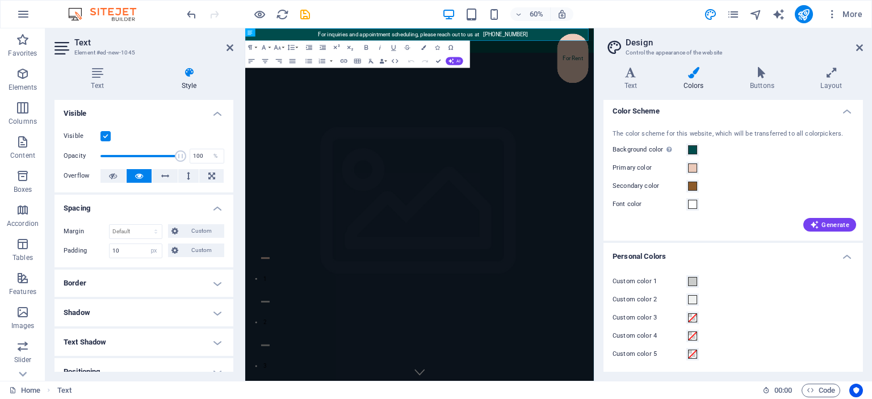
click at [170, 110] on h4 "Visible" at bounding box center [144, 110] width 179 height 20
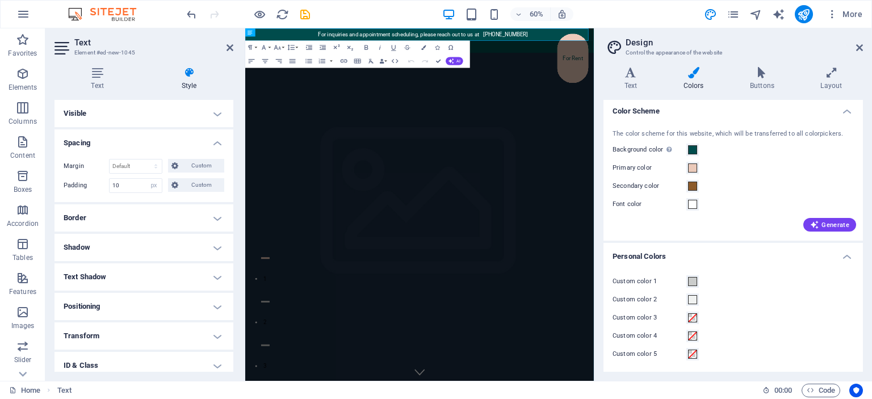
click at [204, 140] on h4 "Spacing" at bounding box center [144, 139] width 179 height 20
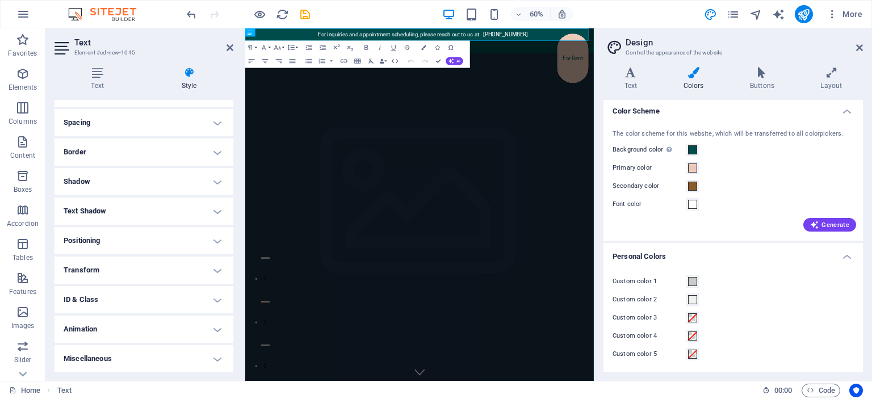
scroll to position [16, 0]
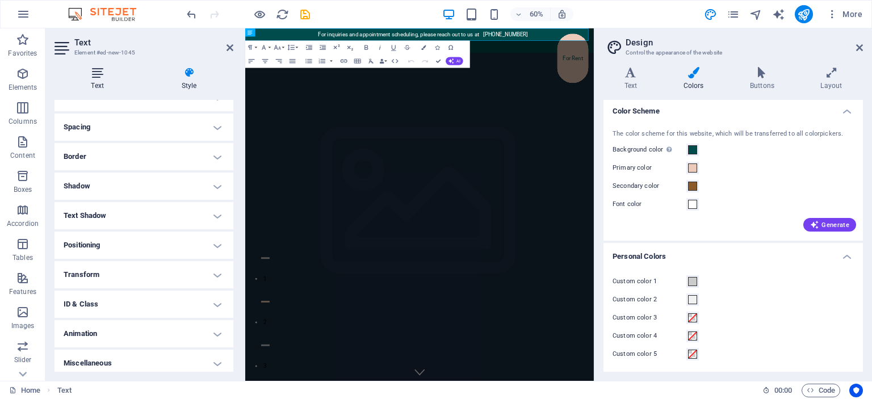
click at [91, 86] on h4 "Text" at bounding box center [100, 79] width 90 height 24
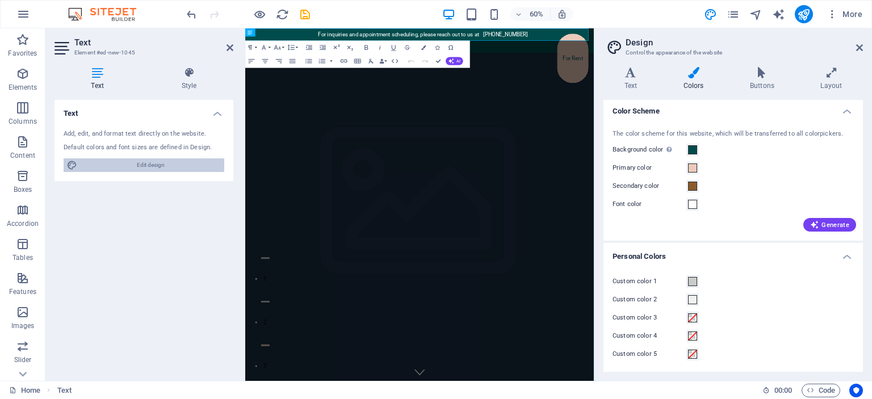
click at [148, 164] on span "Edit design" at bounding box center [151, 165] width 140 height 14
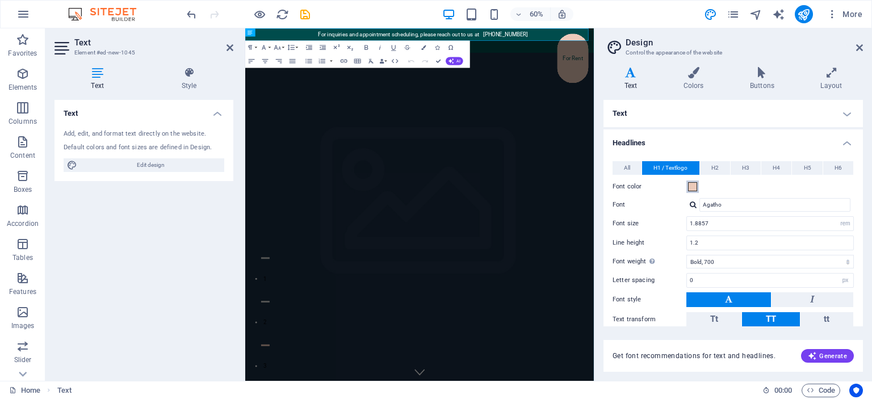
click at [690, 187] on span at bounding box center [692, 186] width 9 height 9
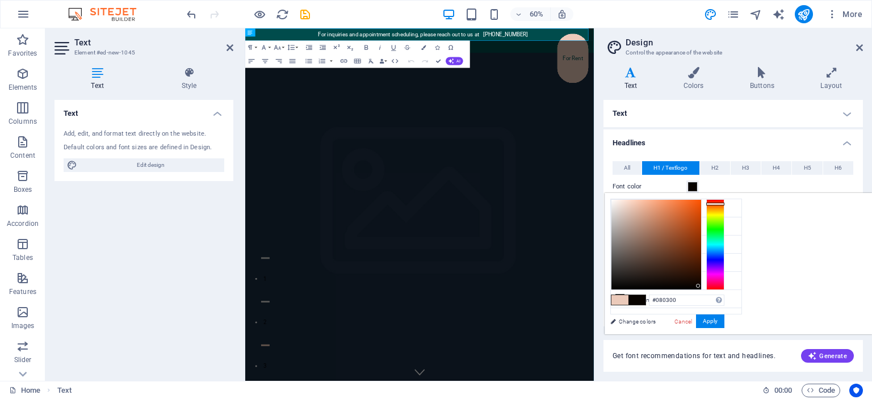
click at [701, 286] on div at bounding box center [657, 245] width 90 height 90
type input "#000000"
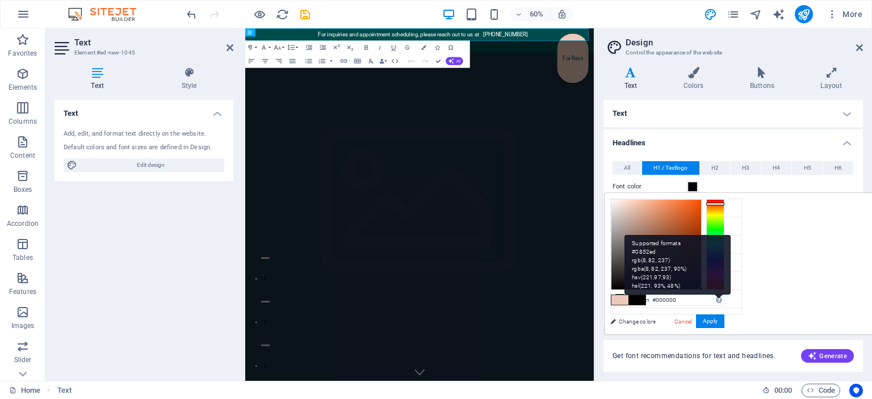
drag, startPoint x: 841, startPoint y: 286, endPoint x: 861, endPoint y: 299, distance: 24.6
click at [730, 299] on div "#000000 Supported formats #0852ed rgb(8, 82, 237) rgba(8, 82, 237, 90%) hsv(221…" at bounding box center [668, 347] width 126 height 306
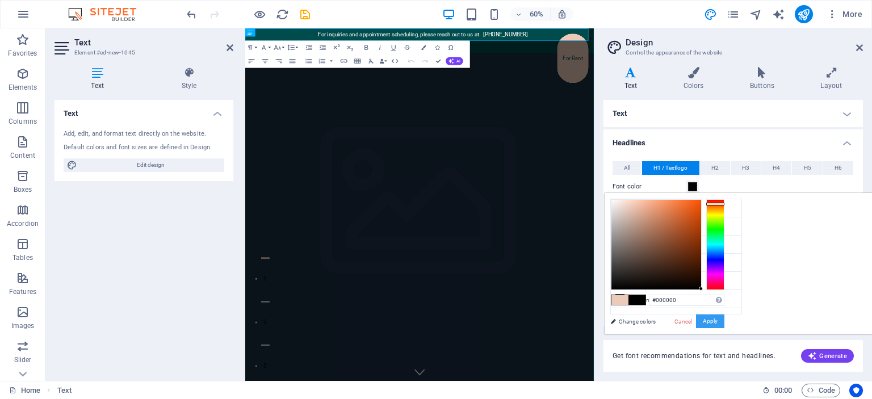
click at [725, 322] on button "Apply" at bounding box center [710, 322] width 28 height 14
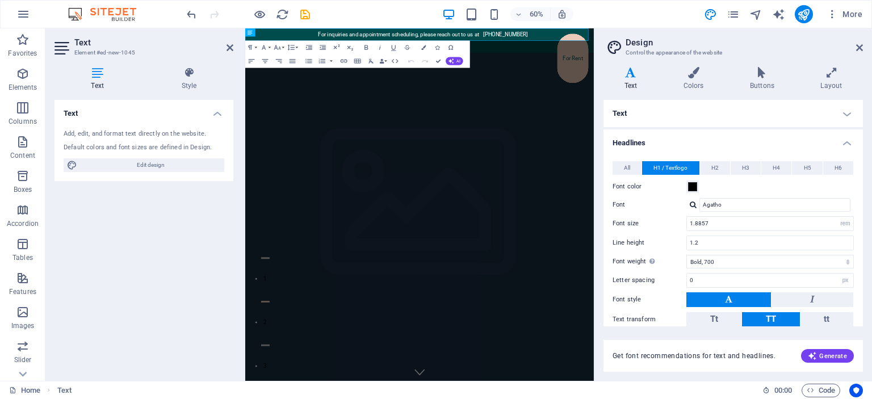
click at [604, 70] on icon at bounding box center [631, 72] width 55 height 11
click at [855, 48] on header "Design Control the appearance of the website" at bounding box center [734, 43] width 257 height 30
click at [861, 47] on icon at bounding box center [859, 47] width 7 height 9
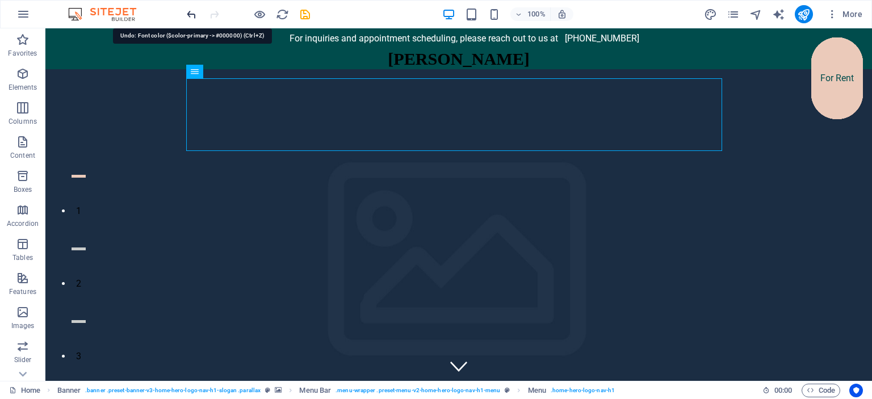
click at [191, 14] on icon "undo" at bounding box center [191, 14] width 13 height 13
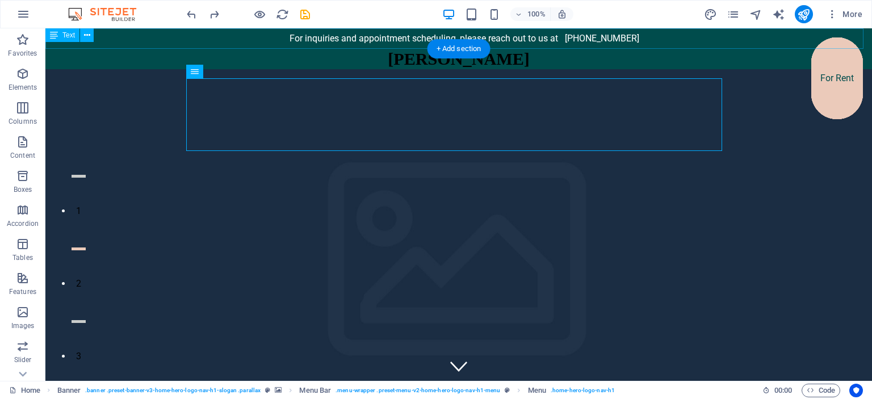
click at [310, 38] on div "For inquiries and appointment scheduling, please reach out to us at +92 313 279…" at bounding box center [458, 38] width 827 height 20
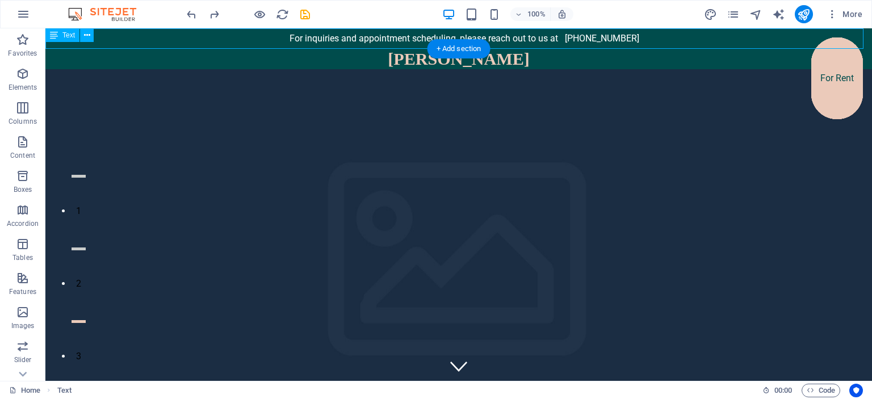
click at [123, 39] on div "For inquiries and appointment scheduling, please reach out to us at +92 313 279…" at bounding box center [458, 38] width 827 height 20
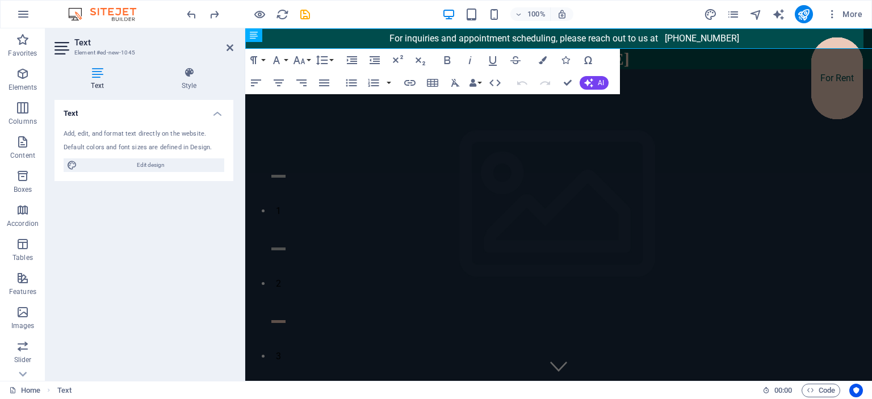
click at [123, 39] on h2 "Text" at bounding box center [153, 42] width 159 height 10
drag, startPoint x: 77, startPoint y: 11, endPoint x: 123, endPoint y: 39, distance: 53.6
click at [123, 39] on h2 "Text" at bounding box center [153, 42] width 159 height 10
click at [123, 161] on span "Edit design" at bounding box center [151, 165] width 140 height 14
select select "rem"
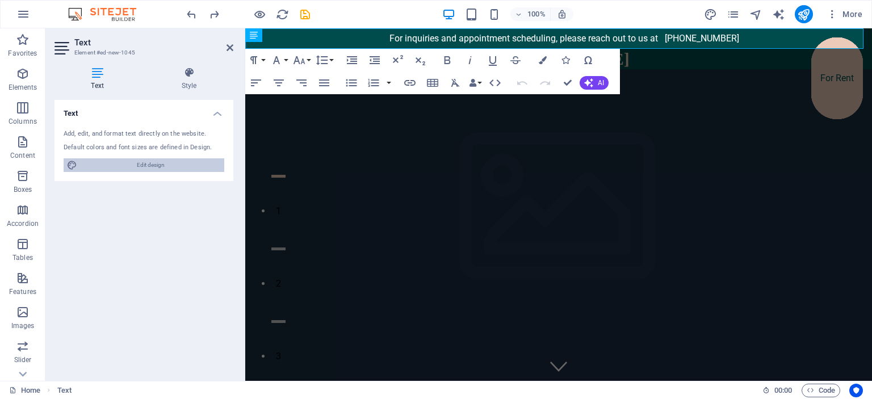
select select "700"
select select "px"
select select "rem"
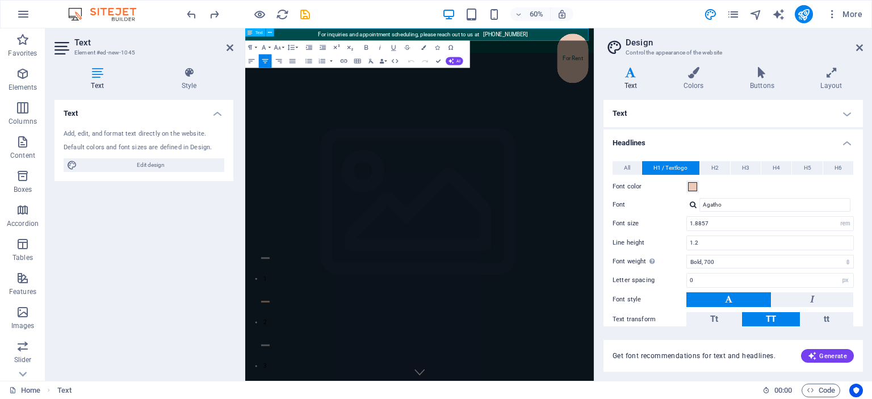
click at [481, 40] on p "For inquiries and appointment scheduling, please reach out to us at +92 313 279…" at bounding box center [541, 38] width 558 height 9
click at [271, 32] on icon at bounding box center [271, 32] width 4 height 7
drag, startPoint x: 263, startPoint y: 47, endPoint x: 392, endPoint y: 56, distance: 129.2
click at [392, 56] on div "Paragraph Format Normal Heading 1 Heading 2 Heading 3 Heading 4 Heading 5 Headi…" at bounding box center [357, 54] width 225 height 27
click at [452, 58] on button "AI" at bounding box center [455, 61] width 18 height 8
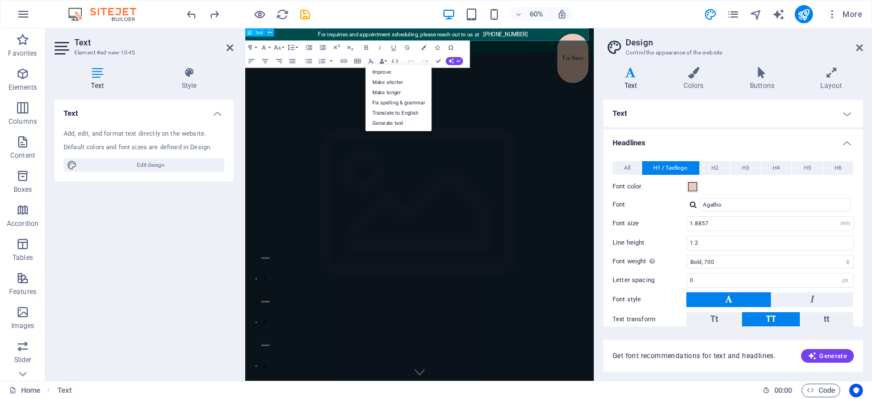
click at [684, 42] on p "For inquiries and appointment scheduling, please reach out to us at +92 313 279…" at bounding box center [541, 38] width 558 height 9
click at [712, 42] on p "For inquiries and appointment scheduling, please reach out to us at +92 313 279…" at bounding box center [541, 38] width 558 height 9
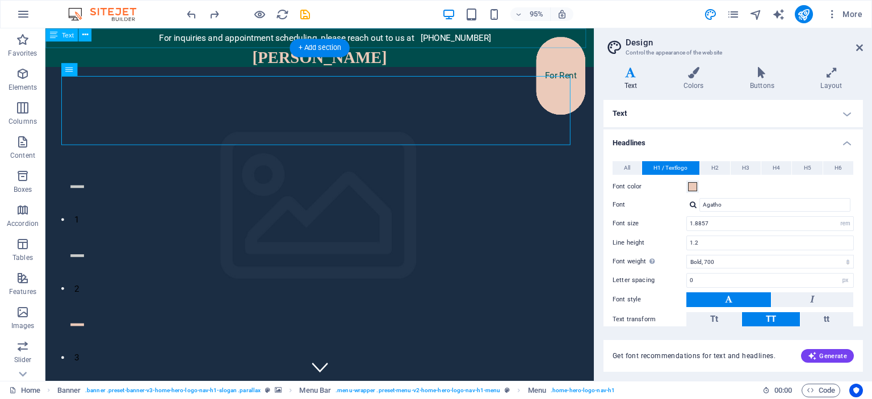
click at [525, 34] on div "For inquiries and appointment scheduling, please reach out to us at +92 313 279…" at bounding box center [334, 38] width 578 height 20
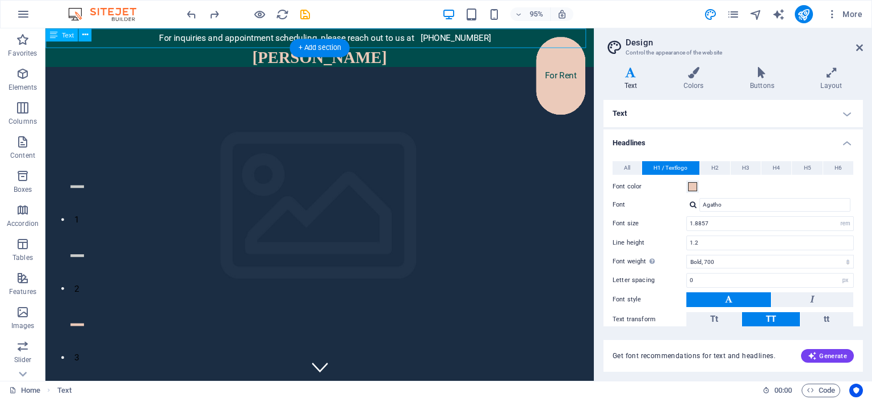
click at [525, 34] on div "For inquiries and appointment scheduling, please reach out to us at +92 313 279…" at bounding box center [334, 38] width 578 height 20
click at [472, 37] on div "For inquiries and appointment scheduling, please reach out to us at +92 313 279…" at bounding box center [334, 38] width 578 height 20
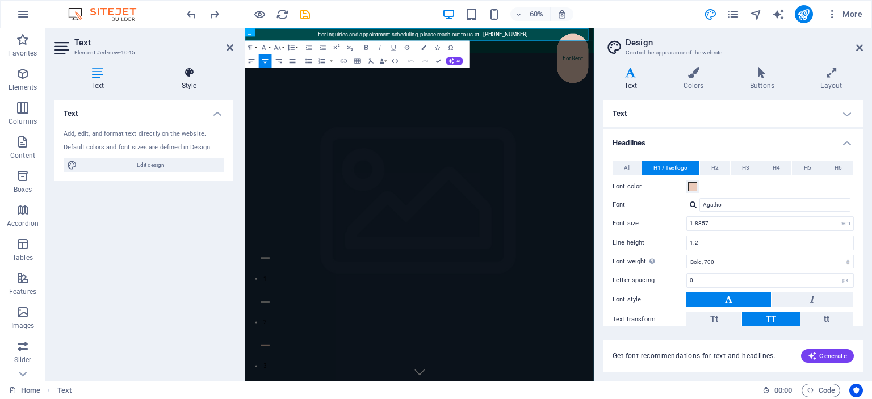
click at [202, 86] on h4 "Style" at bounding box center [189, 79] width 89 height 24
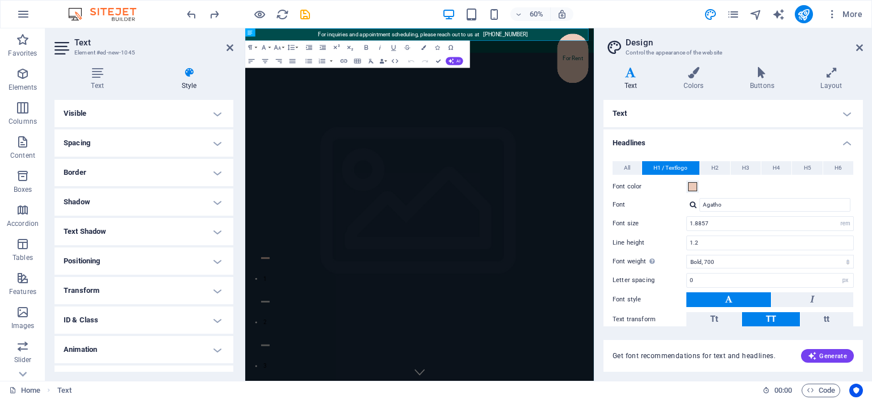
click at [195, 114] on h4 "Visible" at bounding box center [144, 113] width 179 height 27
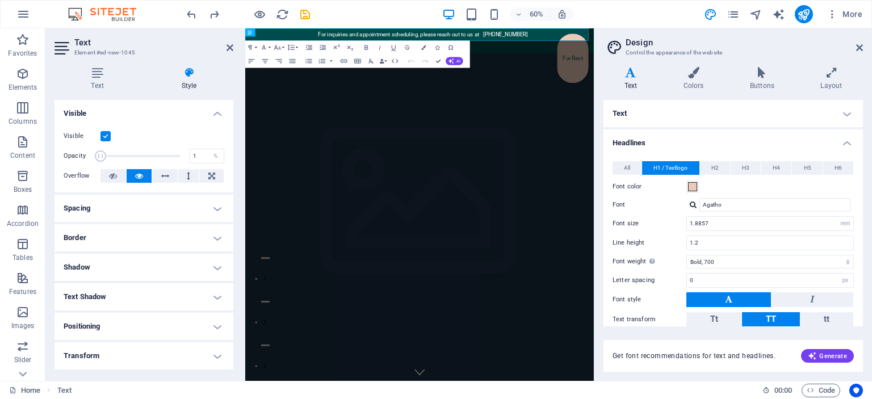
drag, startPoint x: 178, startPoint y: 156, endPoint x: 80, endPoint y: 138, distance: 99.9
click at [80, 138] on div "Visible Opacity 1 % Overflow" at bounding box center [144, 156] width 179 height 72
type input "100"
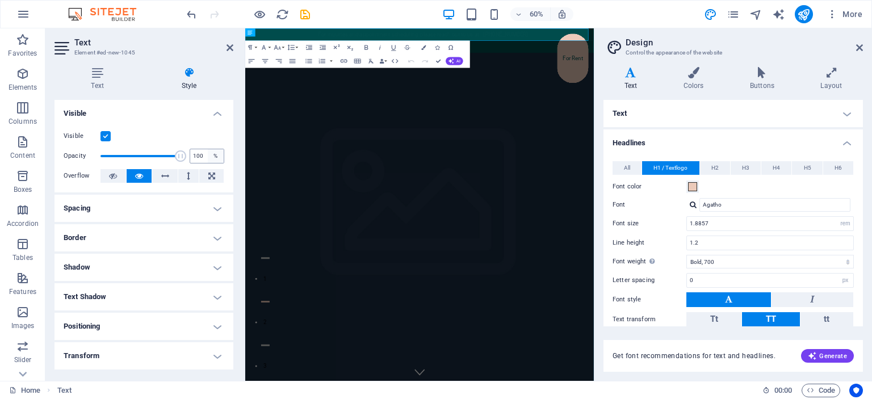
drag, startPoint x: 99, startPoint y: 153, endPoint x: 216, endPoint y: 161, distance: 116.7
click at [216, 161] on div "Opacity 100 %" at bounding box center [144, 156] width 161 height 17
click at [215, 108] on h4 "Visible" at bounding box center [144, 110] width 179 height 20
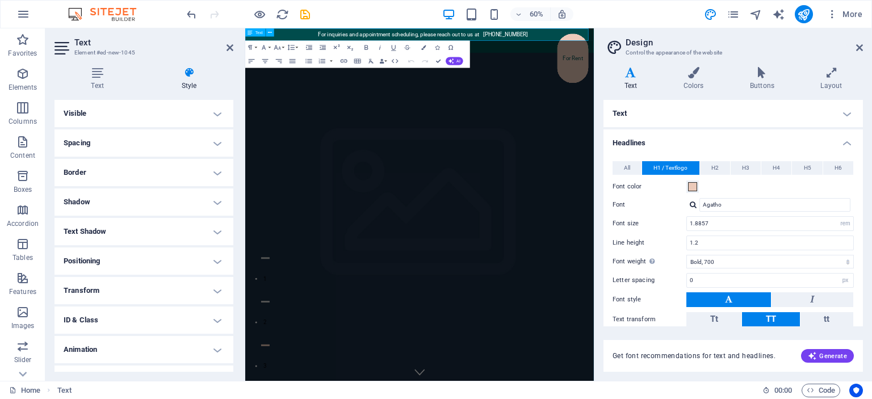
click at [248, 32] on icon at bounding box center [250, 32] width 5 height 8
click at [358, 37] on p "For inquiries and appointment scheduling, please reach out to us at +92 313 279…" at bounding box center [541, 38] width 558 height 9
click at [338, 36] on p "For inquiries and appointment scheduling, please reach out to us at +92 313 279…" at bounding box center [541, 38] width 558 height 9
click at [797, 32] on div "For inquiries and appointment scheduling, please reach out to us at +92 313 279…" at bounding box center [535, 38] width 581 height 20
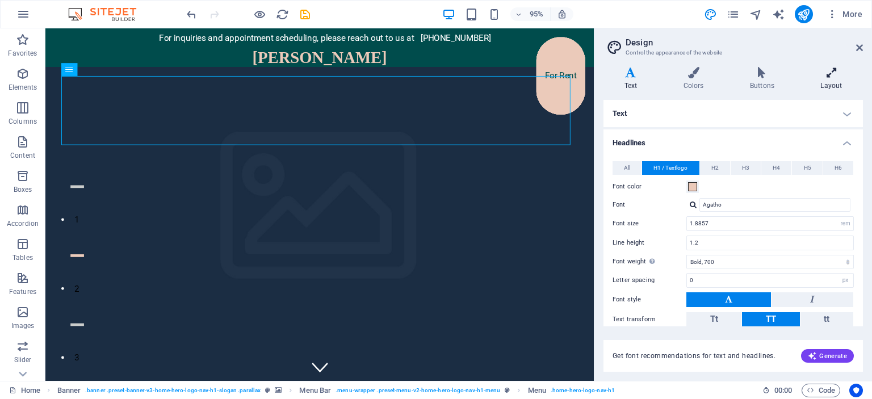
click at [840, 80] on h4 "Layout" at bounding box center [831, 79] width 63 height 24
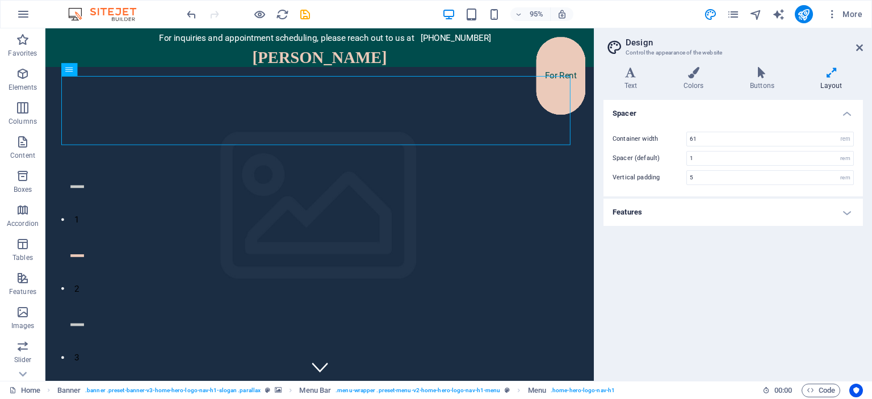
click at [847, 211] on h4 "Features" at bounding box center [734, 212] width 260 height 27
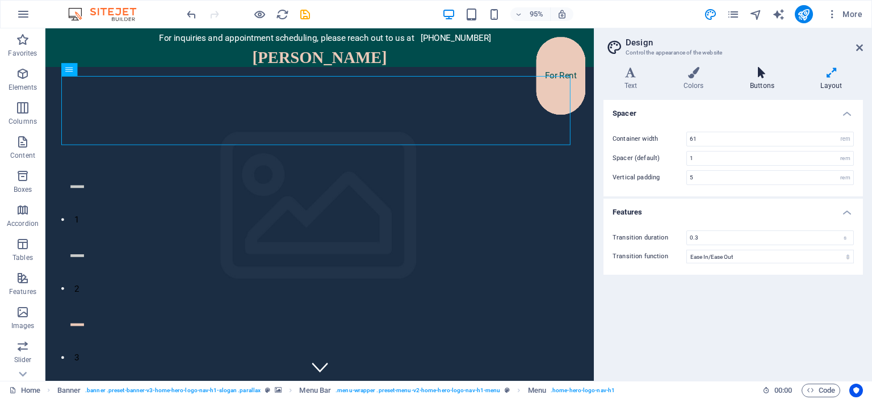
click at [773, 80] on h4 "Buttons" at bounding box center [764, 79] width 70 height 24
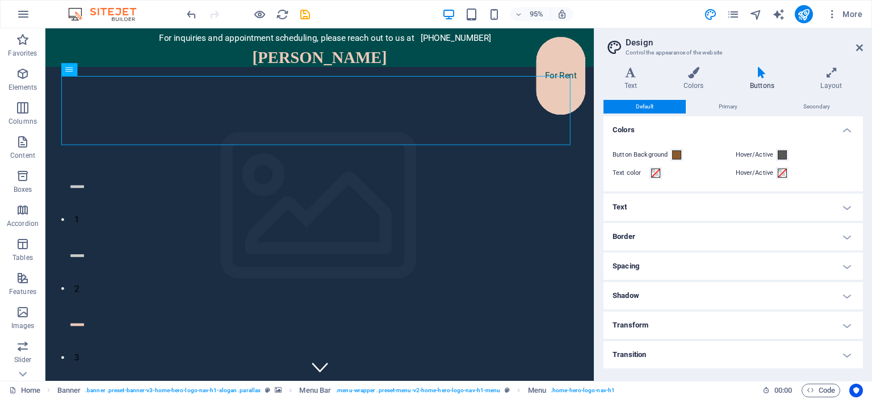
click at [797, 294] on h4 "Shadow" at bounding box center [734, 295] width 260 height 27
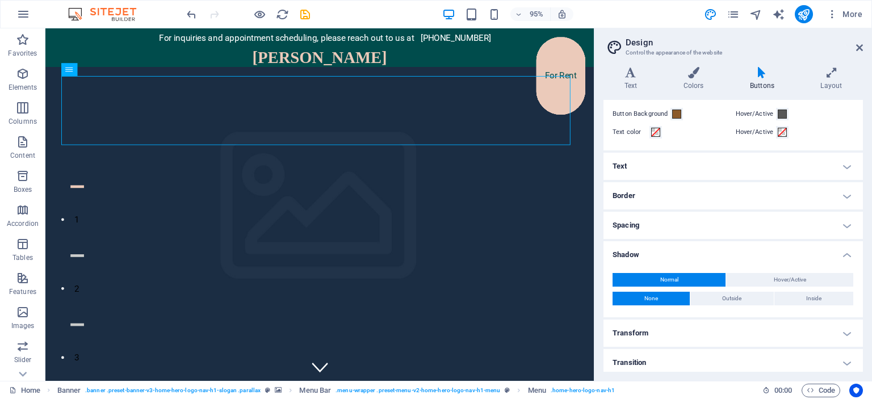
scroll to position [40, 0]
click at [777, 220] on h4 "Spacing" at bounding box center [734, 225] width 260 height 27
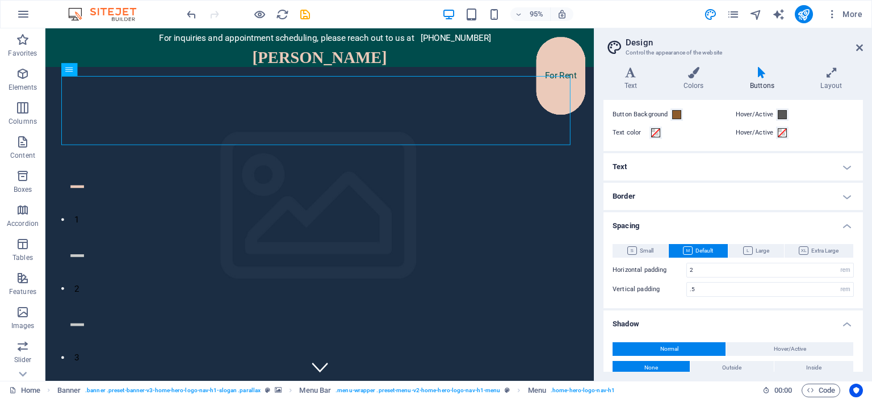
click at [777, 220] on h4 "Spacing" at bounding box center [734, 222] width 260 height 20
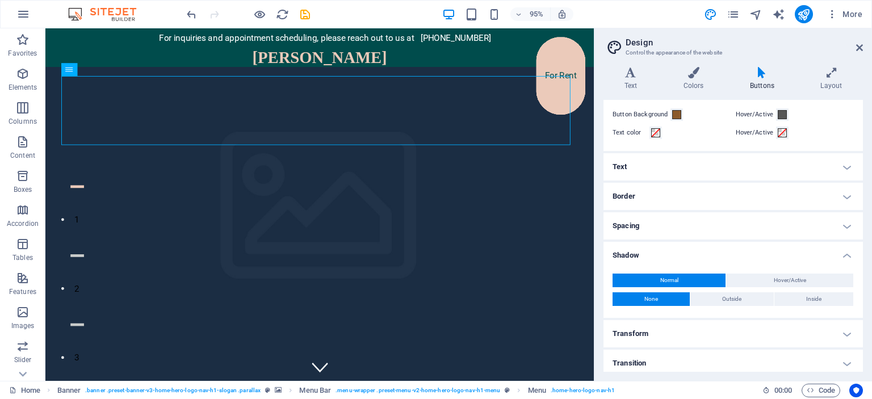
click at [789, 249] on h4 "Shadow" at bounding box center [734, 252] width 260 height 20
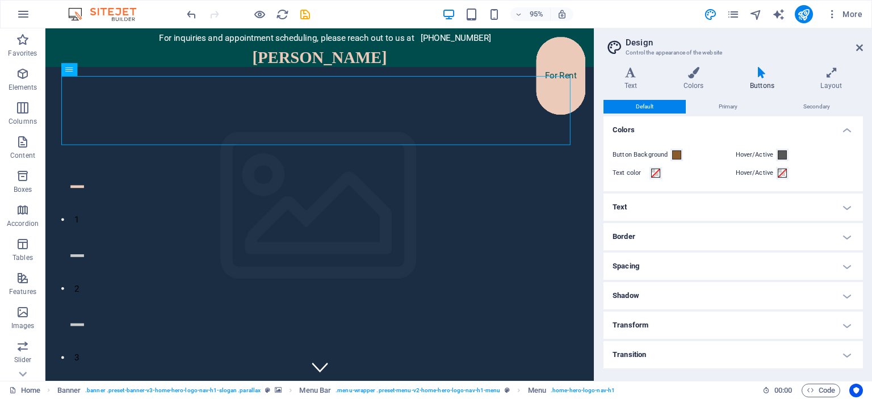
scroll to position [0, 0]
click at [673, 155] on span at bounding box center [676, 155] width 9 height 9
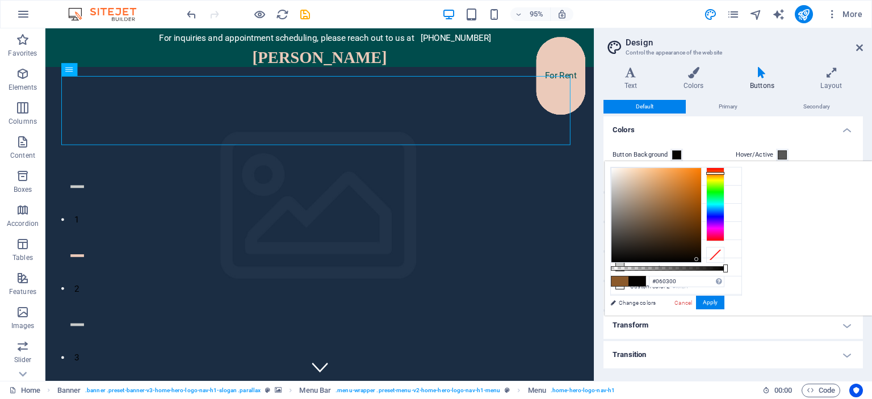
click at [701, 259] on div at bounding box center [657, 215] width 90 height 94
type input "#000000"
drag, startPoint x: 839, startPoint y: 259, endPoint x: 864, endPoint y: 271, distance: 28.2
click at [730, 271] on div "#000000 Supported formats #0852ed rgb(8, 82, 237) rgba(8, 82, 237, 90%) hsv(221…" at bounding box center [668, 321] width 126 height 319
click at [442, 43] on div "For inquiries and appointment scheduling, please reach out to us at +92 313 279…" at bounding box center [334, 38] width 578 height 20
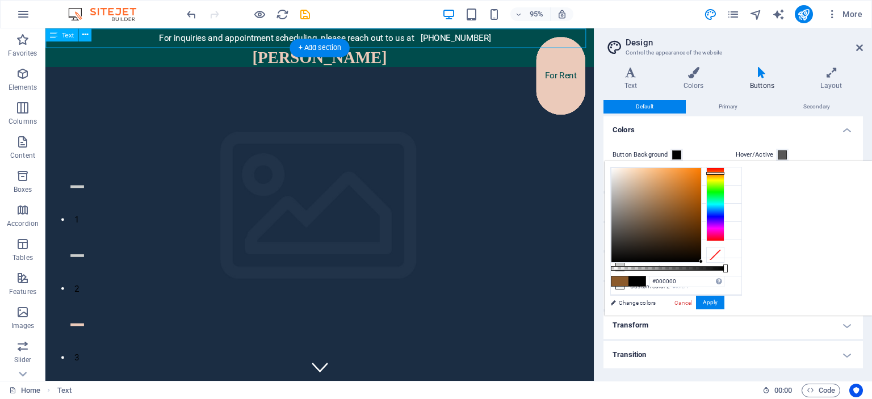
click at [142, 38] on div "For inquiries and appointment scheduling, please reach out to us at +92 313 279…" at bounding box center [334, 38] width 578 height 20
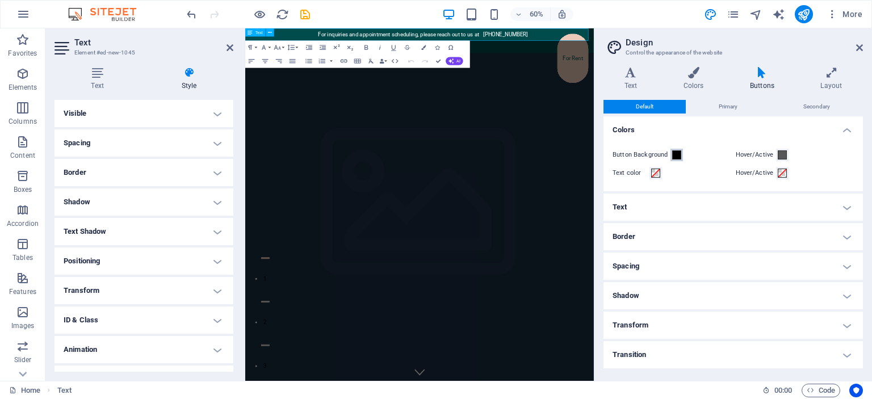
drag, startPoint x: 921, startPoint y: 183, endPoint x: 792, endPoint y: 39, distance: 193.9
click at [792, 39] on p "For inquiries and appointment scheduling, please reach out to us at +92 313 279…" at bounding box center [541, 38] width 558 height 9
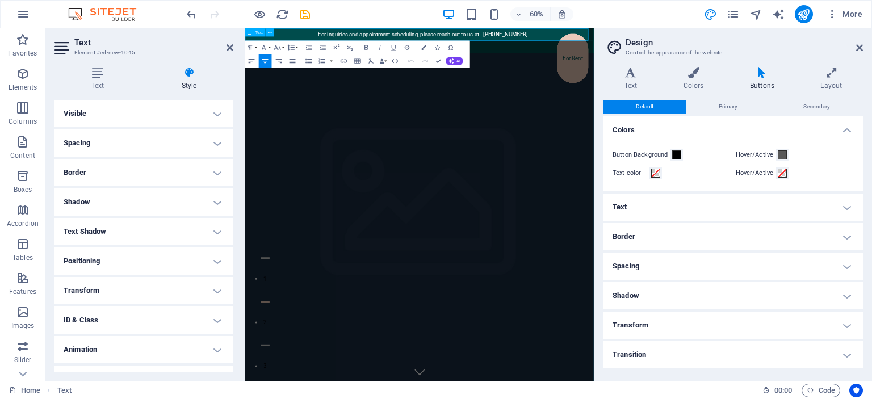
click at [788, 44] on div "For inquiries and appointment scheduling, please reach out to us at +92 313 279…" at bounding box center [535, 38] width 581 height 20
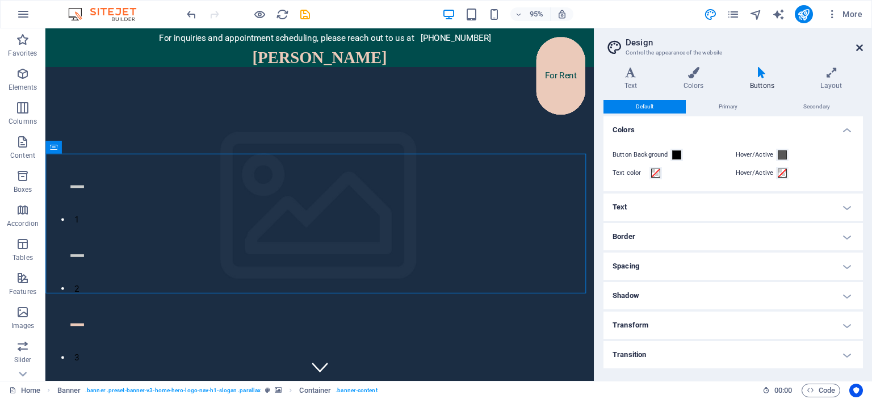
click at [859, 45] on icon at bounding box center [859, 47] width 7 height 9
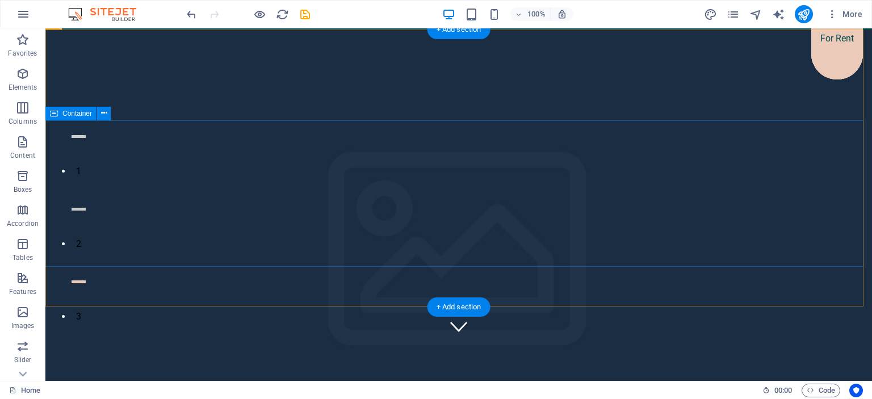
scroll to position [48, 0]
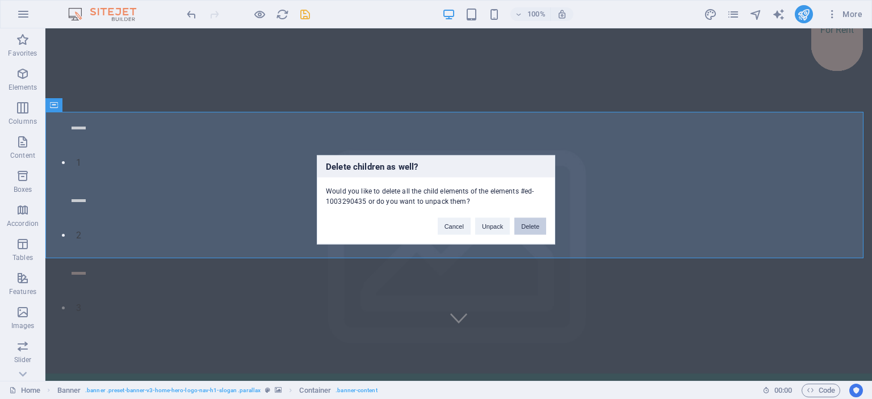
click at [541, 227] on button "Delete" at bounding box center [531, 226] width 32 height 17
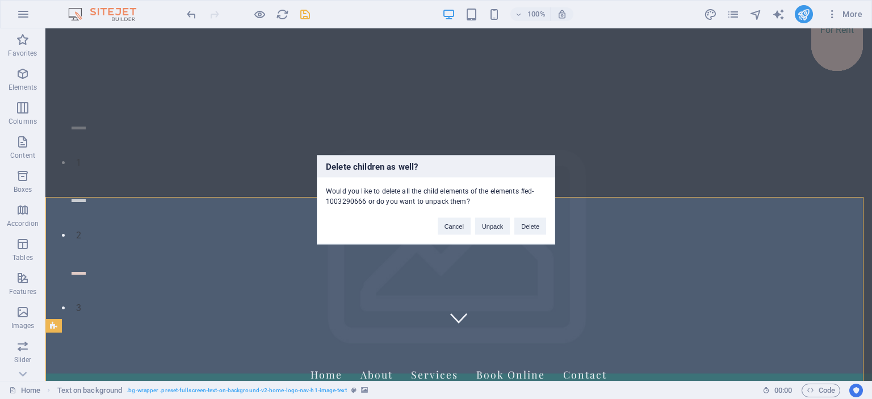
click at [541, 227] on button "Delete" at bounding box center [531, 226] width 32 height 17
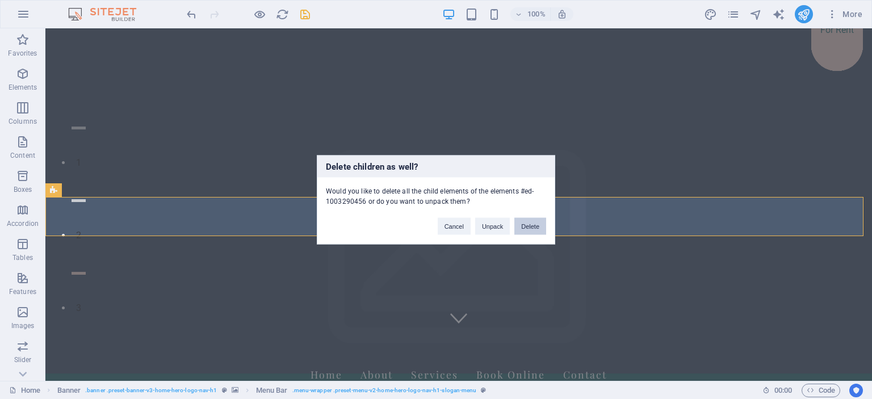
click at [538, 228] on button "Delete" at bounding box center [531, 226] width 32 height 17
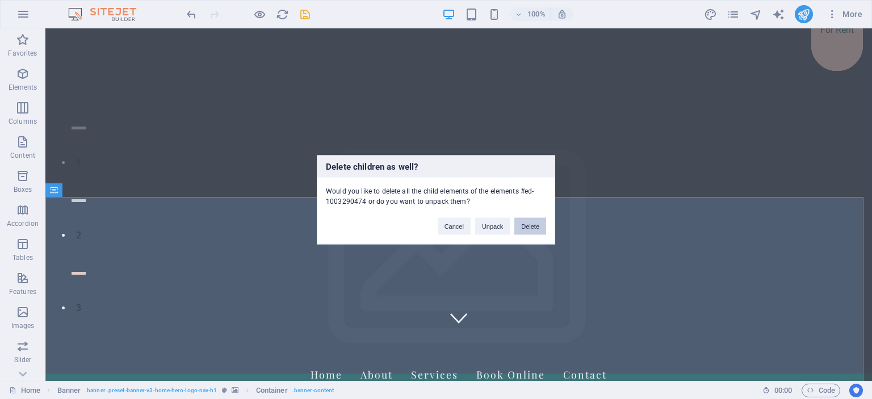
click at [533, 221] on div "Cancel Unpack Delete" at bounding box center [492, 220] width 126 height 29
click at [533, 221] on button "Delete" at bounding box center [531, 226] width 32 height 17
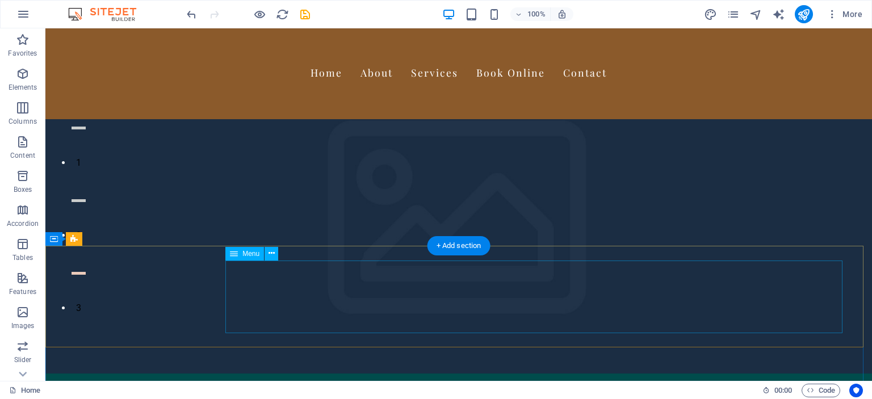
scroll to position [0, 0]
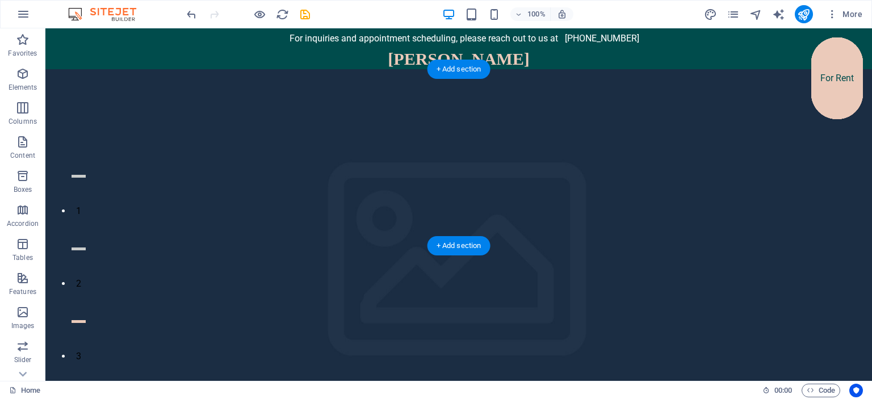
click at [525, 185] on figure at bounding box center [458, 245] width 827 height 353
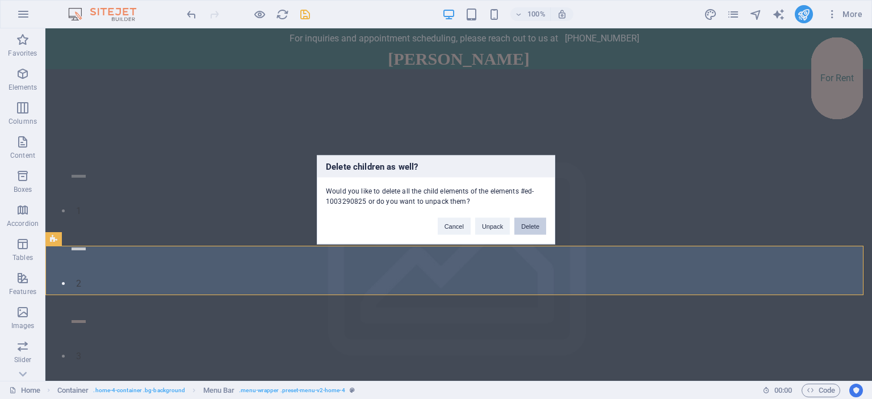
click at [533, 225] on button "Delete" at bounding box center [531, 226] width 32 height 17
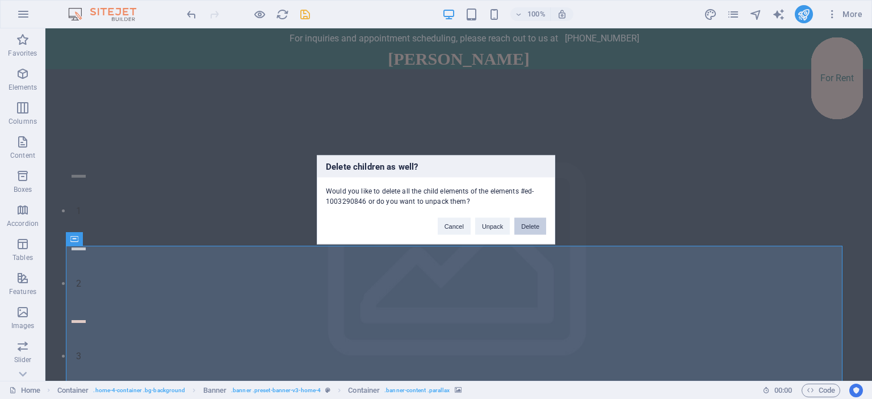
click at [532, 228] on button "Delete" at bounding box center [531, 226] width 32 height 17
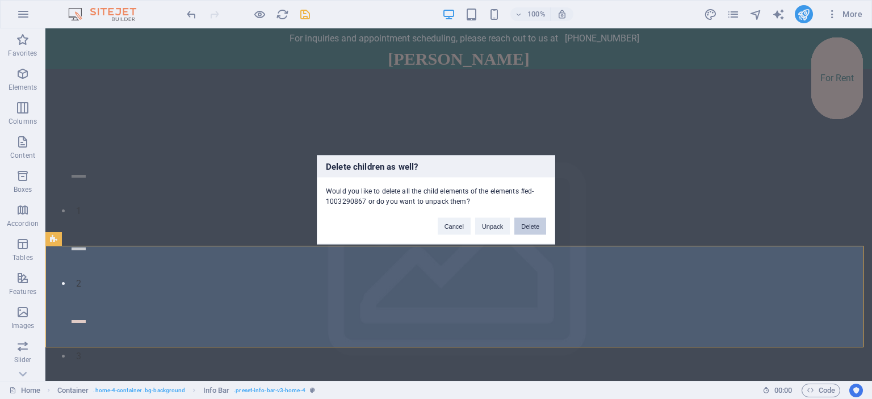
click at [535, 220] on button "Delete" at bounding box center [531, 226] width 32 height 17
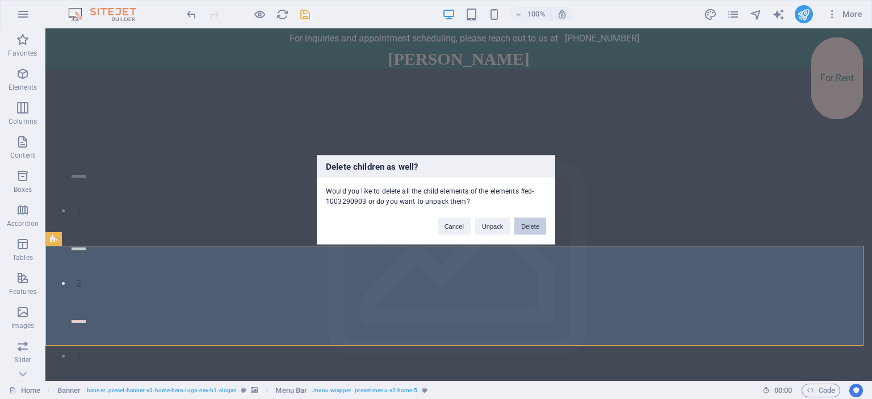
click at [524, 222] on button "Delete" at bounding box center [531, 226] width 32 height 17
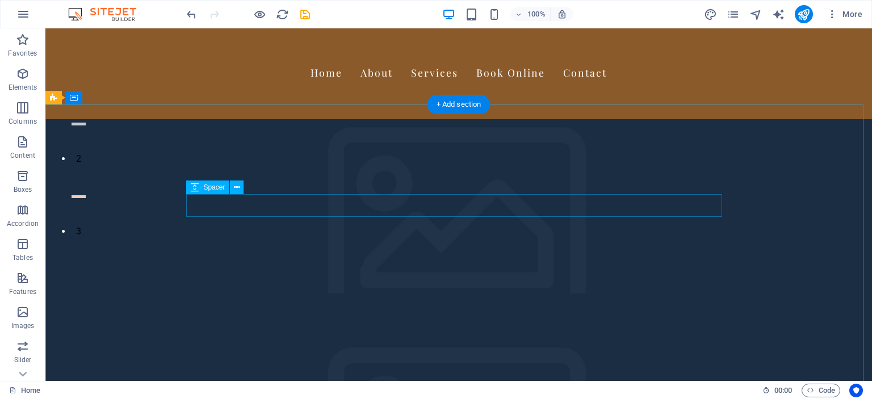
scroll to position [141, 0]
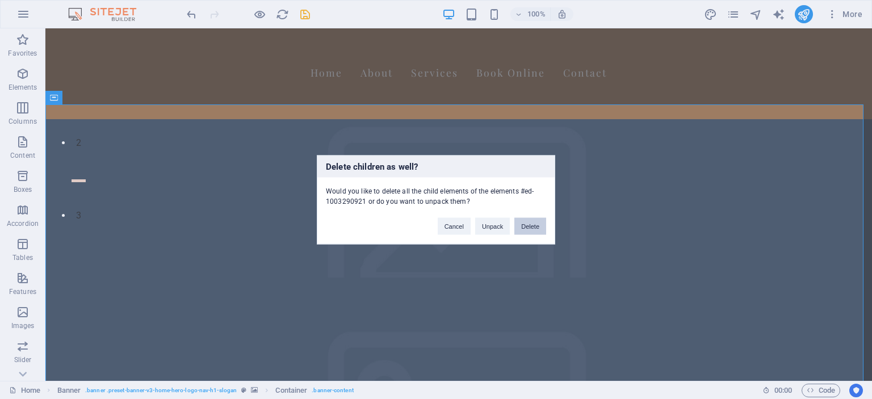
click at [534, 220] on button "Delete" at bounding box center [531, 226] width 32 height 17
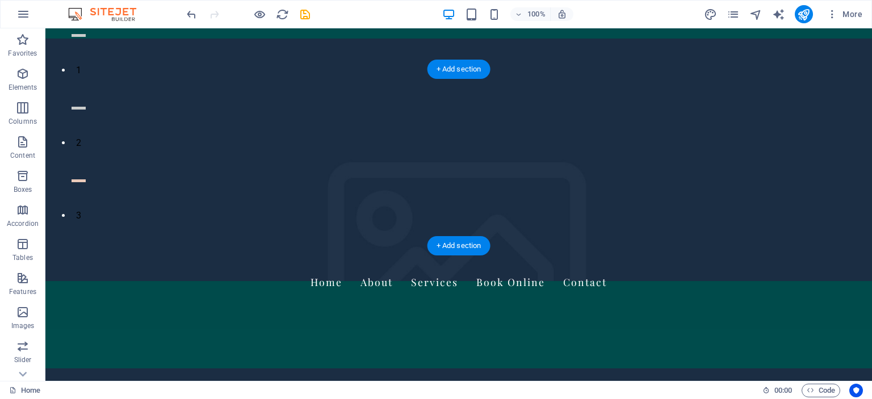
scroll to position [0, 0]
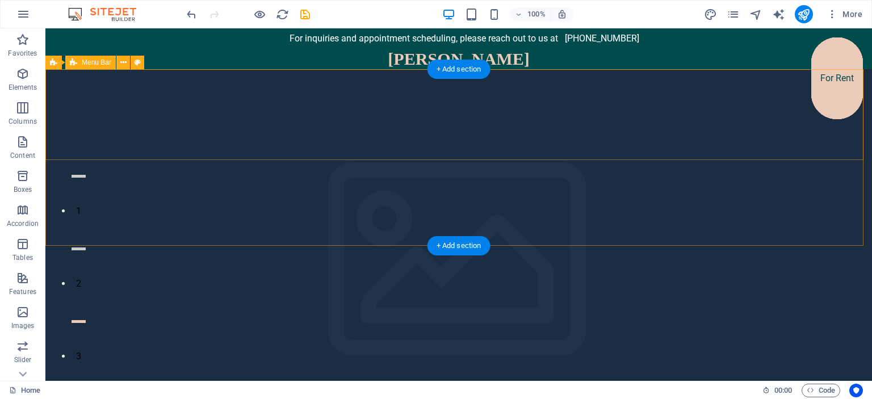
drag, startPoint x: 695, startPoint y: 277, endPoint x: 787, endPoint y: 103, distance: 196.9
drag, startPoint x: 686, startPoint y: 279, endPoint x: 802, endPoint y: 97, distance: 215.8
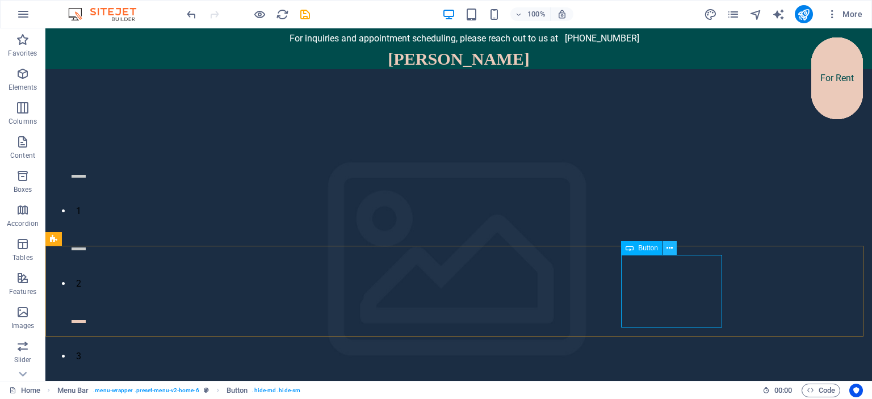
click at [670, 244] on icon at bounding box center [670, 249] width 6 height 12
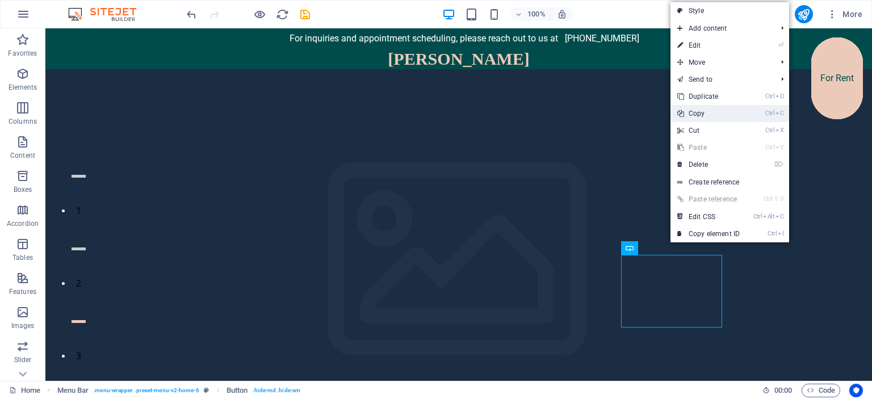
click at [691, 120] on link "Ctrl C Copy" at bounding box center [709, 113] width 76 height 17
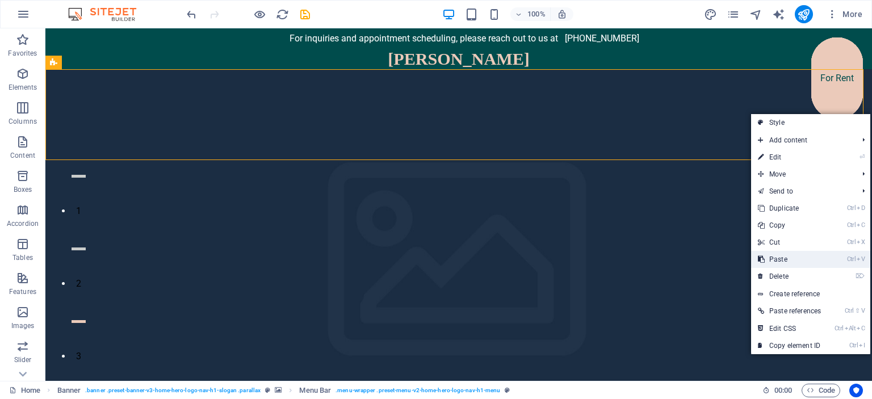
click at [810, 258] on link "Ctrl V Paste" at bounding box center [789, 259] width 77 height 17
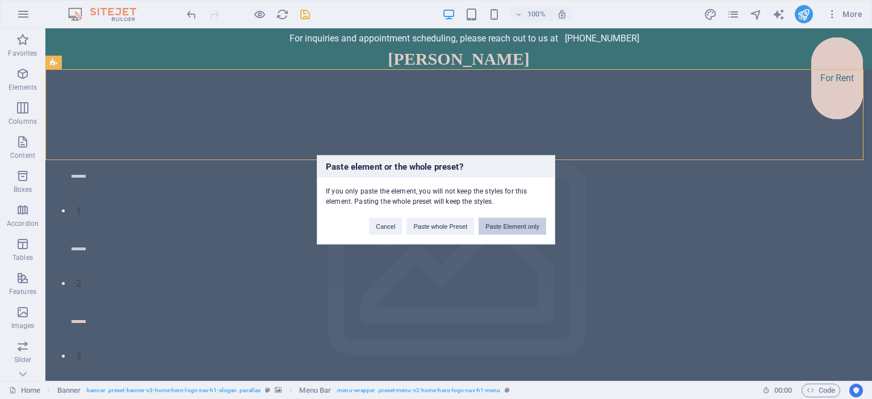
click at [499, 229] on button "Paste Element only" at bounding box center [513, 226] width 68 height 17
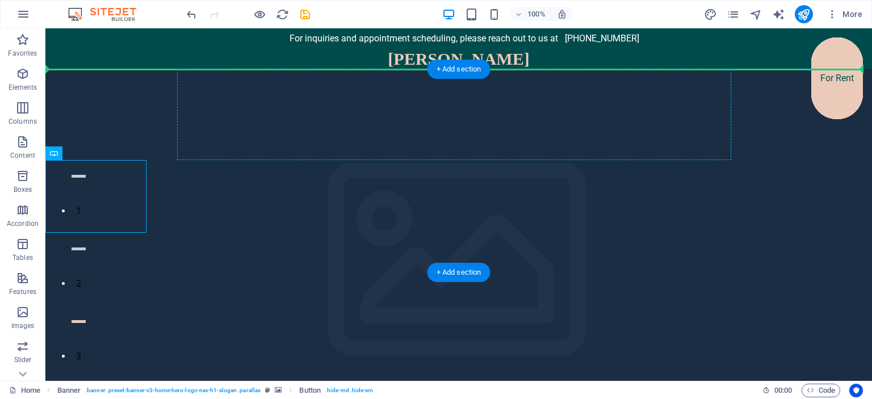
drag, startPoint x: 108, startPoint y: 182, endPoint x: 658, endPoint y: 135, distance: 551.8
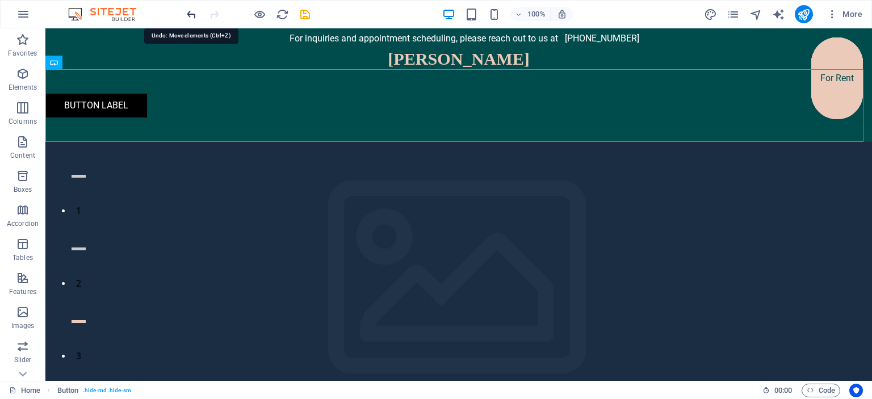
click at [193, 13] on icon "undo" at bounding box center [191, 14] width 13 height 13
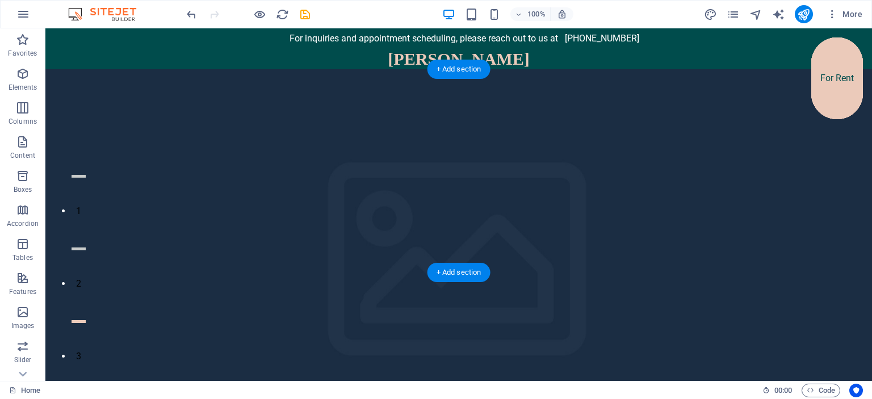
click at [327, 193] on figure at bounding box center [458, 245] width 827 height 353
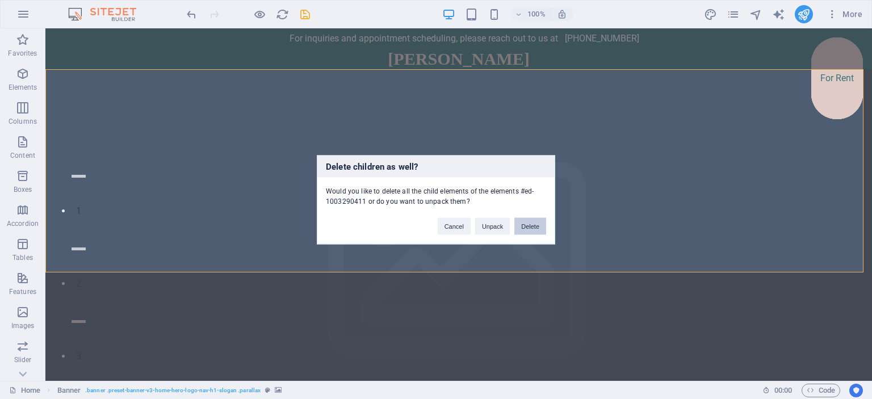
click at [529, 232] on button "Delete" at bounding box center [531, 226] width 32 height 17
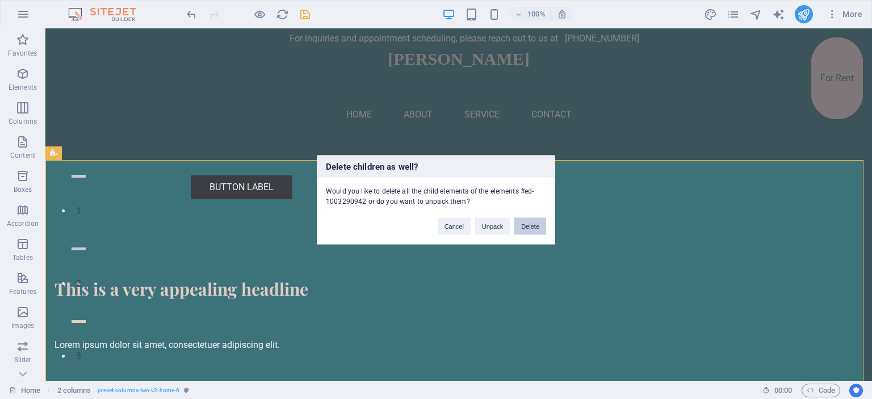
click at [528, 225] on button "Delete" at bounding box center [531, 226] width 32 height 17
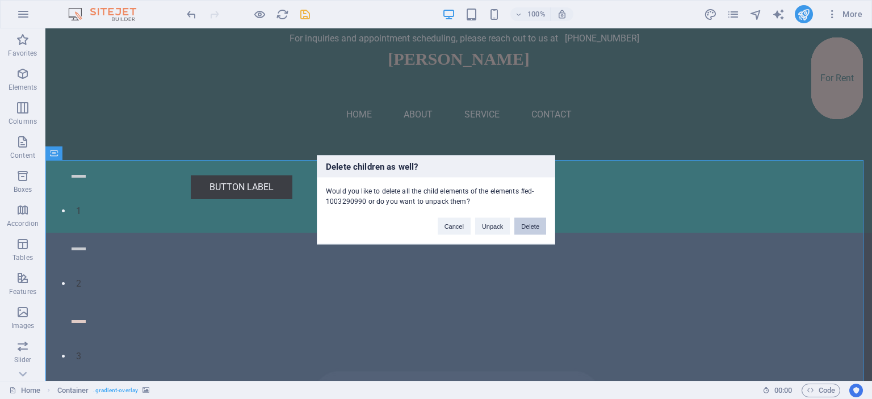
click at [532, 225] on button "Delete" at bounding box center [531, 226] width 32 height 17
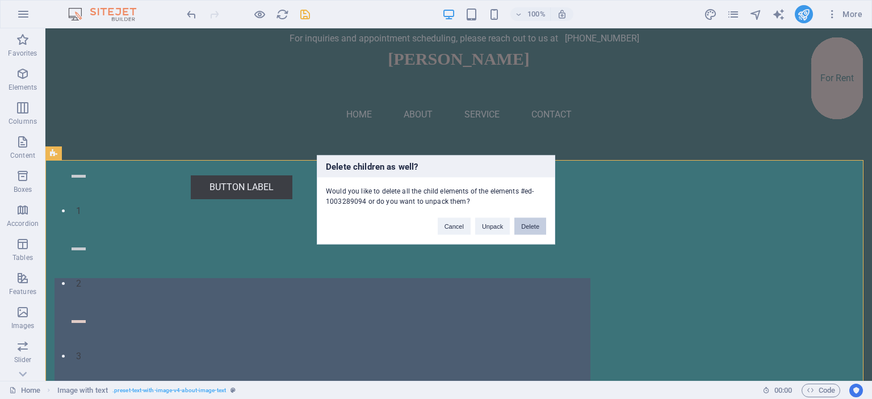
click at [530, 221] on button "Delete" at bounding box center [531, 226] width 32 height 17
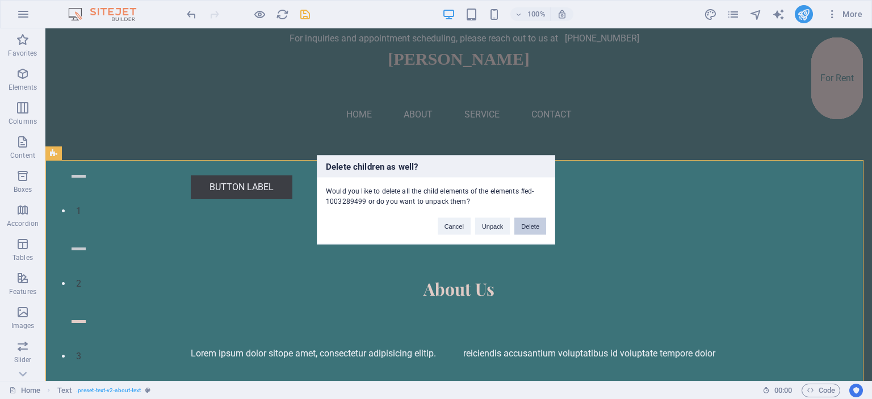
click at [536, 223] on button "Delete" at bounding box center [531, 226] width 32 height 17
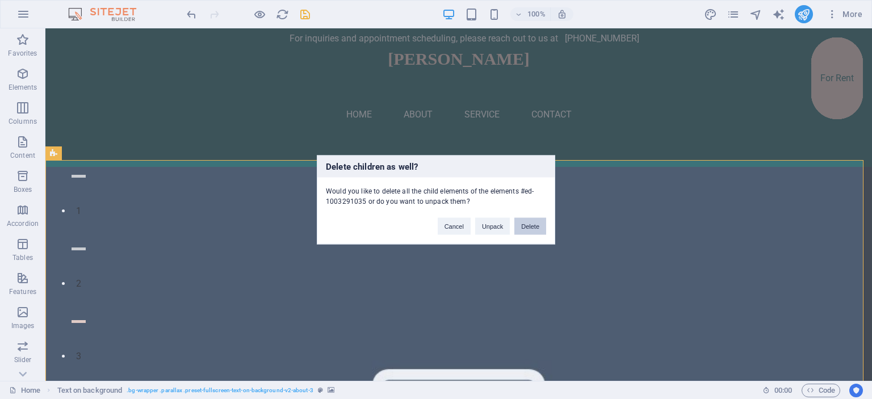
click at [541, 224] on button "Delete" at bounding box center [531, 226] width 32 height 17
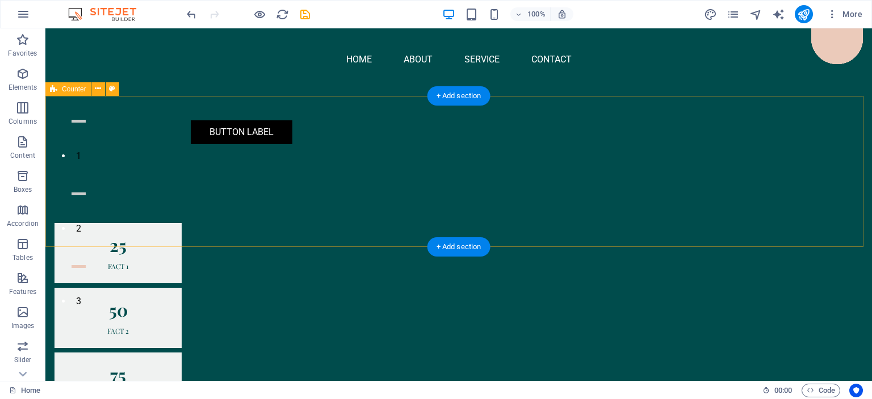
scroll to position [48, 0]
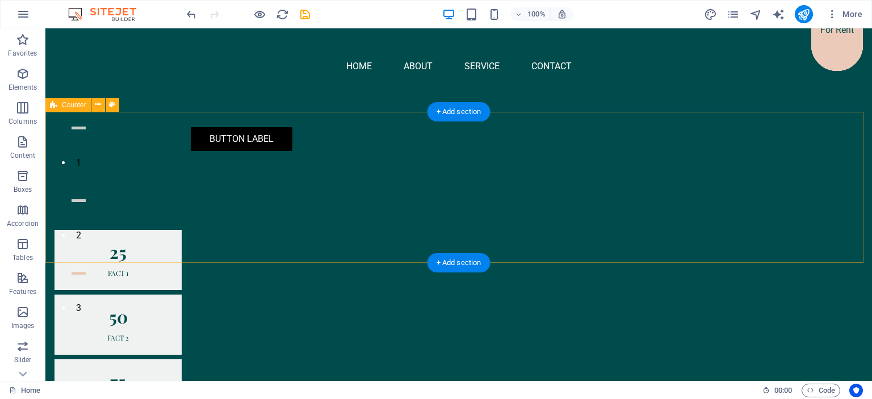
click at [534, 185] on div "25 Fact 1 50 Fact 2 75 Fact 3 100 Fact 4" at bounding box center [458, 357] width 827 height 345
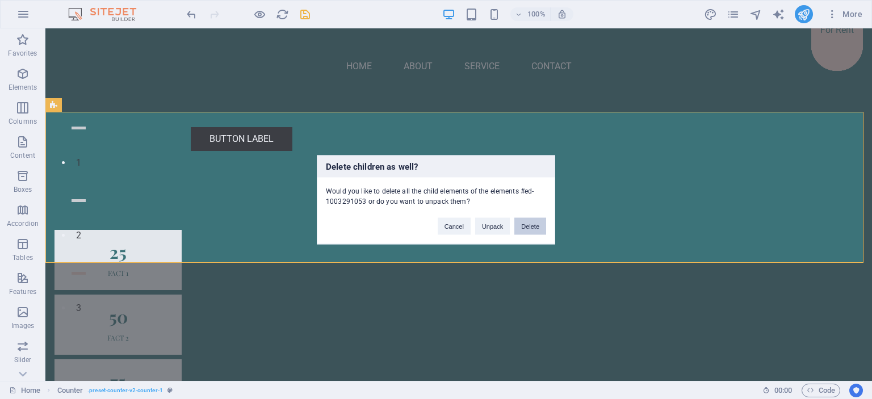
click at [532, 227] on button "Delete" at bounding box center [531, 226] width 32 height 17
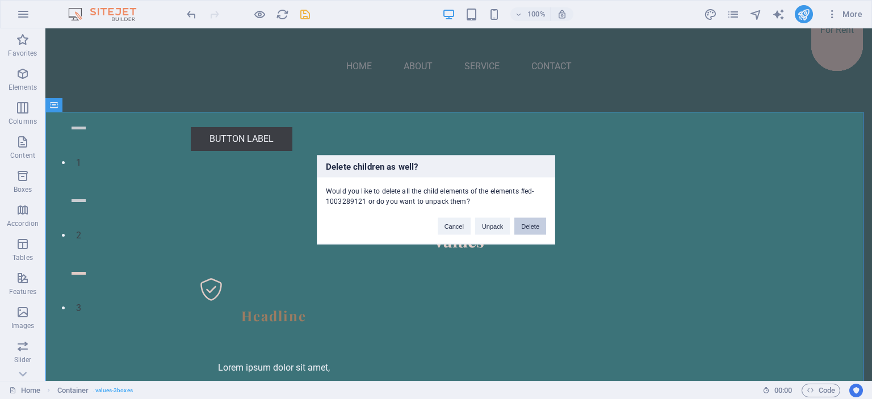
click at [534, 222] on button "Delete" at bounding box center [531, 226] width 32 height 17
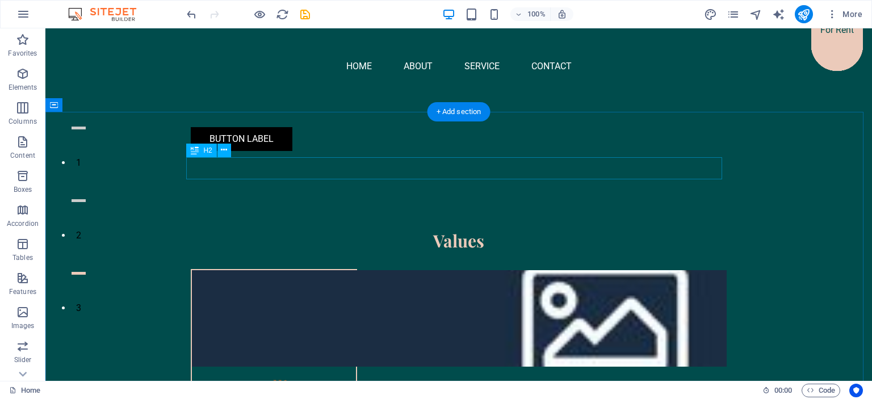
click at [527, 230] on div "Values" at bounding box center [459, 241] width 536 height 22
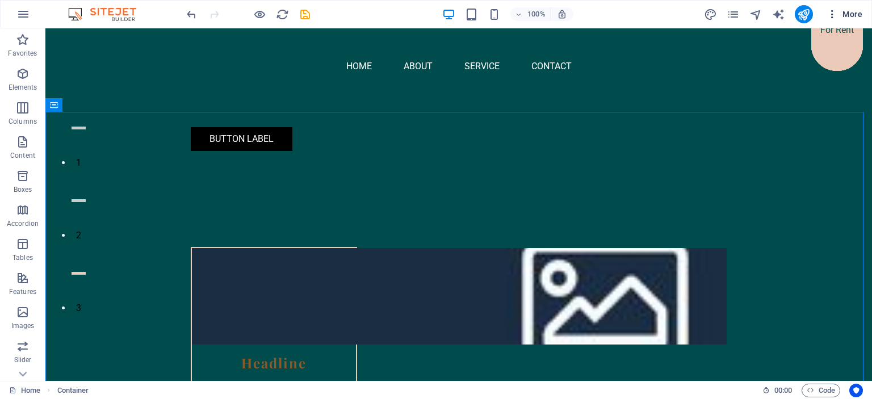
click at [829, 15] on icon "button" at bounding box center [832, 14] width 11 height 11
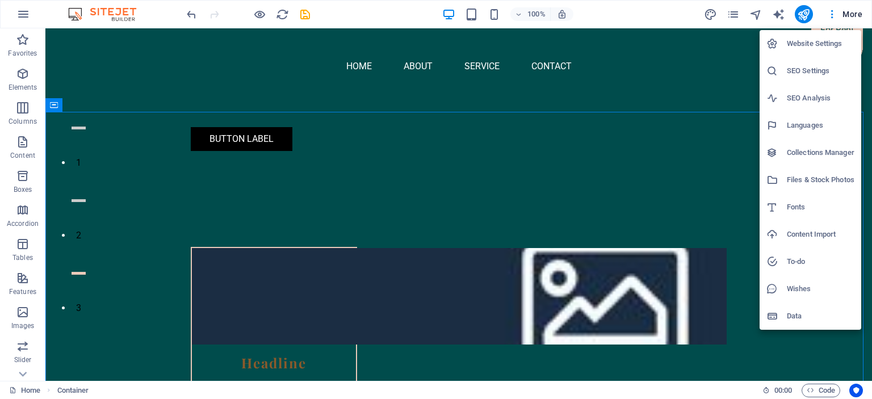
click at [284, 14] on div at bounding box center [436, 199] width 872 height 399
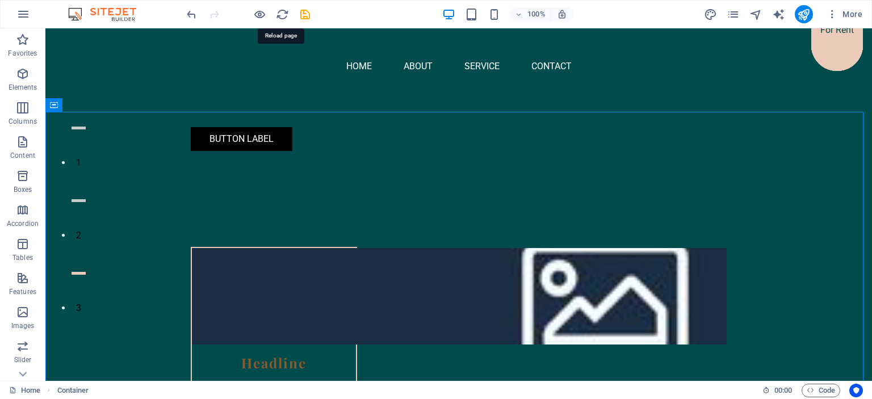
drag, startPoint x: 284, startPoint y: 14, endPoint x: 492, endPoint y: 19, distance: 207.9
click at [284, 14] on icon "reload" at bounding box center [282, 14] width 13 height 13
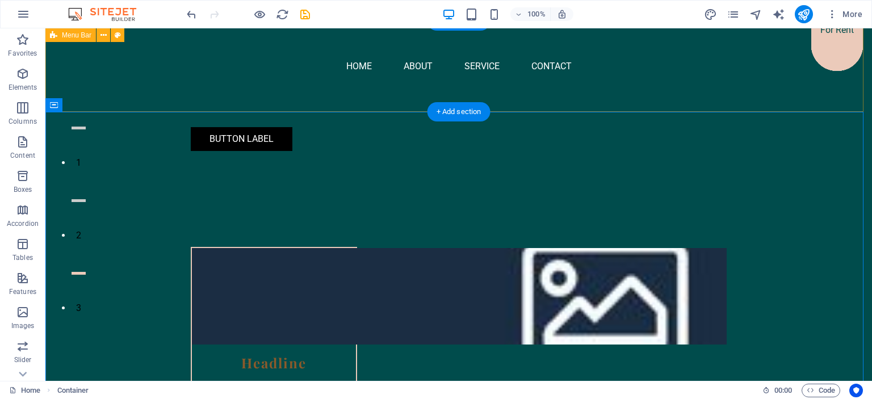
scroll to position [0, 0]
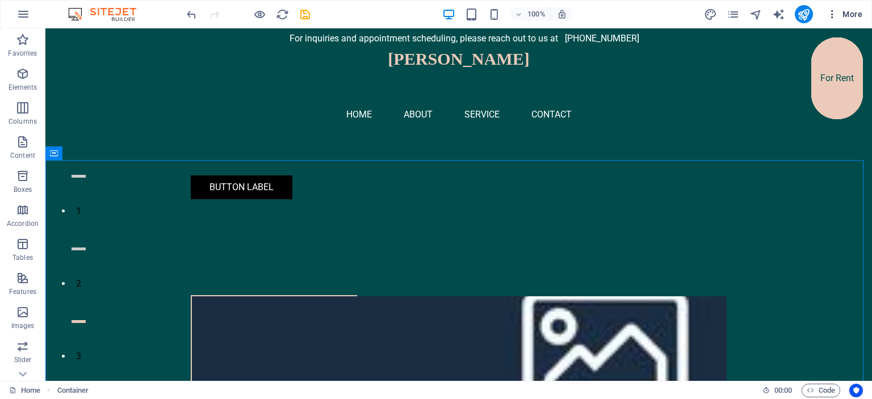
click at [832, 15] on icon "button" at bounding box center [832, 14] width 11 height 11
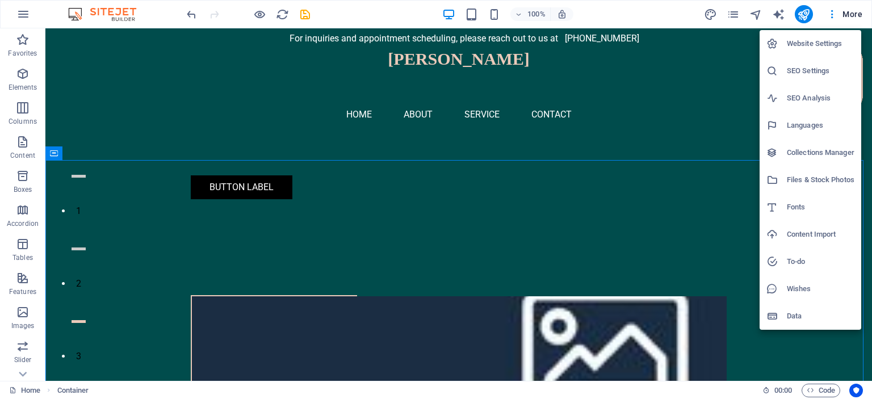
click at [821, 41] on h6 "Website Settings" at bounding box center [821, 44] width 68 height 14
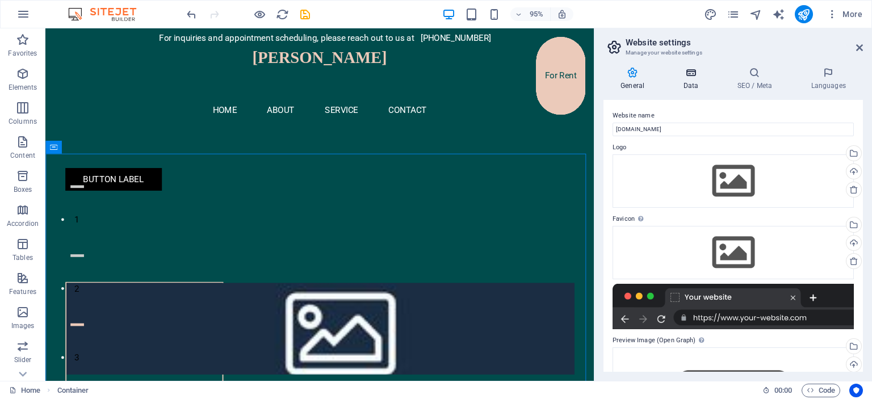
click at [693, 83] on h4 "Data" at bounding box center [693, 79] width 54 height 24
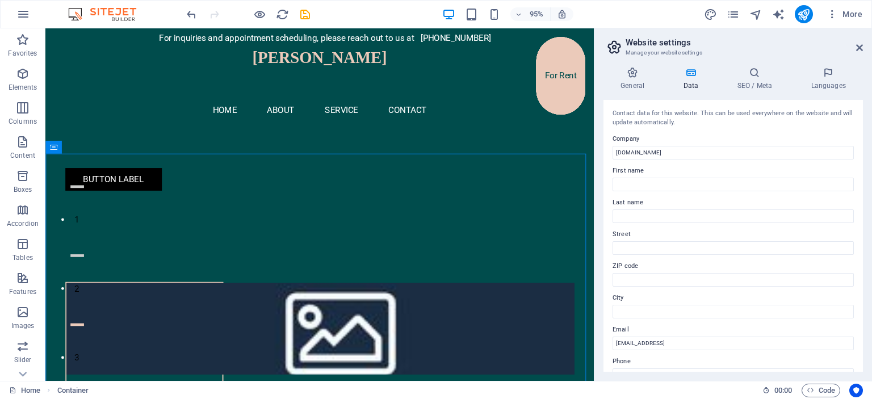
click at [850, 47] on h2 "Website settings" at bounding box center [744, 42] width 237 height 10
click at [861, 47] on icon at bounding box center [859, 47] width 7 height 9
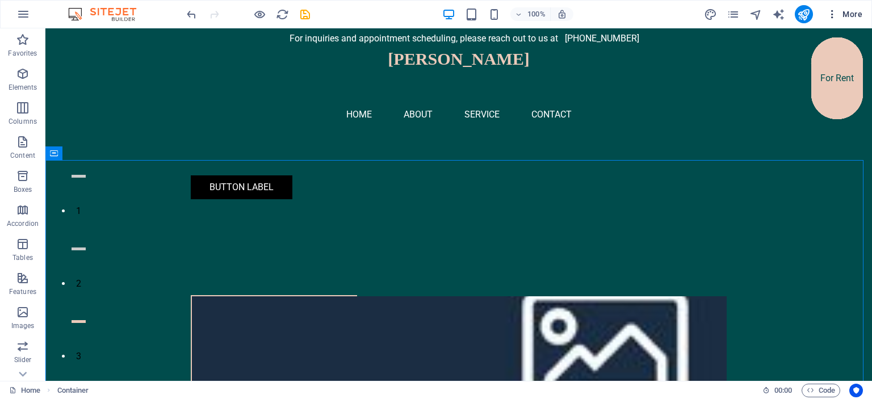
click at [835, 15] on icon "button" at bounding box center [832, 14] width 11 height 11
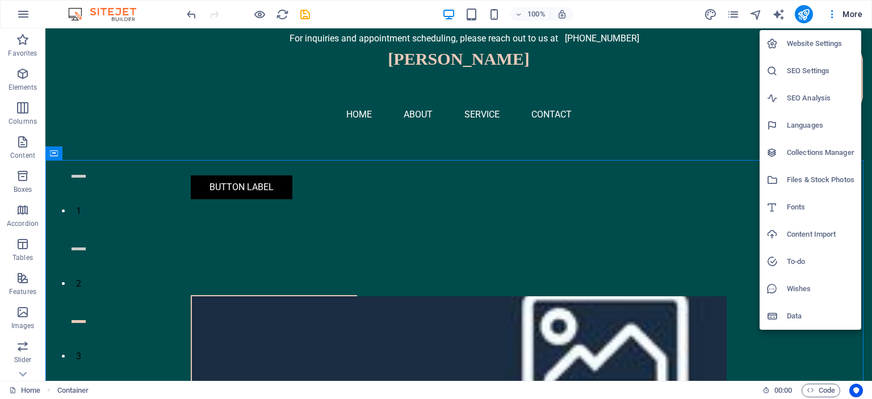
click at [814, 311] on h6 "Data" at bounding box center [821, 317] width 68 height 14
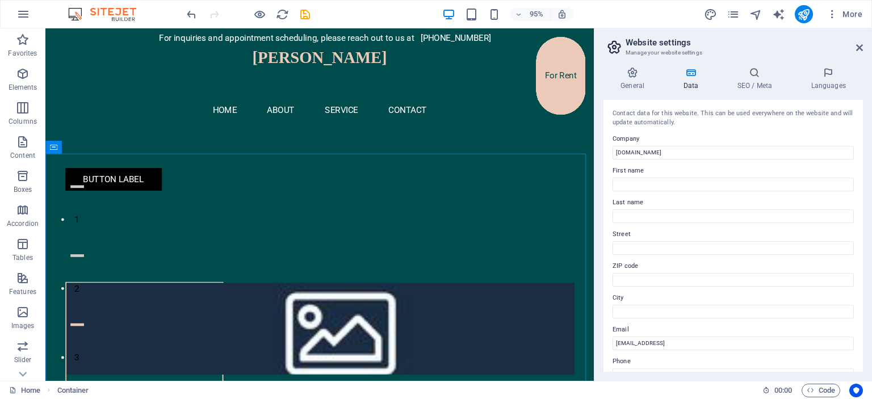
click at [859, 53] on header "Website settings Manage your website settings" at bounding box center [734, 43] width 257 height 30
click at [26, 13] on icon "button" at bounding box center [23, 14] width 14 height 14
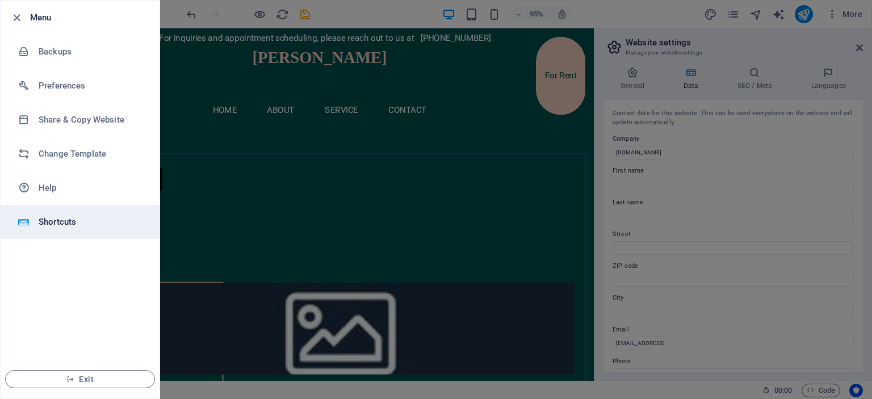
click at [84, 220] on h6 "Shortcuts" at bounding box center [91, 222] width 105 height 14
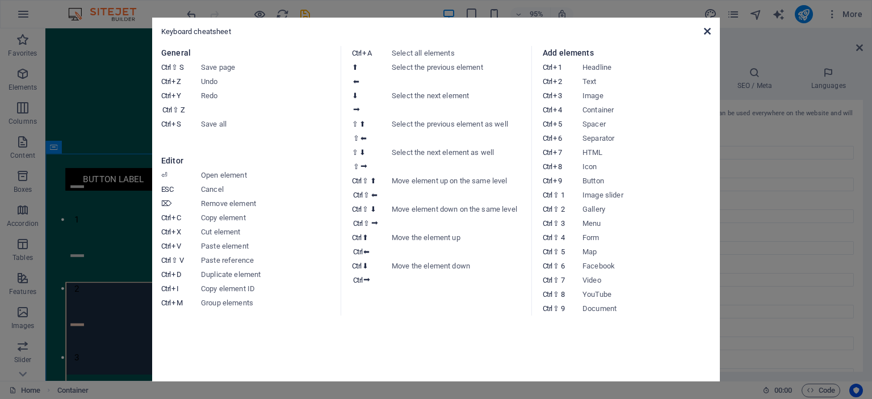
click at [709, 34] on icon at bounding box center [707, 31] width 7 height 9
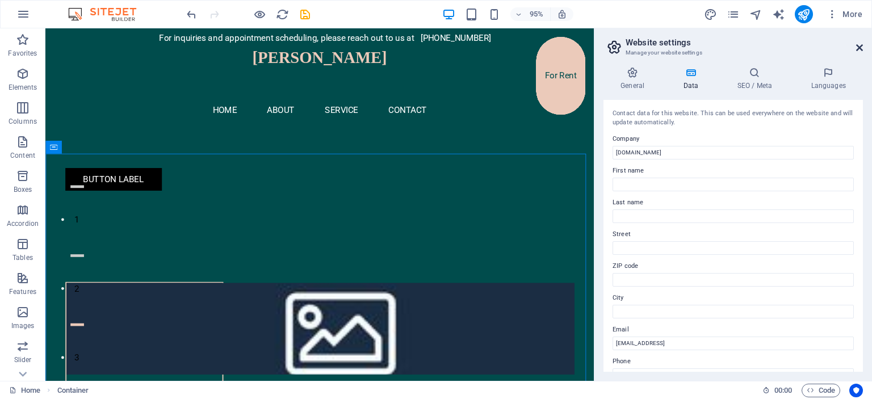
click at [863, 43] on icon at bounding box center [859, 47] width 7 height 9
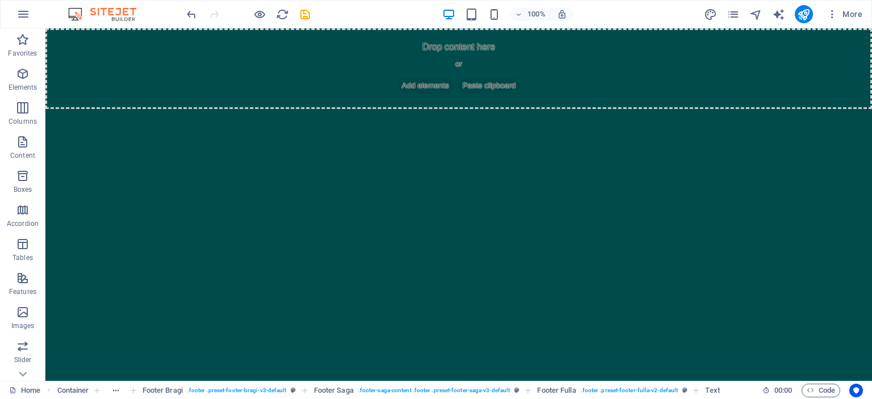
click at [525, 109] on html "Skip to main content Drop content here or Add elements Paste clipboard January …" at bounding box center [458, 68] width 827 height 81
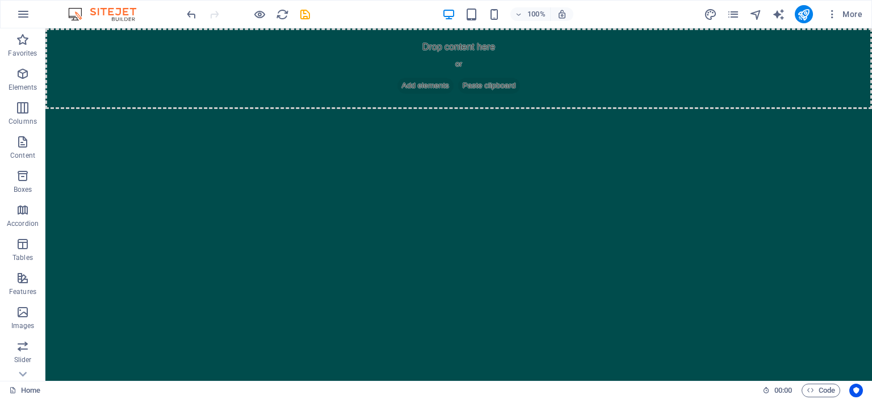
click at [498, 109] on html "Skip to main content Drop content here or Add elements Paste clipboard January …" at bounding box center [458, 68] width 827 height 81
click at [307, 9] on icon "save" at bounding box center [305, 14] width 13 height 13
click at [603, 109] on html "Skip to main content Drop content here or Add elements Paste clipboard" at bounding box center [458, 68] width 827 height 81
drag, startPoint x: 603, startPoint y: 149, endPoint x: 547, endPoint y: 174, distance: 60.5
click at [547, 109] on html "Skip to main content Drop content here or Add elements Paste clipboard" at bounding box center [458, 68] width 827 height 81
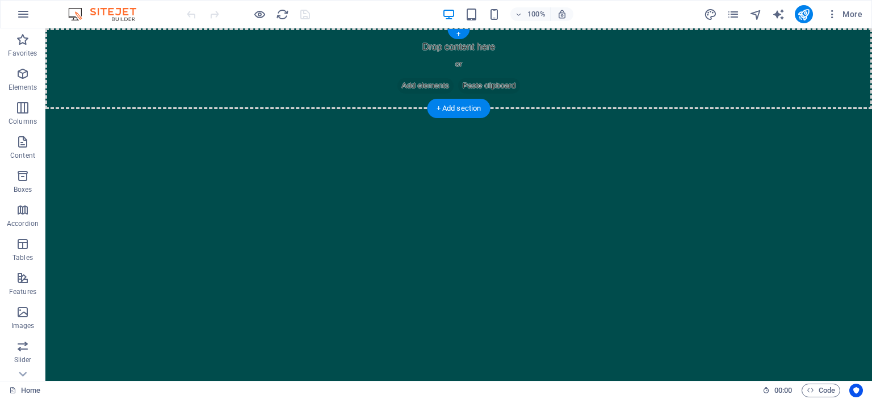
click at [76, 47] on div "Drop content here or Add elements Paste clipboard" at bounding box center [458, 68] width 827 height 81
click at [830, 14] on icon "button" at bounding box center [832, 14] width 11 height 11
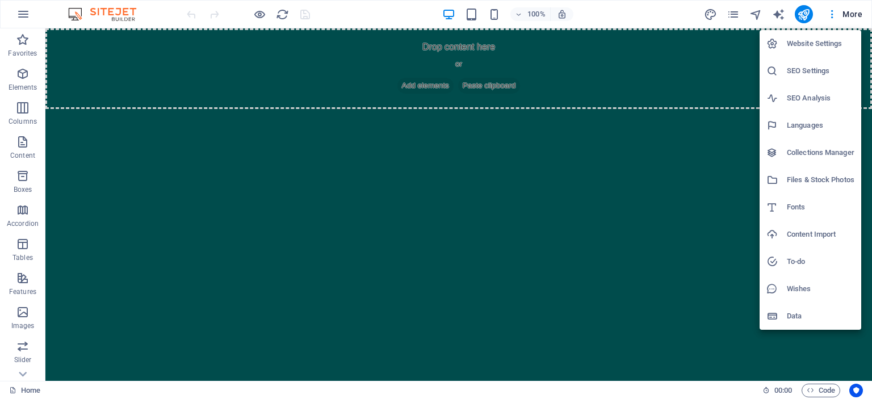
click at [825, 48] on h6 "Website Settings" at bounding box center [821, 44] width 68 height 14
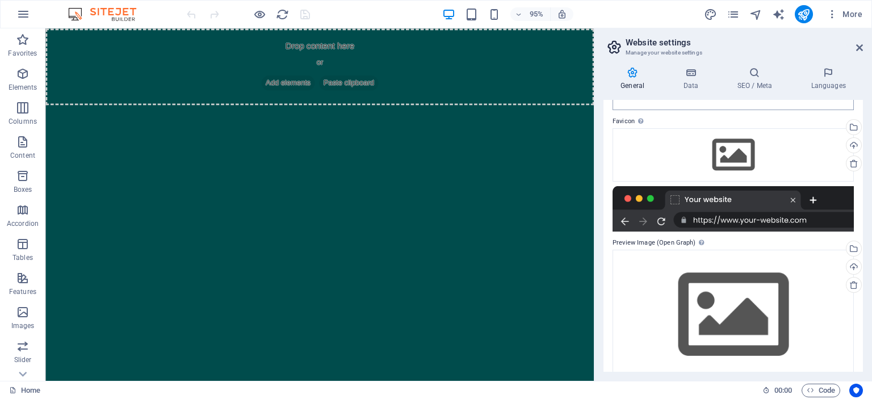
scroll to position [115, 0]
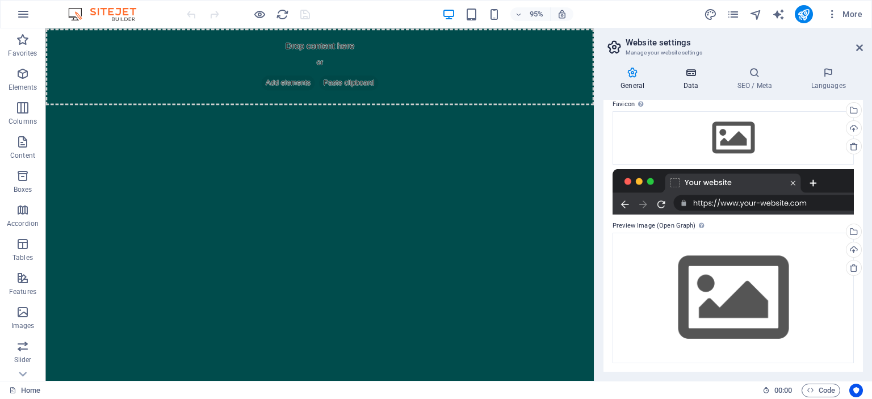
click at [686, 80] on h4 "Data" at bounding box center [693, 79] width 54 height 24
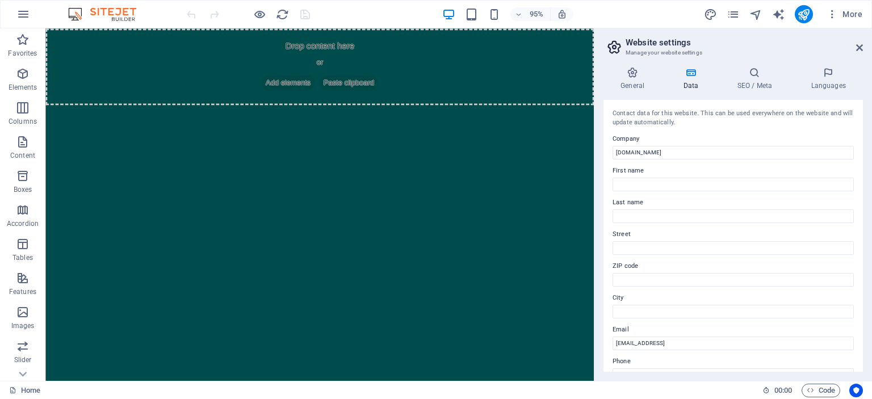
click at [856, 52] on header "Website settings Manage your website settings" at bounding box center [734, 43] width 257 height 30
click at [858, 44] on icon at bounding box center [859, 47] width 7 height 9
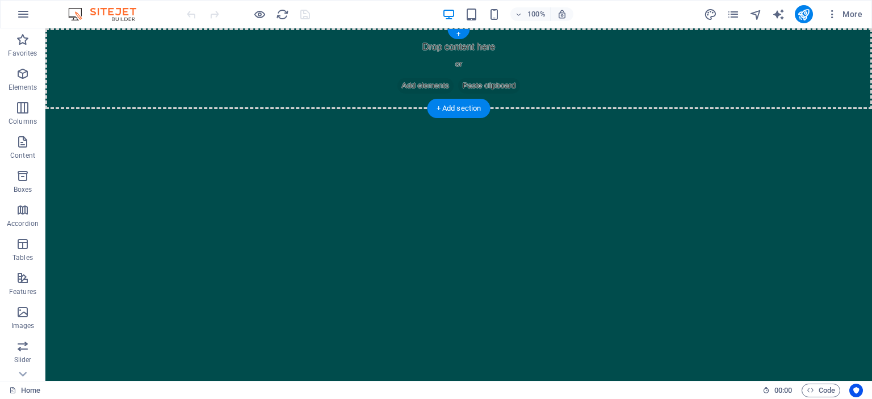
click at [670, 100] on div "Drop content here or Add elements Paste clipboard" at bounding box center [458, 68] width 827 height 81
click at [663, 109] on html "Skip to main content Drop content here or Add elements Paste clipboard" at bounding box center [458, 68] width 827 height 81
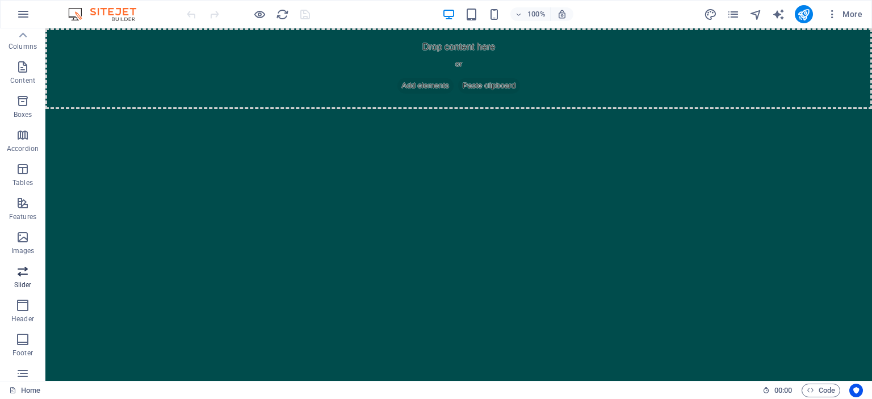
scroll to position [0, 0]
click at [24, 11] on icon "button" at bounding box center [23, 14] width 14 height 14
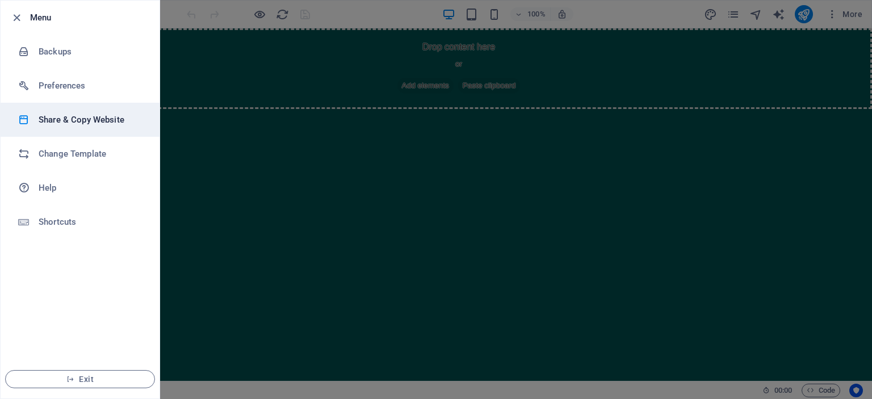
click at [89, 113] on h6 "Share & Copy Website" at bounding box center [91, 120] width 105 height 14
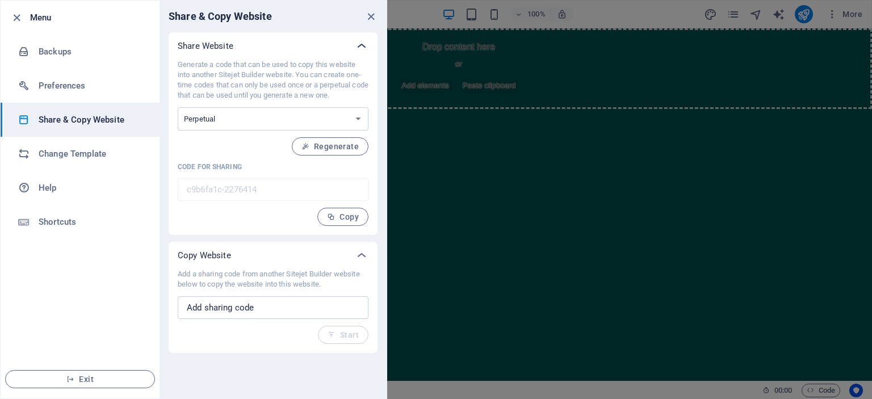
click at [359, 41] on icon at bounding box center [362, 46] width 14 height 14
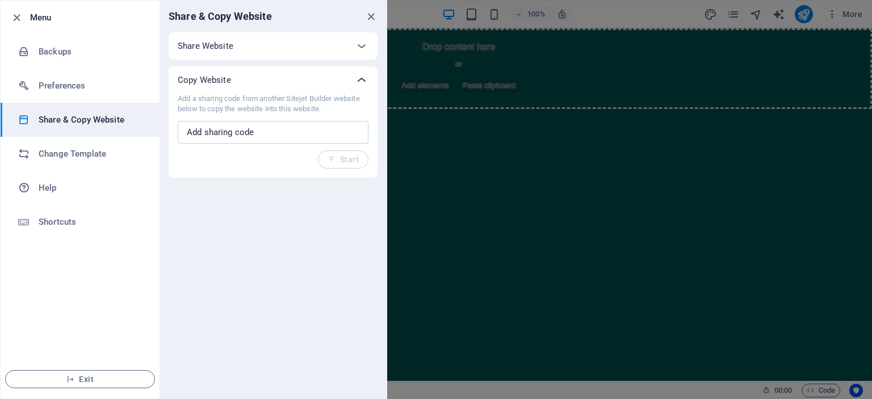
click at [359, 74] on icon at bounding box center [362, 80] width 14 height 14
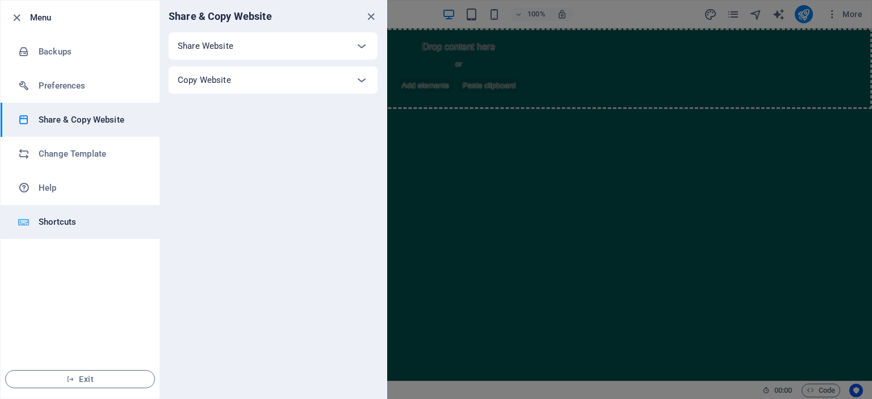
click at [87, 224] on h6 "Shortcuts" at bounding box center [91, 222] width 105 height 14
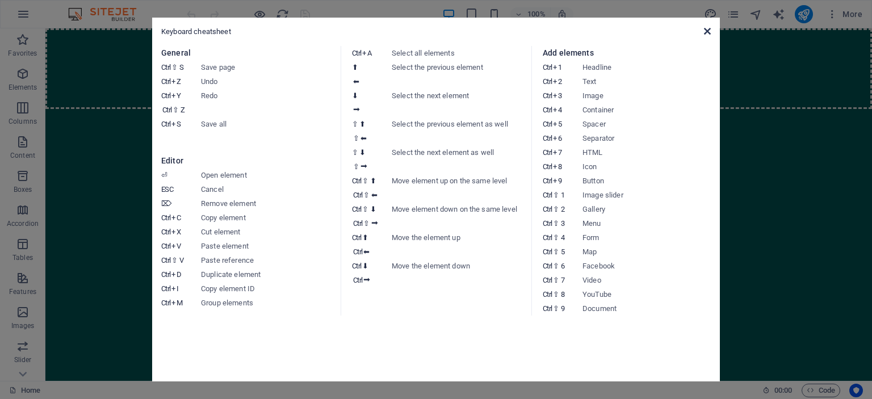
click at [707, 33] on icon at bounding box center [707, 31] width 7 height 9
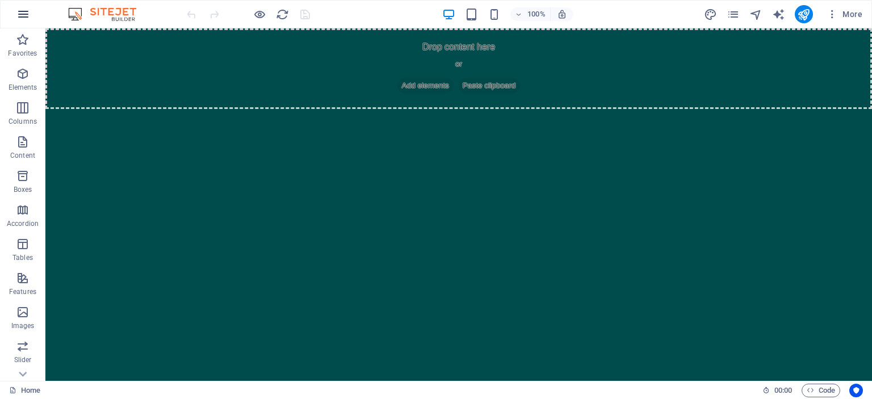
click at [27, 8] on icon "button" at bounding box center [23, 14] width 14 height 14
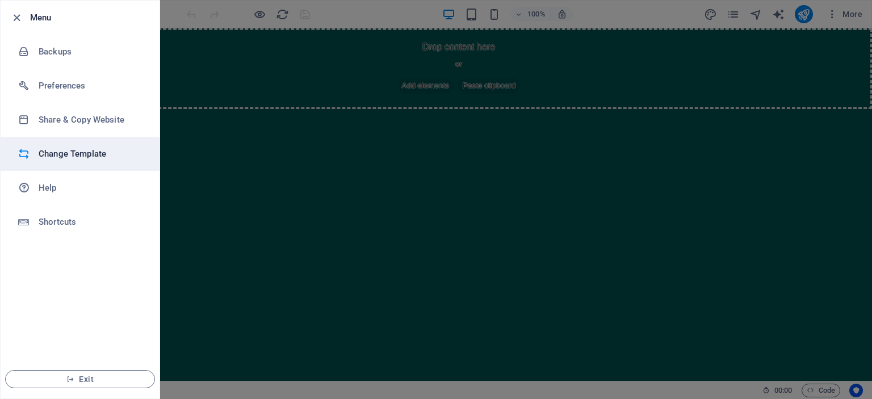
click at [70, 162] on li "Change Template" at bounding box center [80, 154] width 159 height 34
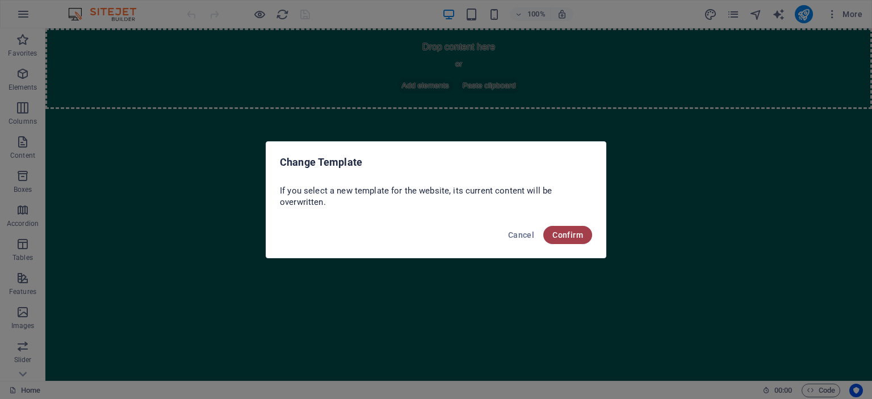
click at [566, 235] on span "Confirm" at bounding box center [568, 235] width 31 height 9
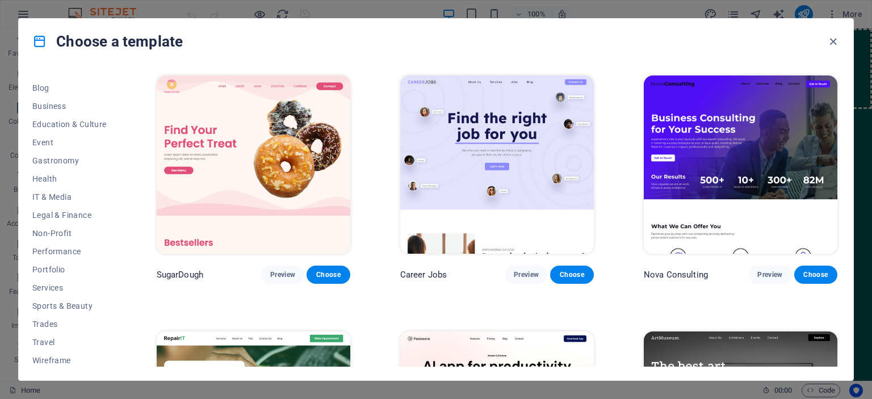
scroll to position [160, 0]
click at [89, 303] on span "Sports & Beauty" at bounding box center [69, 303] width 74 height 9
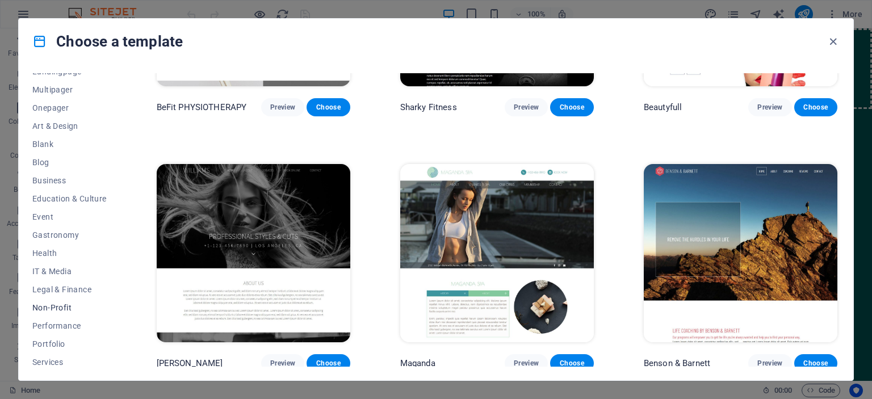
scroll to position [76, 0]
click at [45, 181] on button "Business" at bounding box center [69, 188] width 74 height 18
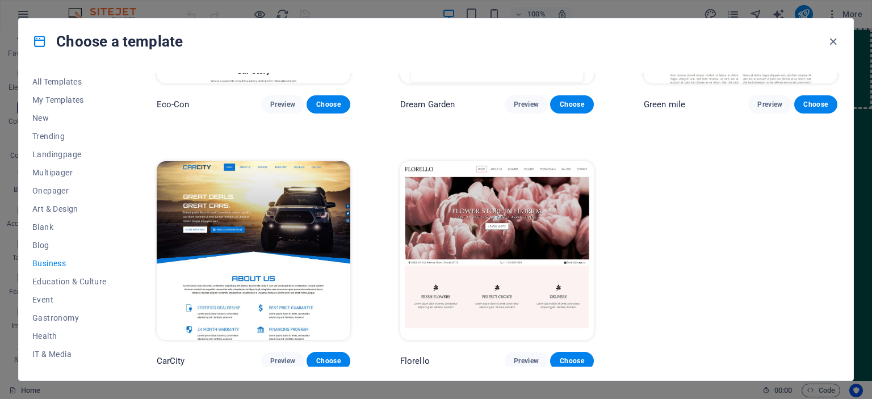
scroll to position [0, 0]
click at [60, 173] on span "Multipager" at bounding box center [69, 173] width 74 height 9
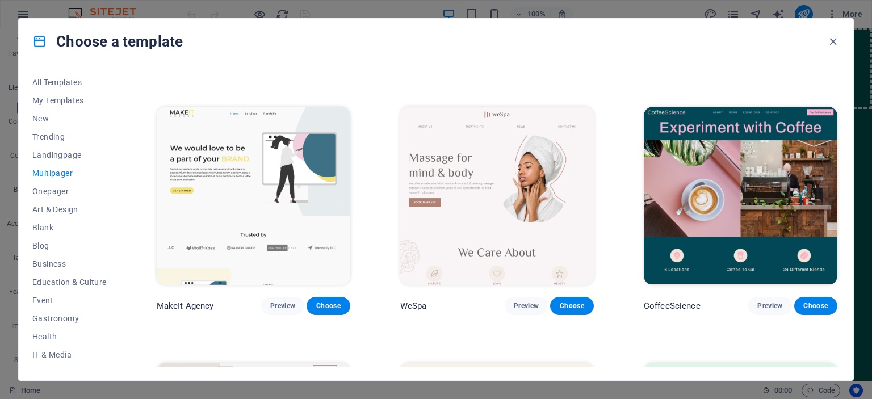
scroll to position [1762, 0]
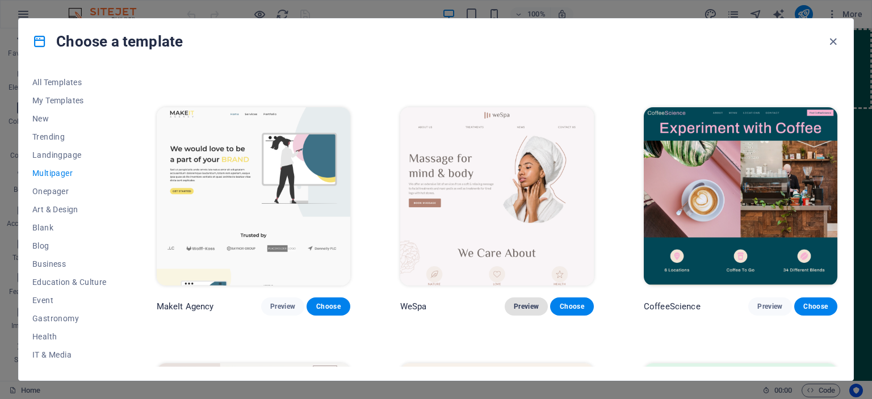
click at [523, 302] on span "Preview" at bounding box center [526, 306] width 25 height 9
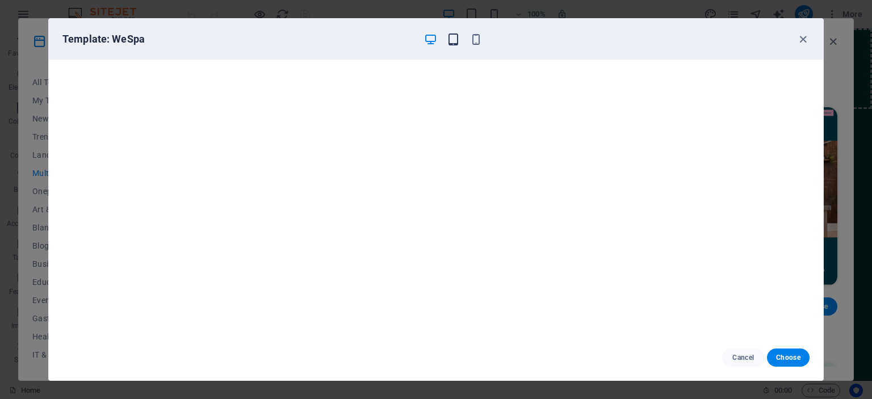
click at [448, 40] on icon "button" at bounding box center [453, 39] width 13 height 13
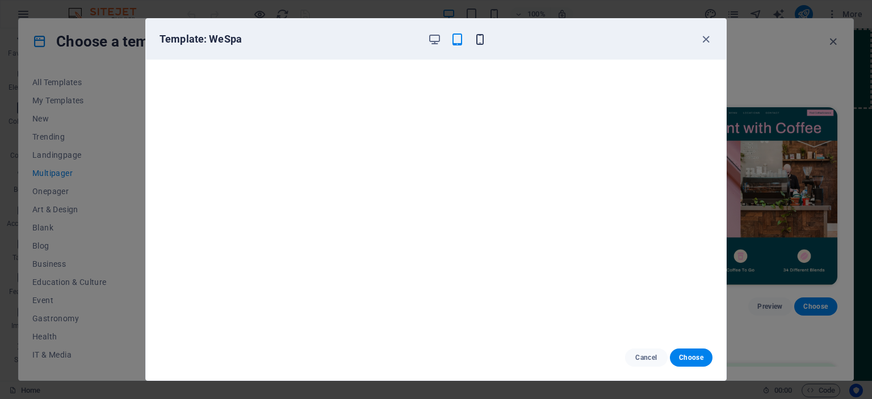
click at [477, 38] on icon "button" at bounding box center [480, 39] width 13 height 13
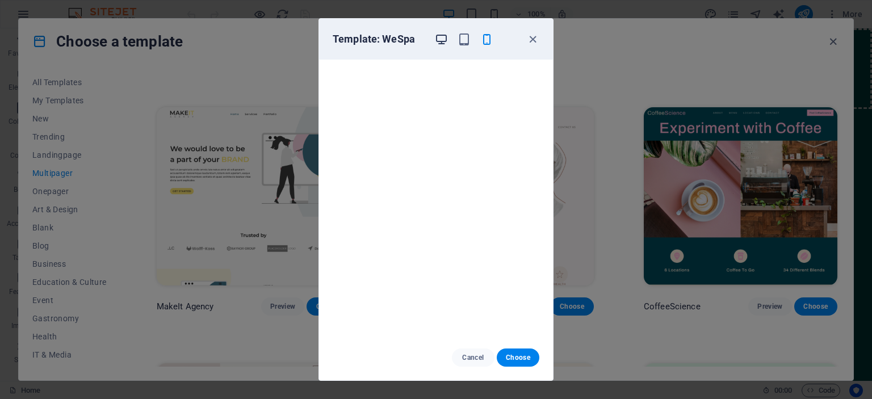
click at [445, 43] on icon "button" at bounding box center [441, 39] width 13 height 13
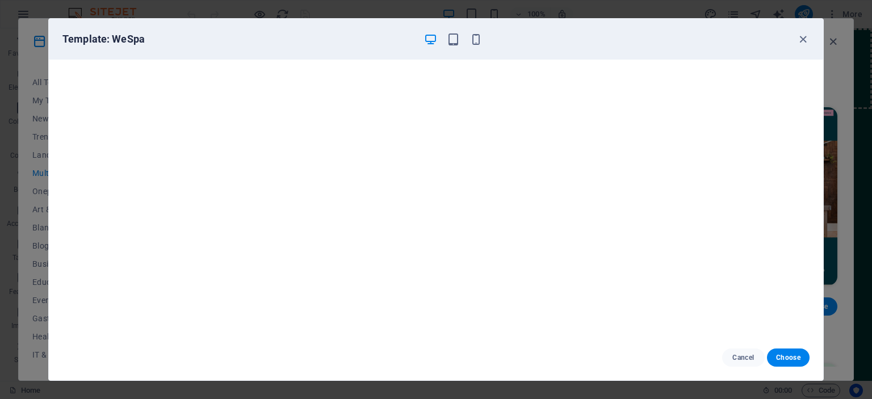
scroll to position [3, 0]
click at [805, 36] on icon "button" at bounding box center [803, 39] width 13 height 13
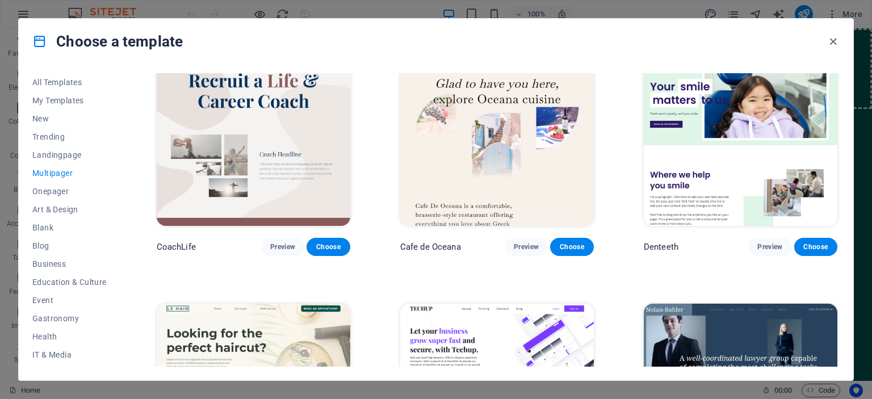
scroll to position [2116, 0]
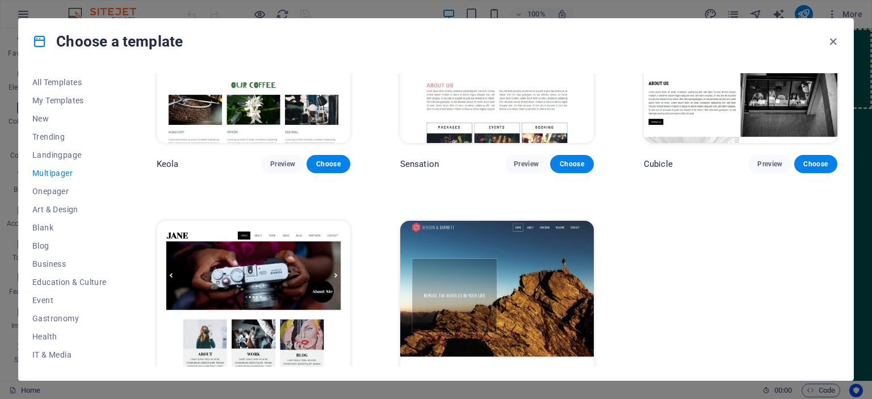
scroll to position [5530, 0]
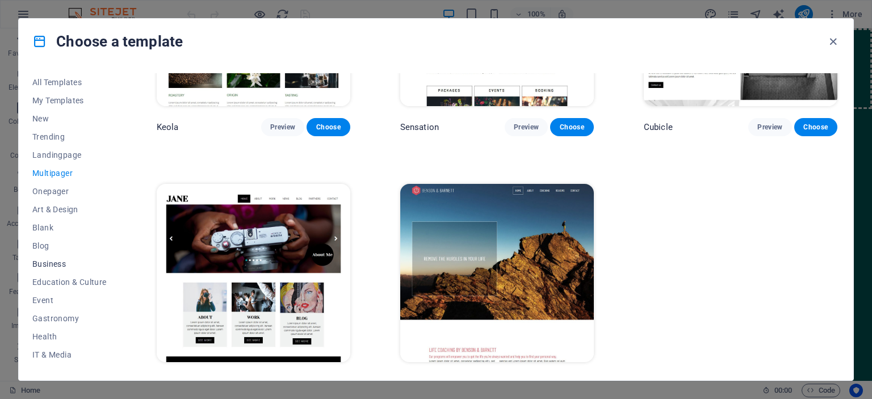
click at [48, 267] on span "Business" at bounding box center [69, 264] width 74 height 9
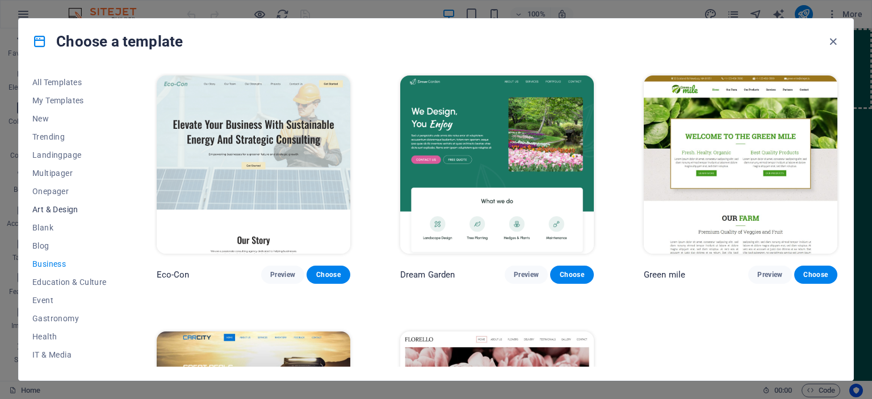
scroll to position [9, 0]
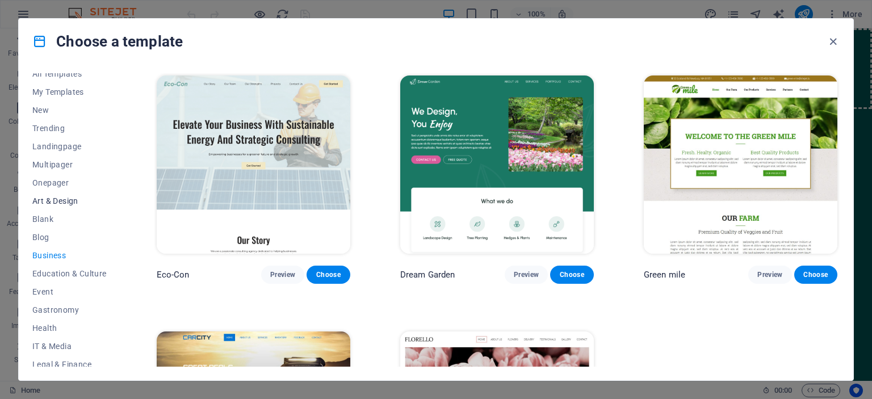
click at [61, 201] on span "Art & Design" at bounding box center [69, 201] width 74 height 9
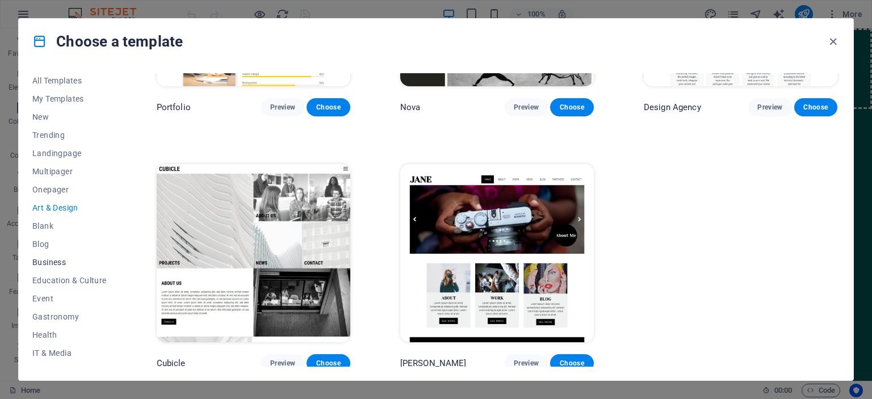
scroll to position [0, 0]
click at [41, 136] on span "Trending" at bounding box center [69, 136] width 74 height 9
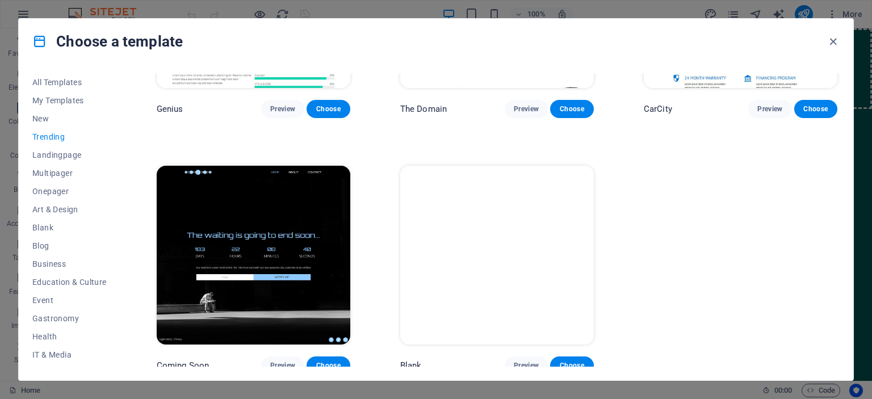
scroll to position [1192, 0]
click at [69, 210] on span "Art & Design" at bounding box center [69, 209] width 74 height 9
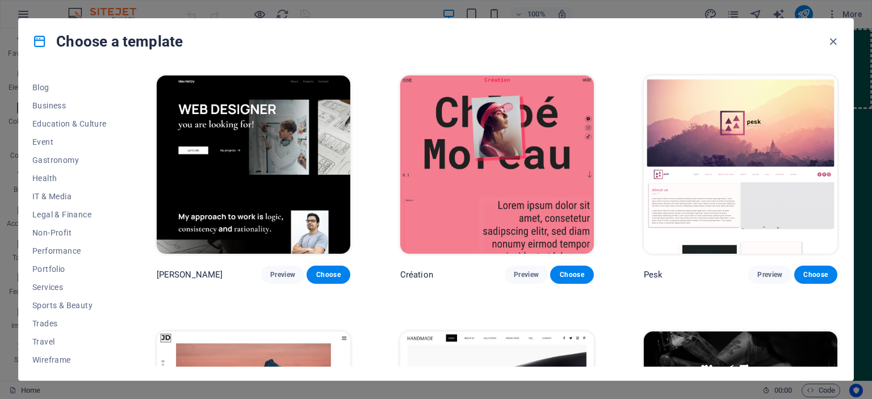
scroll to position [160, 0]
click at [49, 340] on span "Travel" at bounding box center [69, 340] width 74 height 9
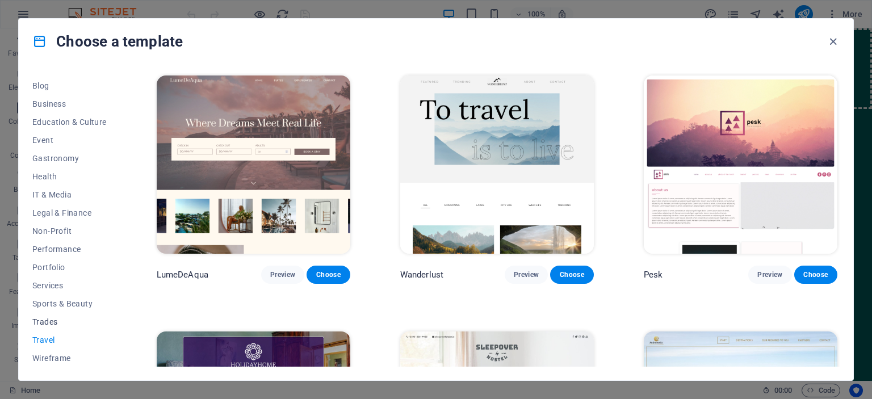
click at [48, 317] on span "Trades" at bounding box center [69, 321] width 74 height 9
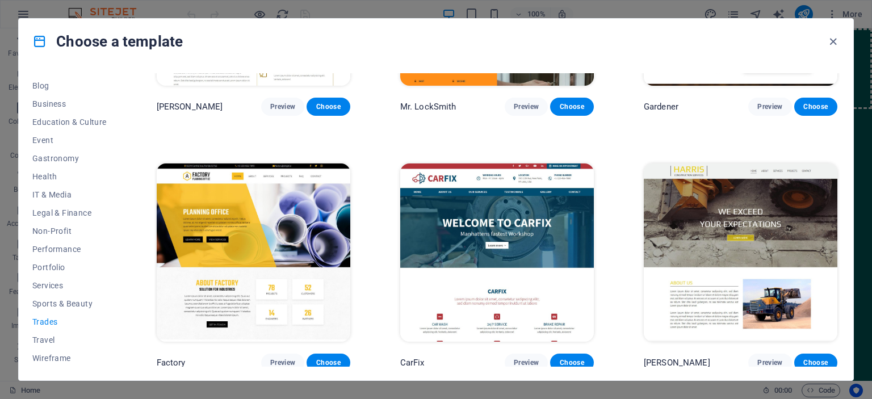
scroll to position [426, 0]
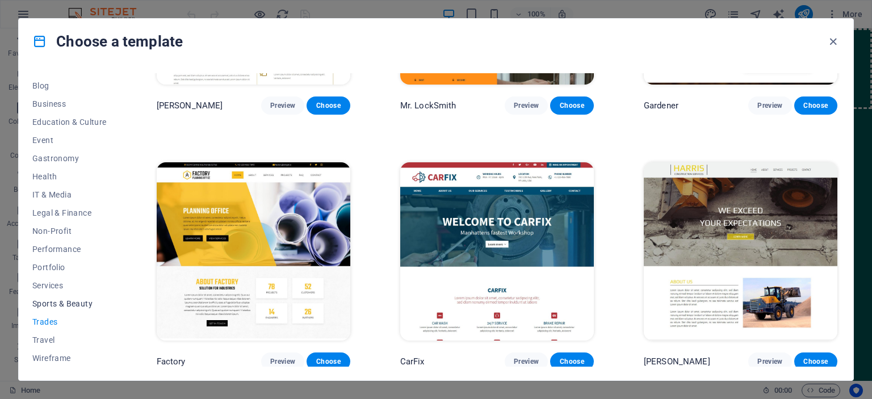
click at [83, 296] on button "Sports & Beauty" at bounding box center [69, 304] width 74 height 18
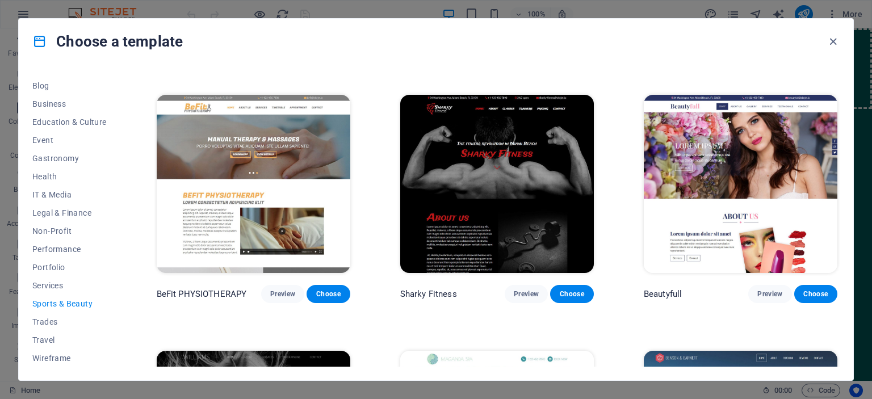
scroll to position [744, 0]
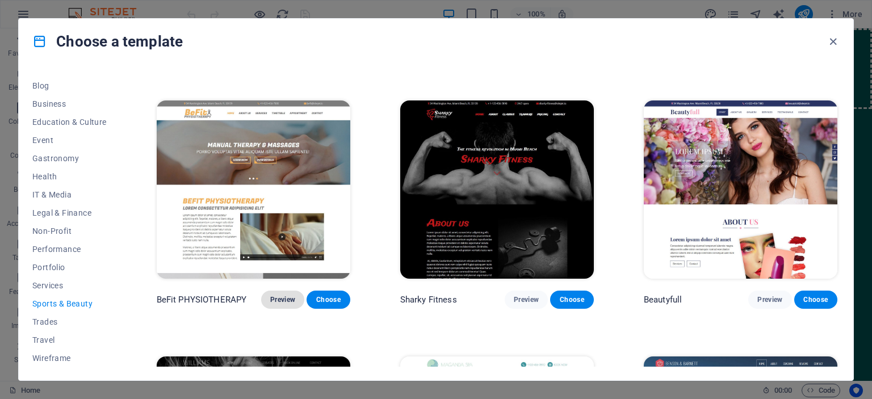
click at [291, 295] on span "Preview" at bounding box center [282, 299] width 25 height 9
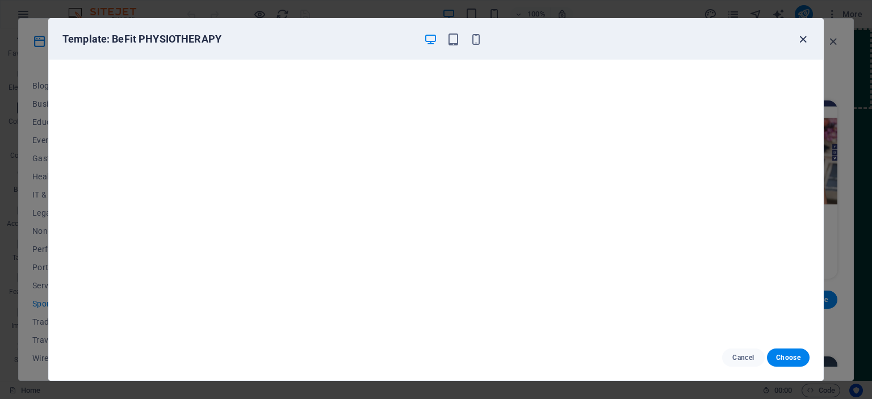
click at [800, 36] on icon "button" at bounding box center [803, 39] width 13 height 13
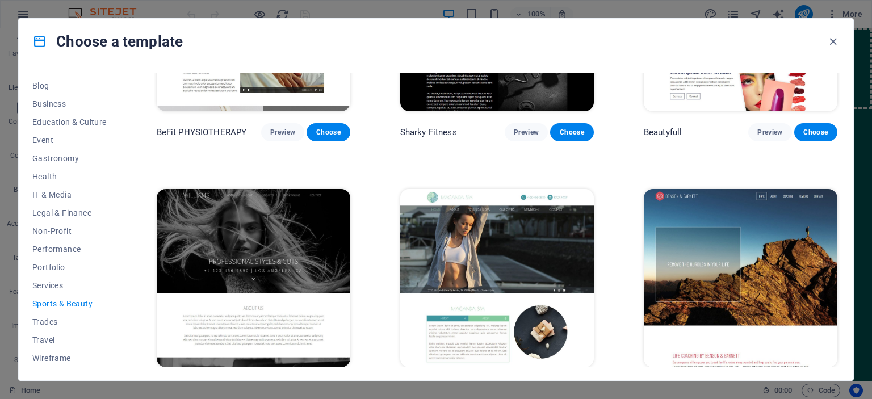
scroll to position [937, 0]
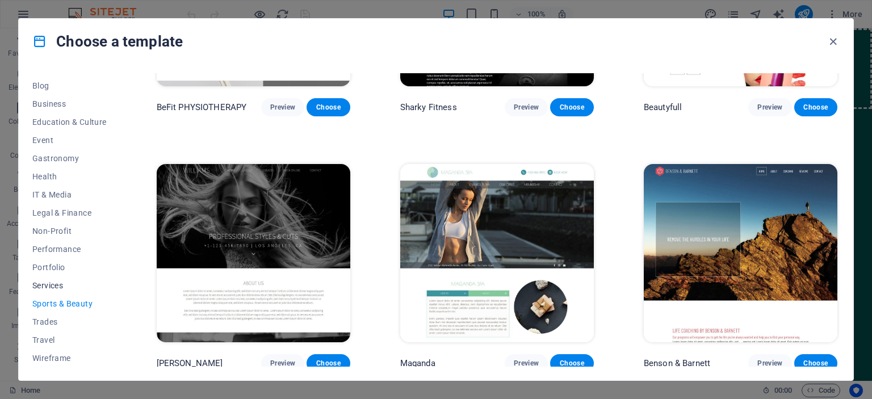
click at [62, 286] on span "Services" at bounding box center [69, 285] width 74 height 9
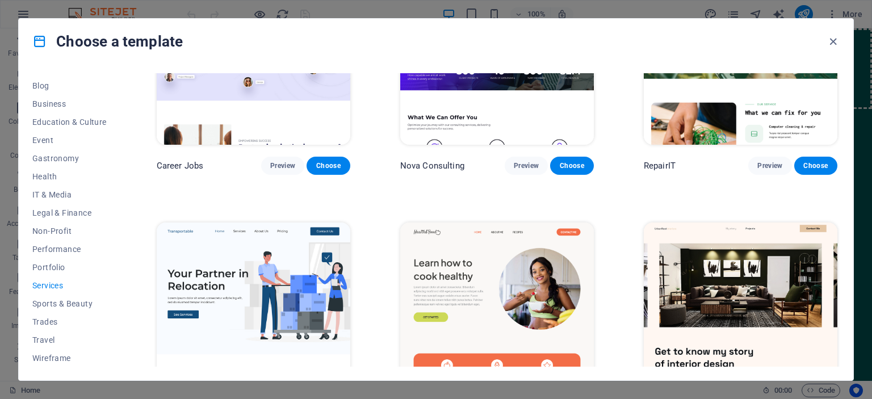
scroll to position [100, 0]
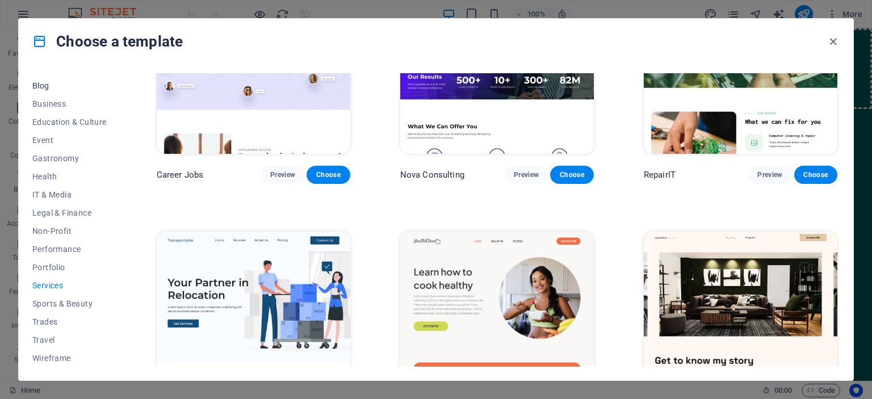
click at [43, 81] on span "Blog" at bounding box center [69, 85] width 74 height 9
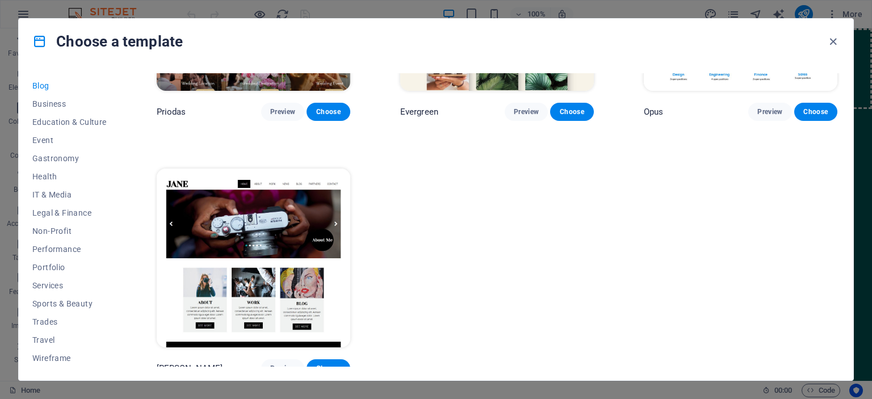
scroll to position [1953, 0]
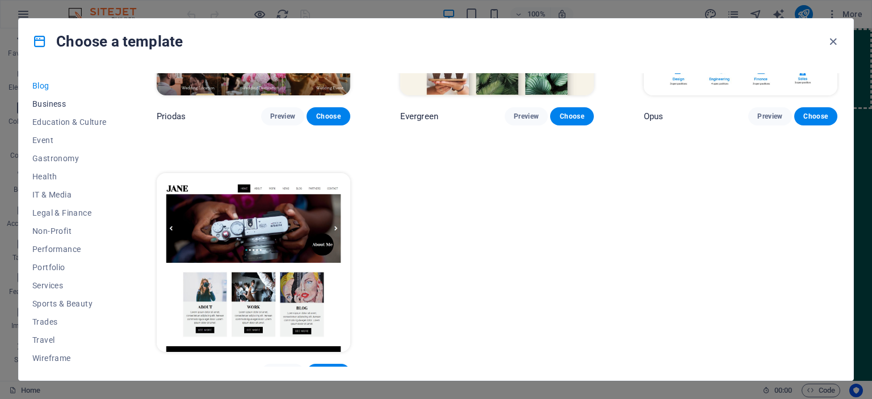
click at [59, 103] on span "Business" at bounding box center [69, 103] width 74 height 9
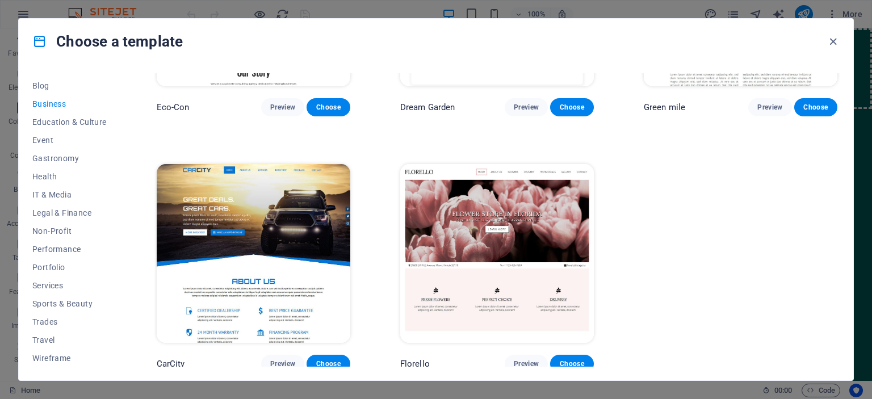
scroll to position [170, 0]
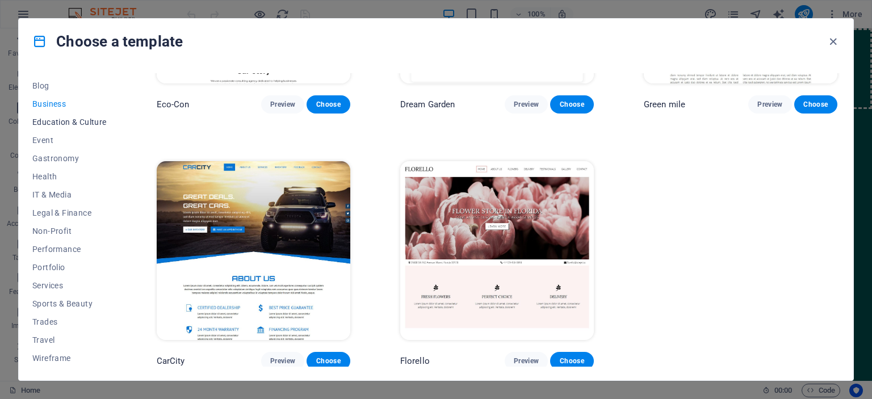
click at [79, 121] on span "Education & Culture" at bounding box center [69, 122] width 74 height 9
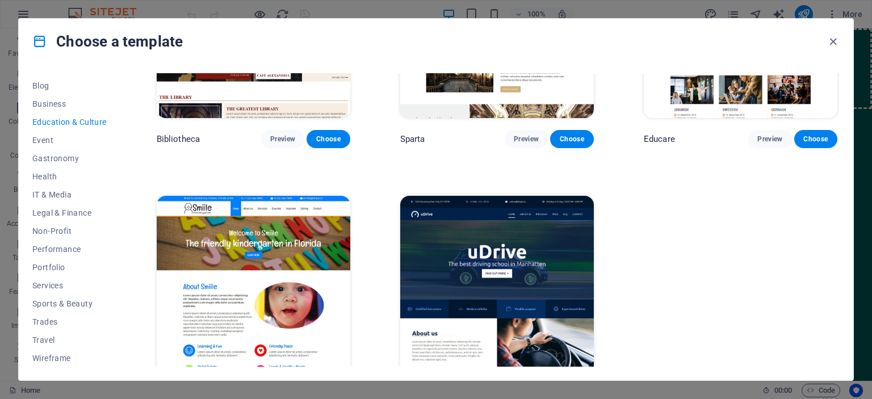
scroll to position [426, 0]
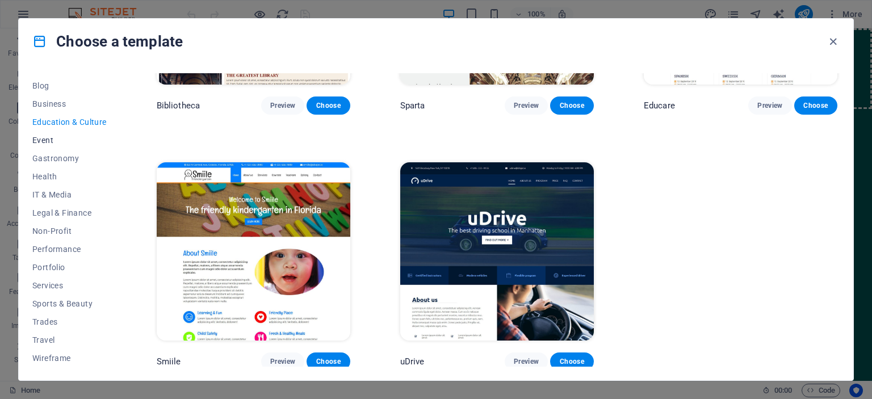
click at [45, 142] on span "Event" at bounding box center [69, 140] width 74 height 9
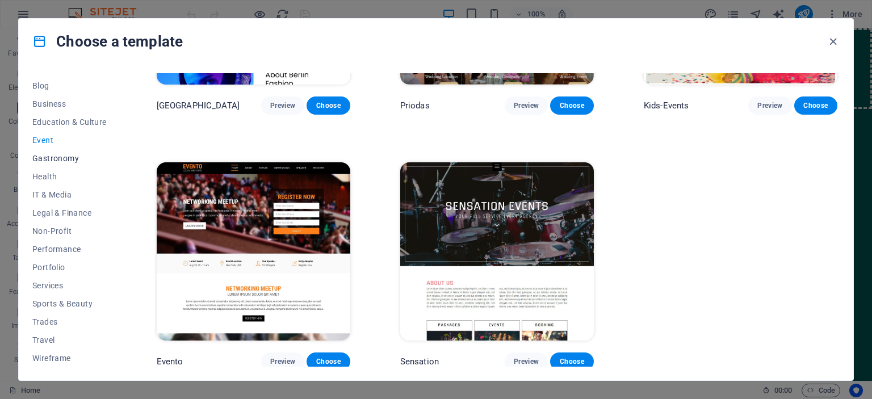
click at [36, 156] on span "Gastronomy" at bounding box center [69, 158] width 74 height 9
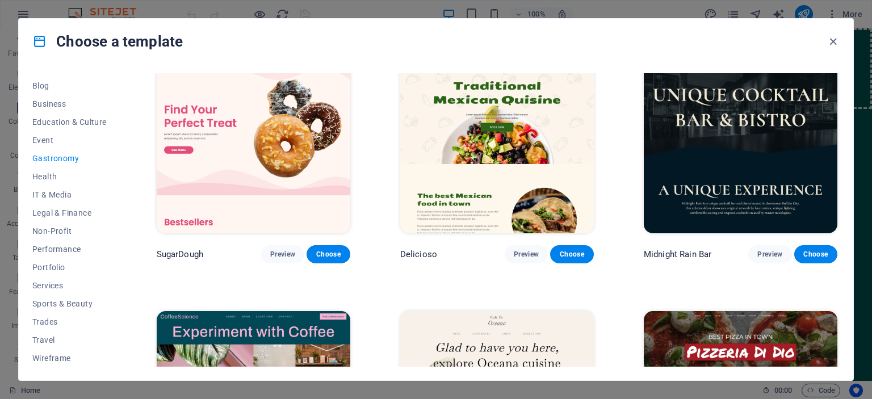
scroll to position [0, 0]
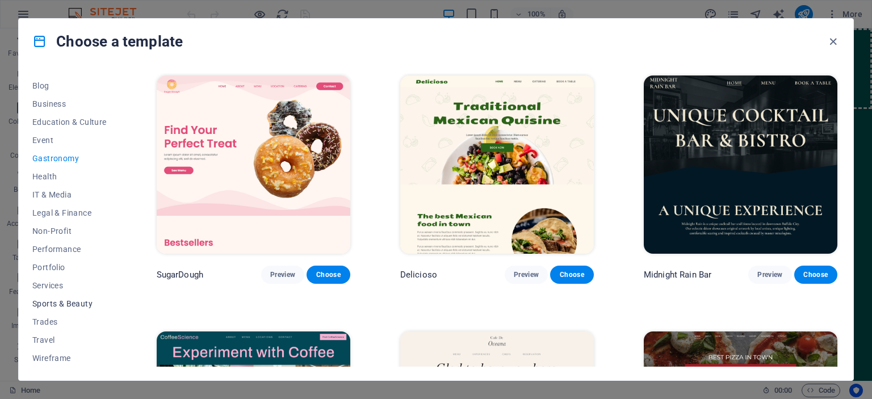
click at [48, 299] on span "Sports & Beauty" at bounding box center [69, 303] width 74 height 9
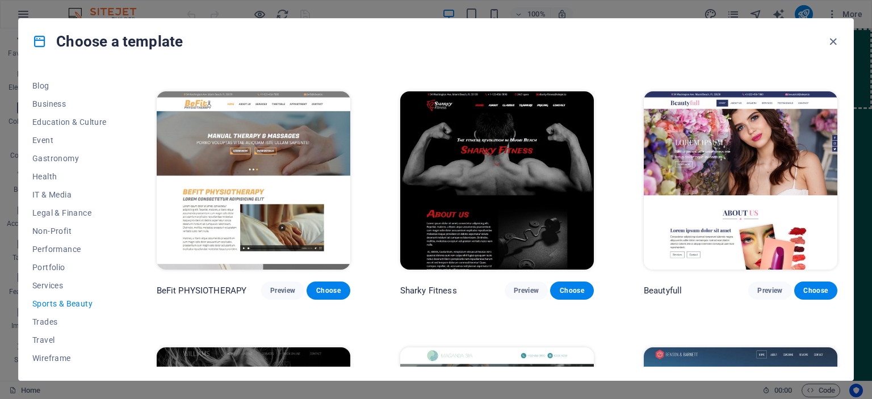
scroll to position [751, 0]
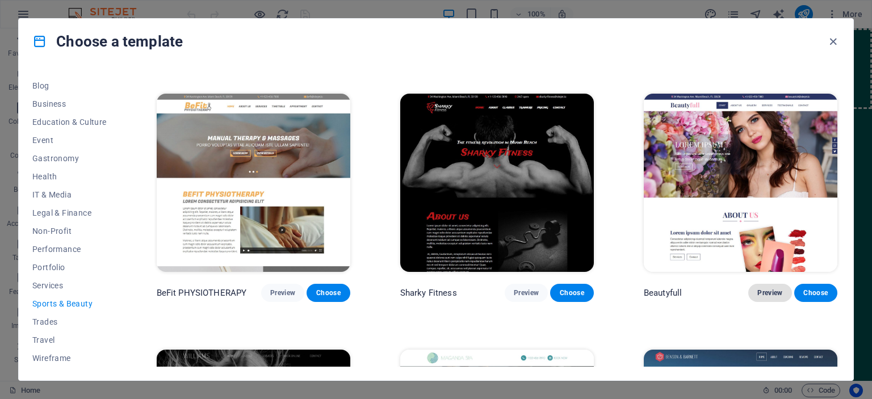
click at [776, 289] on span "Preview" at bounding box center [770, 293] width 25 height 9
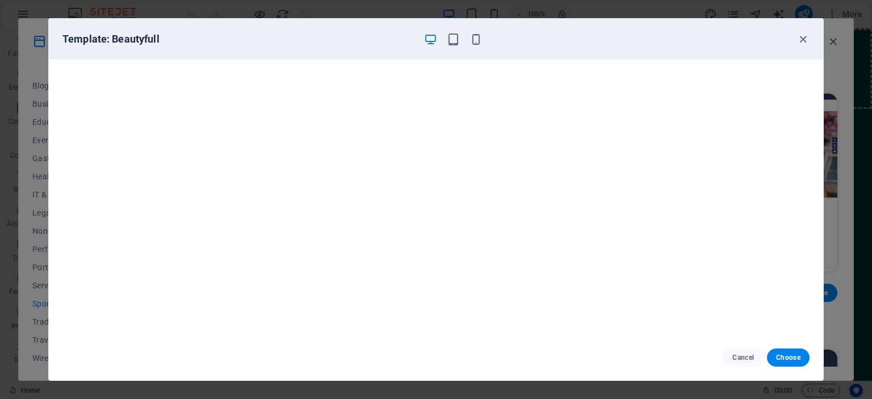
scroll to position [3, 0]
click at [800, 34] on icon "button" at bounding box center [803, 39] width 13 height 13
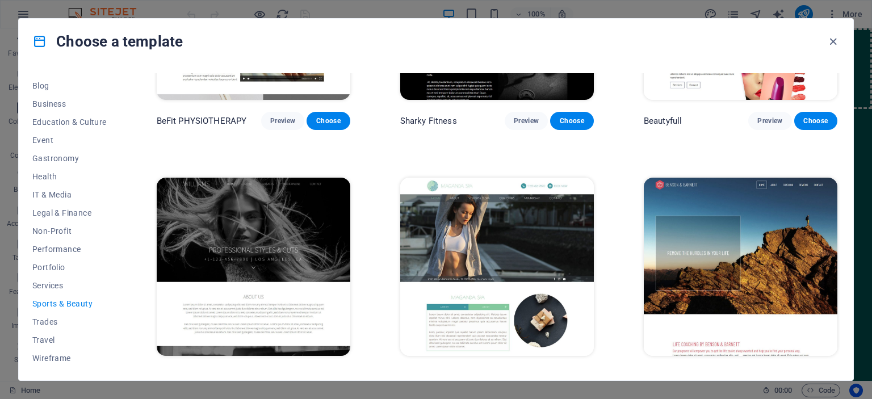
scroll to position [937, 0]
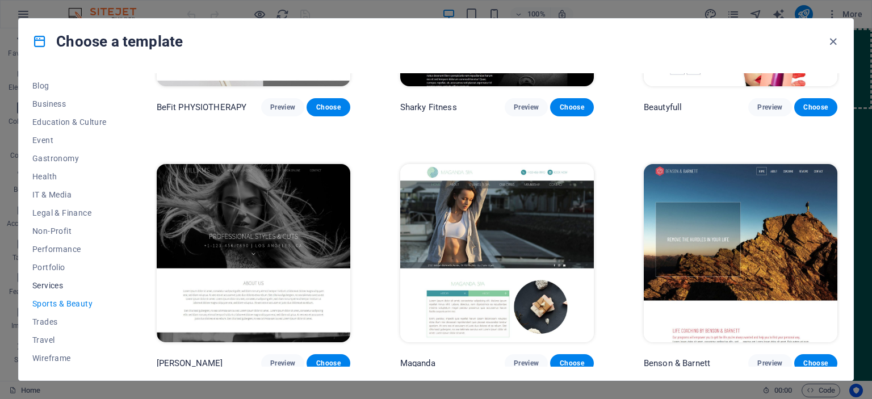
click at [61, 285] on span "Services" at bounding box center [69, 285] width 74 height 9
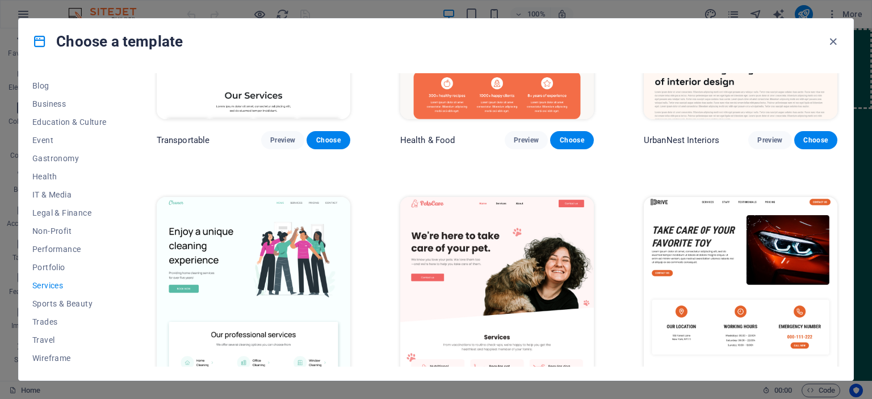
scroll to position [393, 0]
